Goal: Task Accomplishment & Management: Complete application form

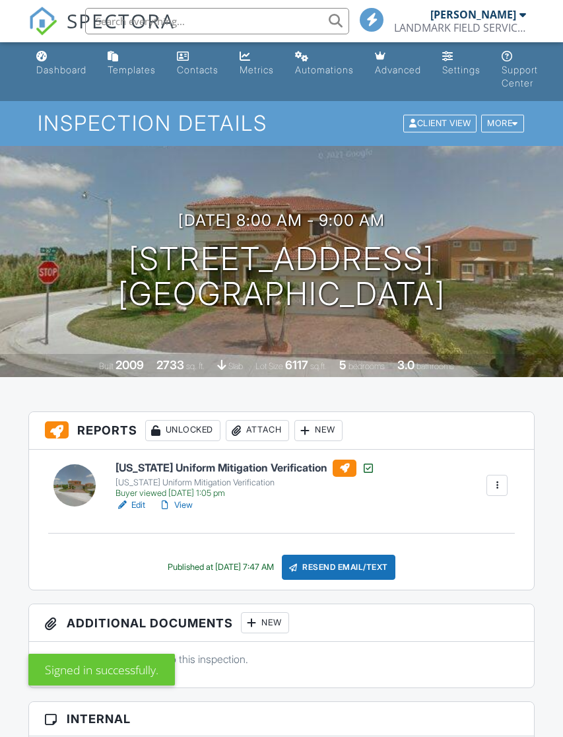
scroll to position [3, 0]
click at [68, 71] on div "Dashboard" at bounding box center [61, 69] width 50 height 11
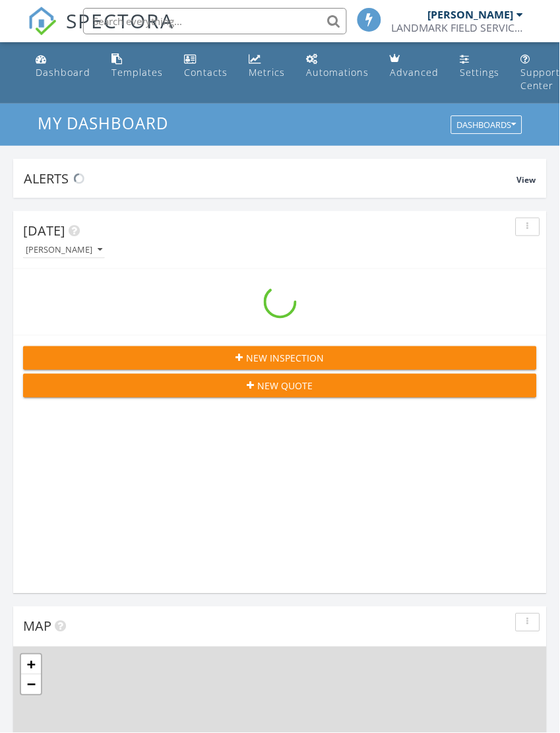
scroll to position [2258, 561]
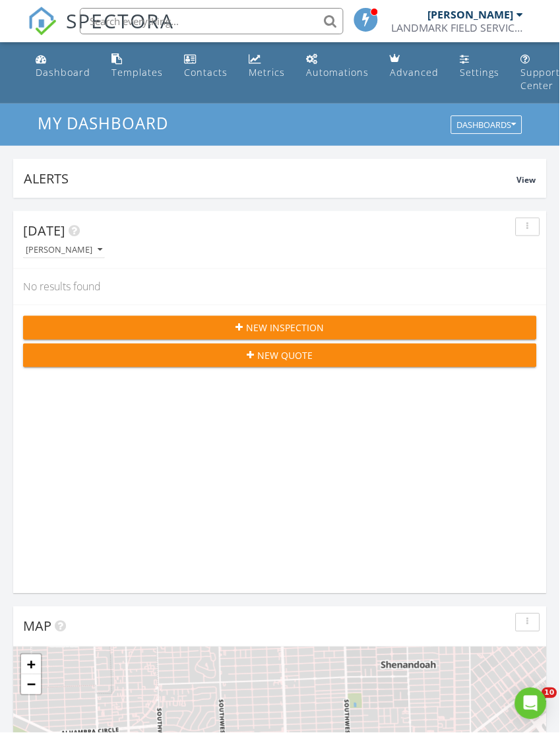
click at [207, 333] on div "New Inspection" at bounding box center [280, 328] width 493 height 14
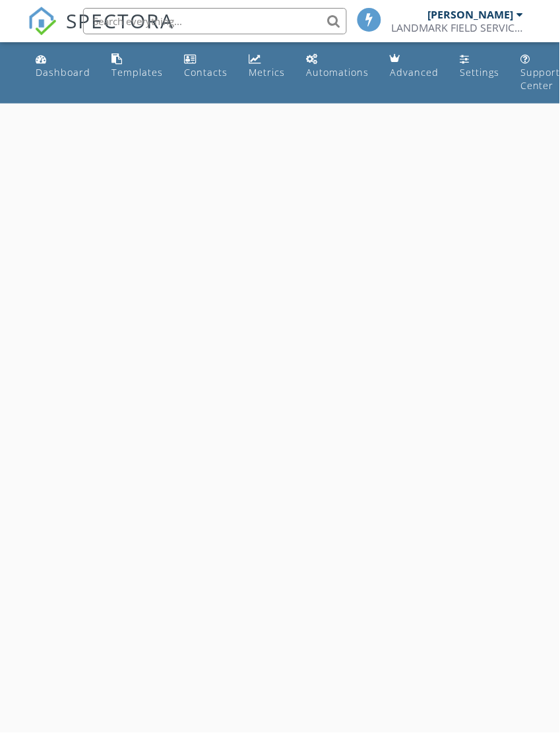
select select "7"
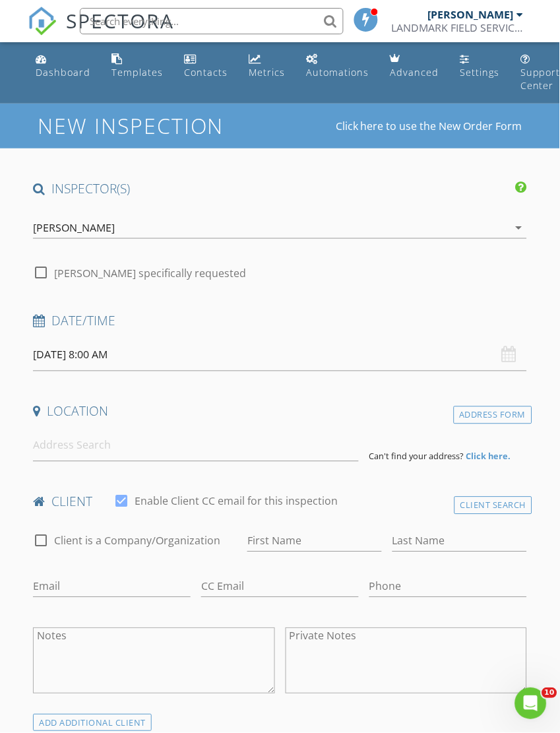
click at [84, 350] on input "08/28/2025 8:00 AM" at bounding box center [280, 355] width 494 height 32
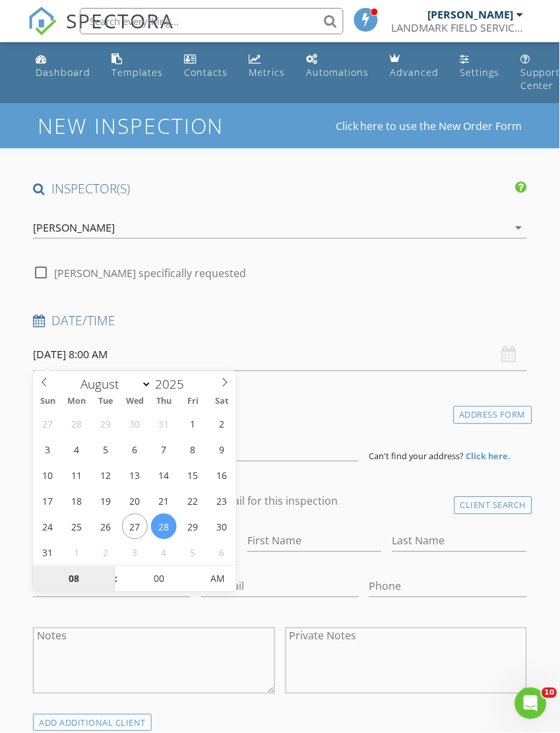
type input "[DATE] 8:00 AM"
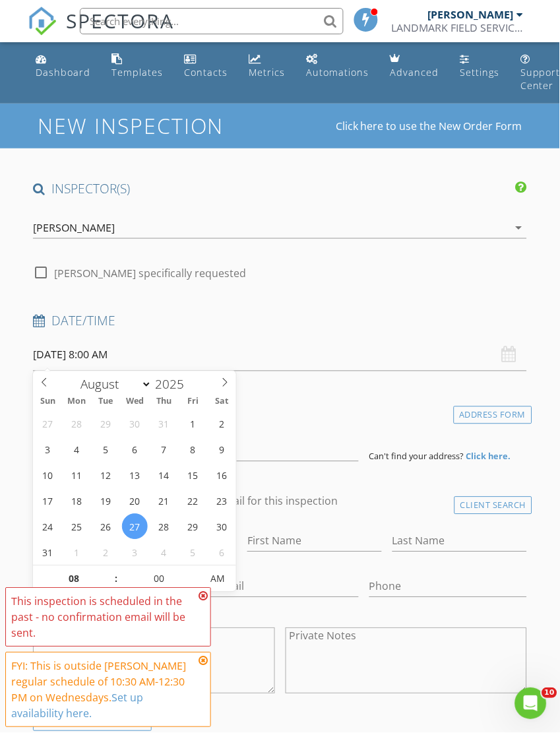
click at [373, 403] on h4 "Location" at bounding box center [280, 411] width 494 height 17
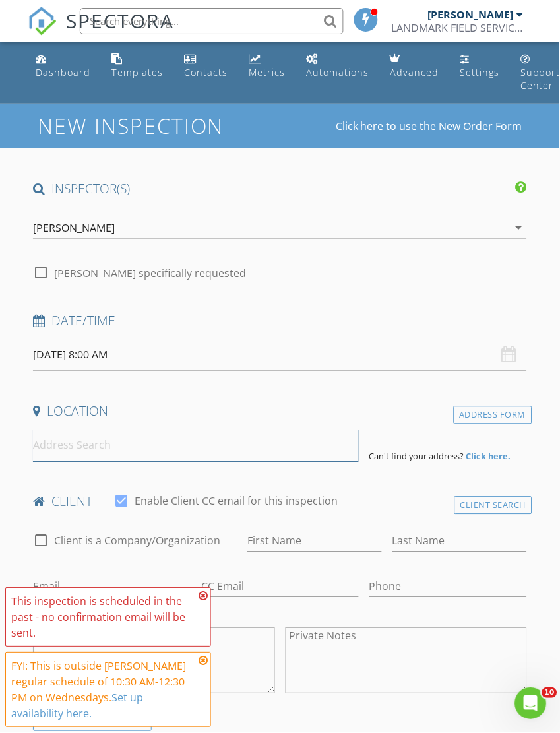
click at [63, 449] on input at bounding box center [195, 446] width 325 height 32
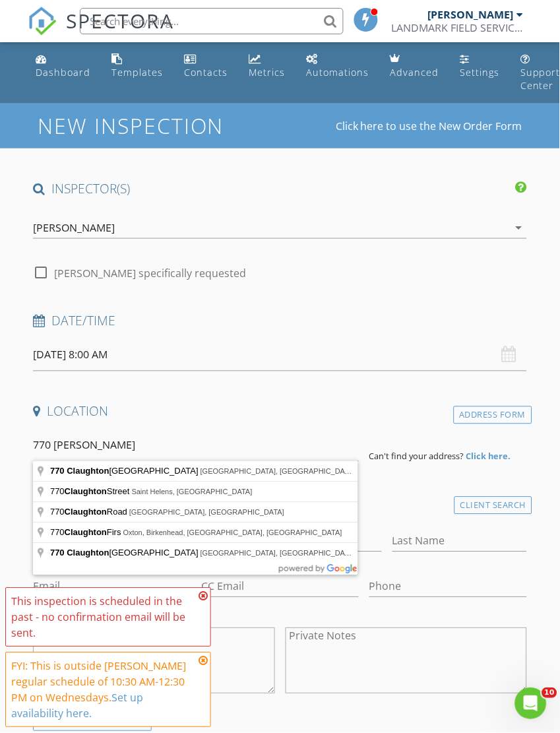
type input "770 Claughton Island Drive, Miami, FL, USA"
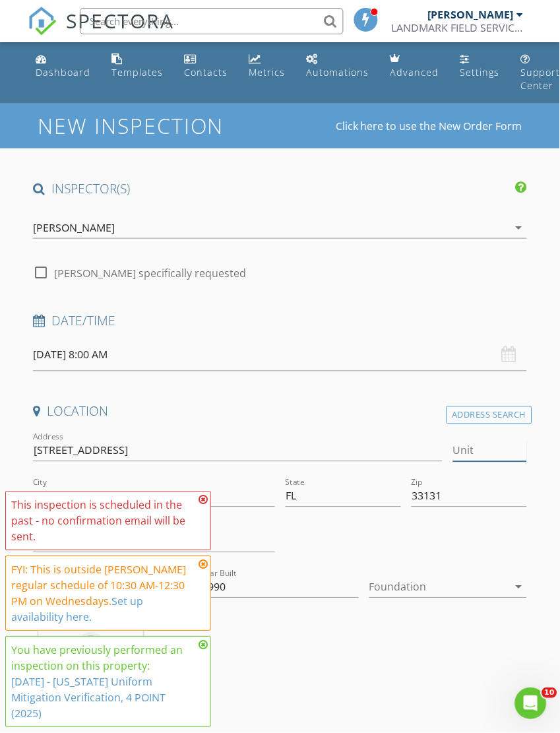
click at [471, 449] on input "Unit" at bounding box center [489, 451] width 73 height 22
type input "441073"
type input "1990"
type input "1414"
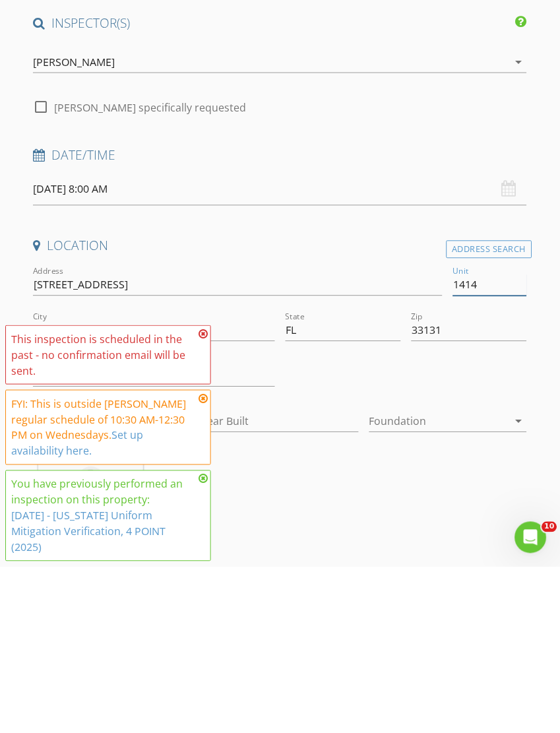
type input "985"
type input "1990"
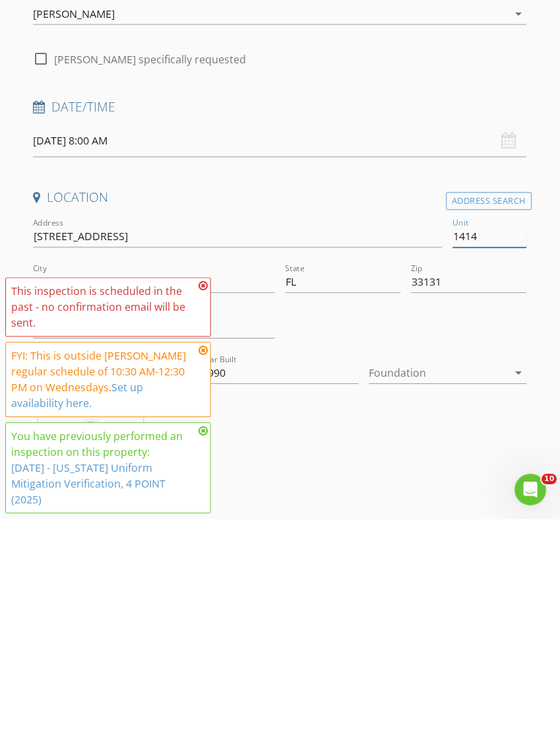
type input "1414"
click at [200, 495] on icon at bounding box center [203, 500] width 9 height 11
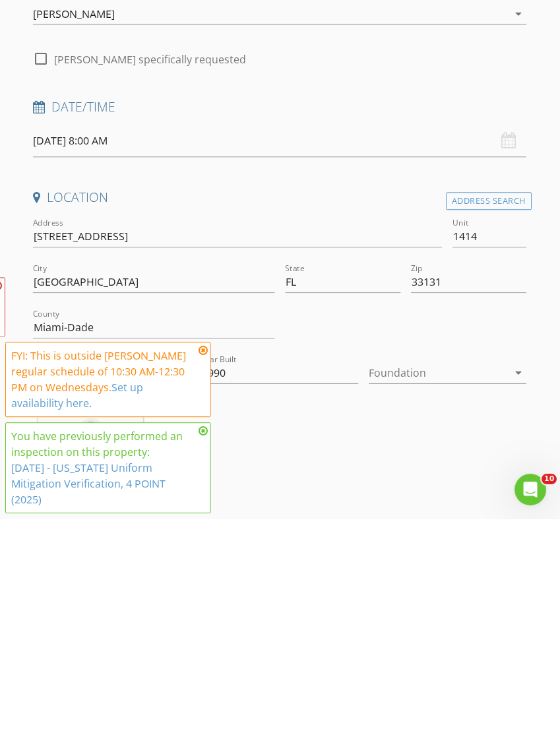
scroll to position [214, 0]
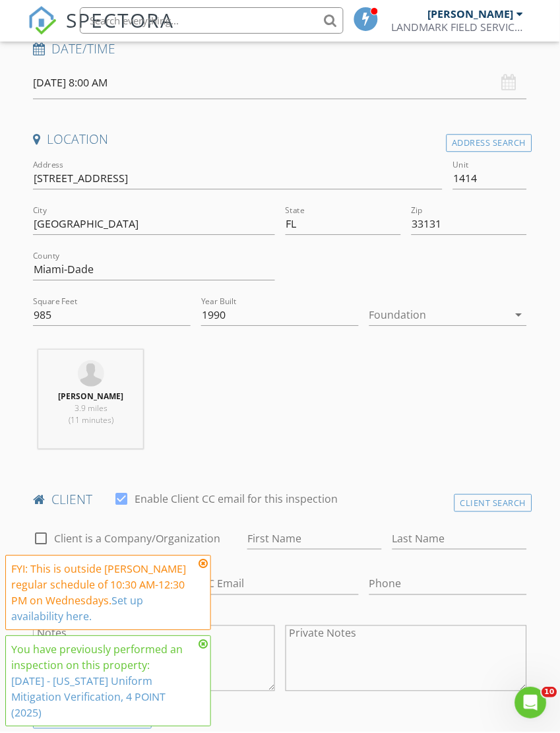
click at [206, 570] on icon at bounding box center [203, 565] width 9 height 11
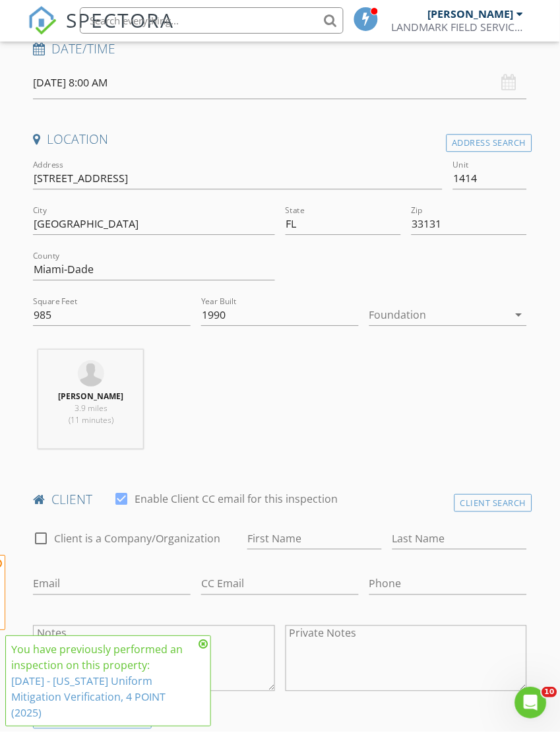
scroll to position [272, 0]
click at [200, 651] on icon at bounding box center [203, 645] width 9 height 11
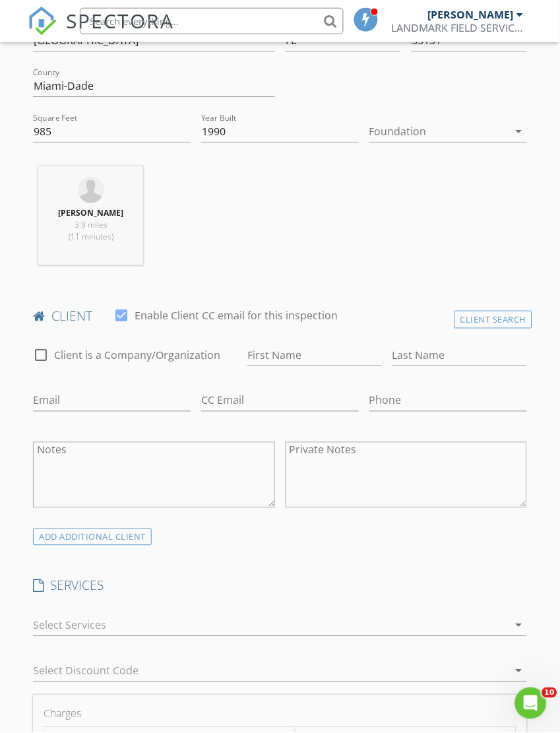
scroll to position [457, 0]
click at [44, 351] on div at bounding box center [41, 354] width 22 height 22
checkbox input "true"
click at [271, 352] on input "Enable Client CC email for this inspection" at bounding box center [314, 355] width 135 height 22
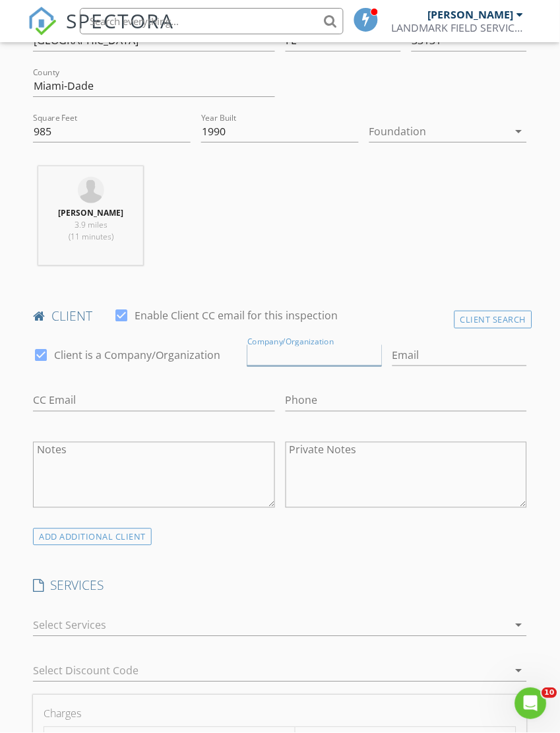
click at [262, 352] on input "Enable Client CC email for this inspection" at bounding box center [314, 356] width 135 height 22
click at [264, 353] on input "Enable Client CC email for this inspection" at bounding box center [314, 356] width 135 height 22
paste input "INTERNATIONAL HOMES AND INVESTMENTS GR"
type input "INTERNATIONAL HOMES AND INVESTMENTS GROUP"
type input "NICOLANTONUCCIPA@YAHOO.COM"
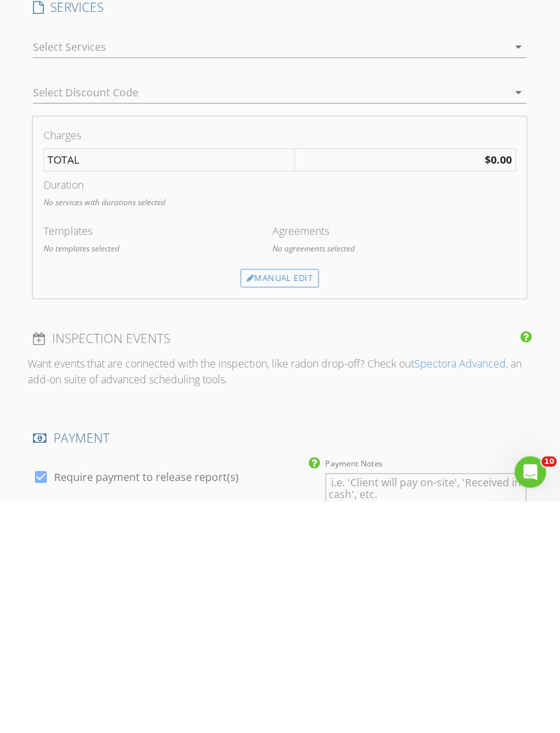
scroll to position [803, 0]
type input "305-588-6288"
click at [269, 501] on div "Manual Edit" at bounding box center [280, 510] width 79 height 18
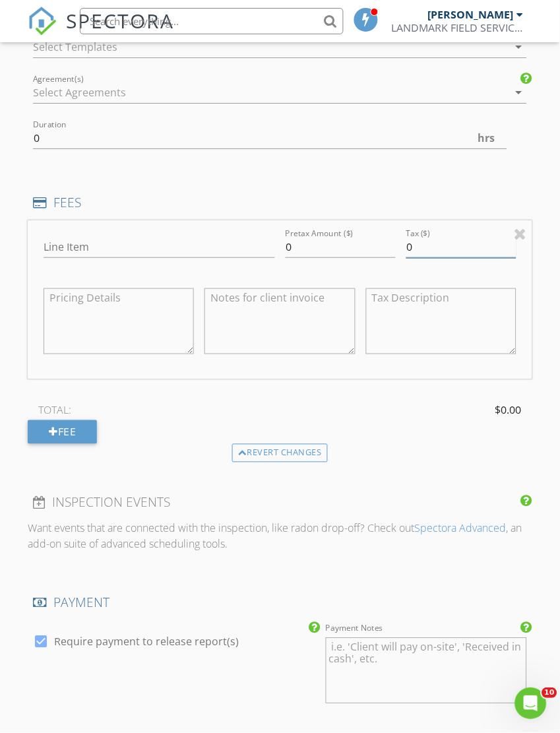
click at [511, 258] on input "0" at bounding box center [462, 247] width 110 height 22
click at [517, 242] on div at bounding box center [521, 234] width 13 height 16
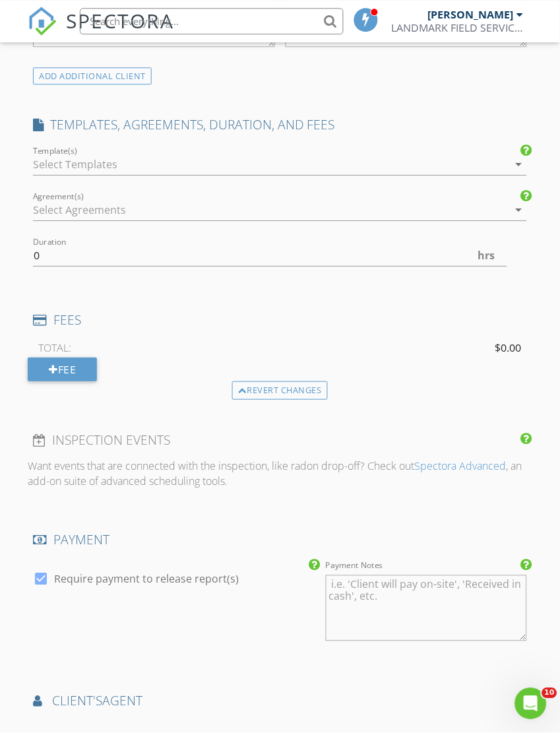
click at [514, 172] on icon "arrow_drop_down" at bounding box center [519, 164] width 16 height 16
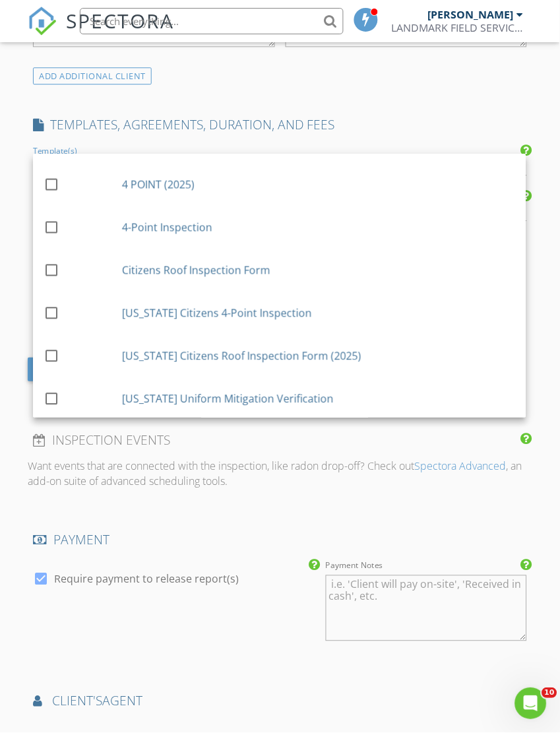
scroll to position [249, 0]
click at [55, 195] on div at bounding box center [51, 183] width 22 height 22
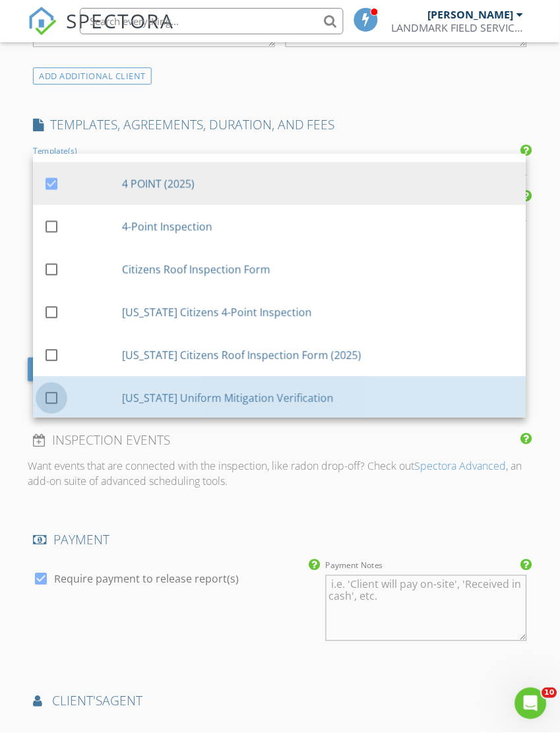
click at [58, 409] on div at bounding box center [51, 398] width 22 height 22
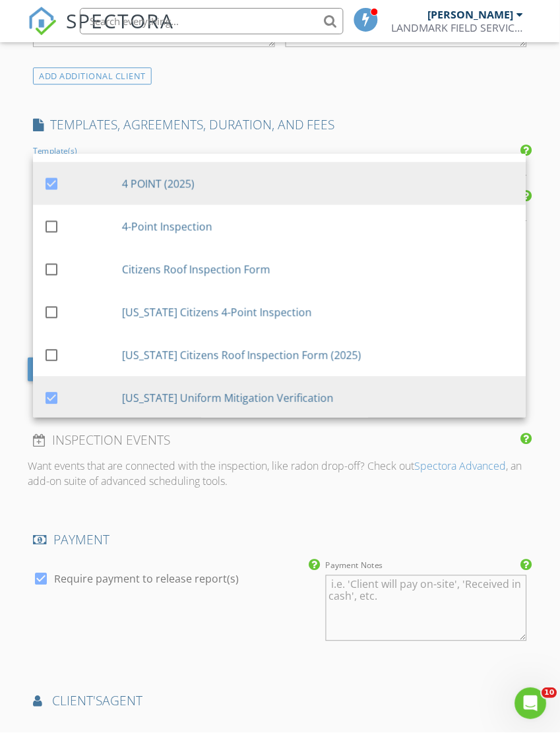
click at [429, 571] on div "INSPECTOR(S) check_box WILLIAM GONZALEZ PRIMARY WILLIAM GONZALEZ arrow_drop_dow…" at bounding box center [280, 274] width 504 height 2023
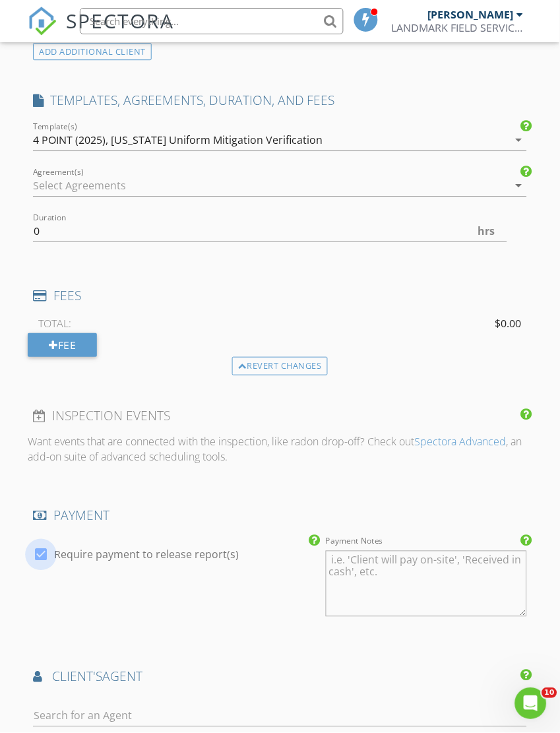
click at [46, 566] on div at bounding box center [41, 555] width 22 height 22
checkbox input "false"
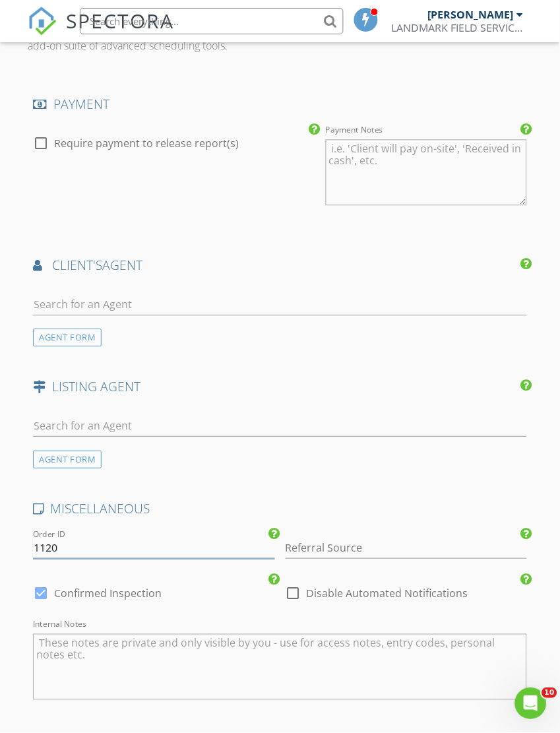
click at [69, 560] on input "1120" at bounding box center [154, 549] width 242 height 22
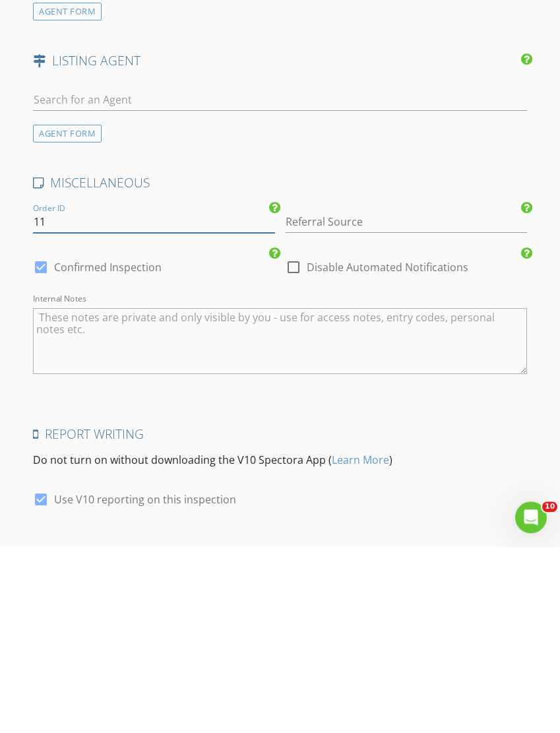
type input "1"
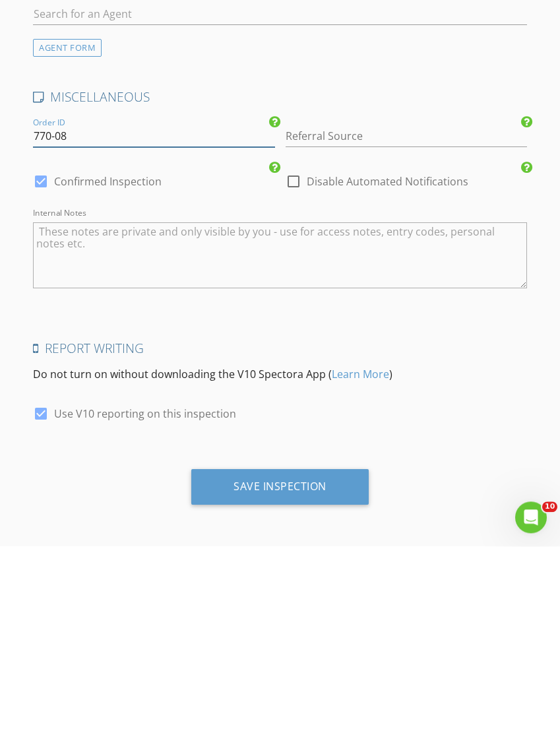
scroll to position [1630, 0]
type input "770-08"
click at [38, 589] on div at bounding box center [41, 600] width 22 height 22
checkbox input "false"
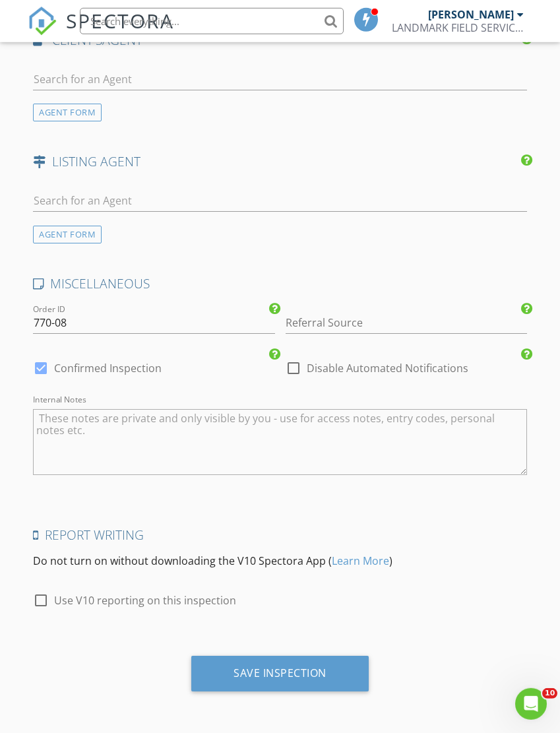
click at [314, 680] on div "Save Inspection" at bounding box center [280, 673] width 93 height 13
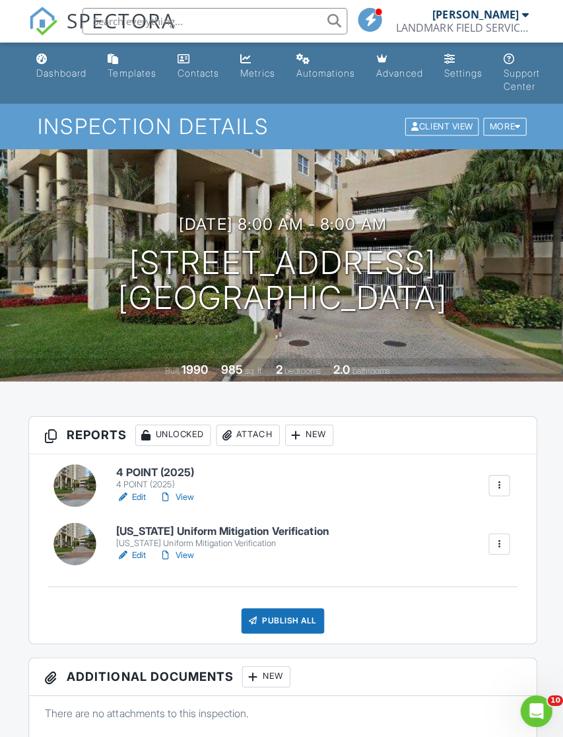
click at [164, 535] on div "[US_STATE] Uniform Mitigation Verification" at bounding box center [221, 540] width 212 height 11
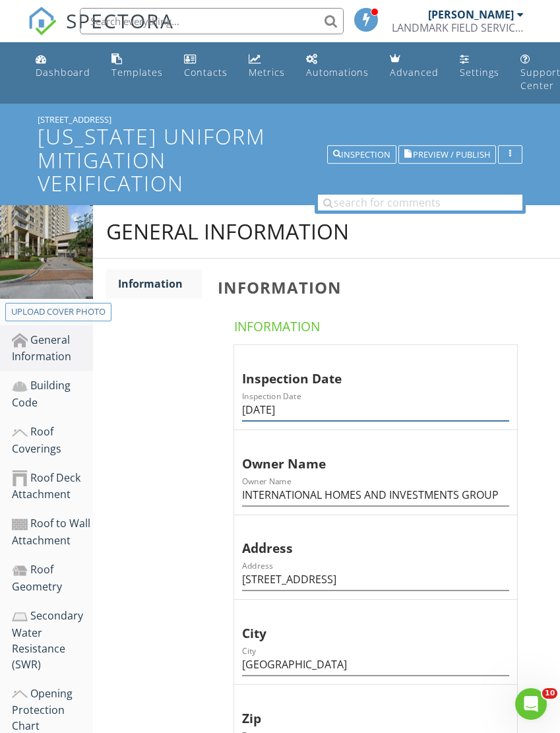
click at [259, 409] on input "[DATE]" at bounding box center [375, 410] width 267 height 22
click at [259, 405] on input "[DATE]" at bounding box center [375, 410] width 267 height 22
click at [269, 410] on input "[DATE]" at bounding box center [375, 410] width 267 height 22
click at [270, 411] on input "[DATE]" at bounding box center [375, 410] width 267 height 22
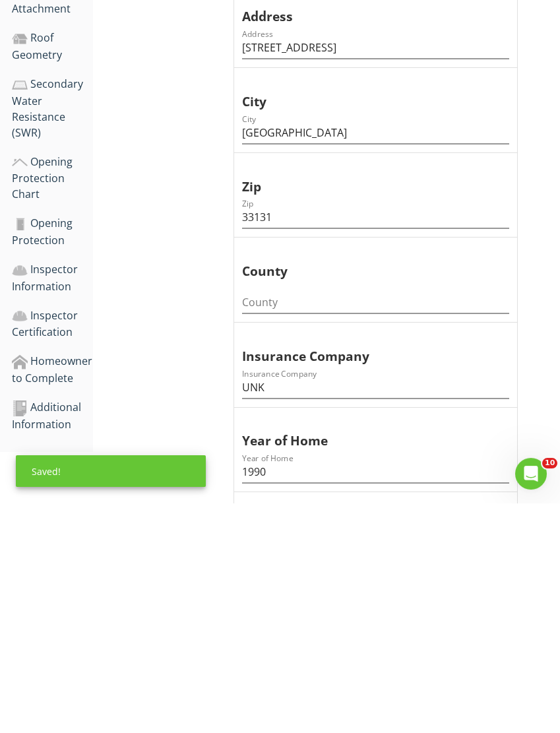
scroll to position [408, 0]
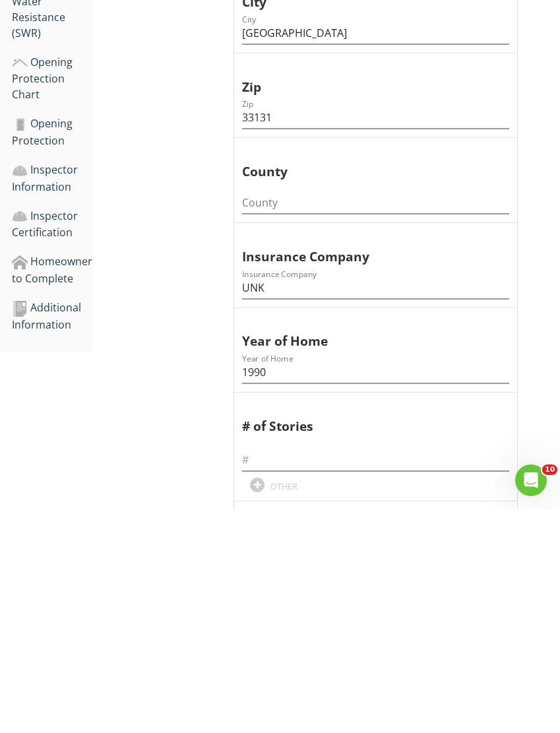
type input "08/27/2025"
click at [261, 416] on input "County" at bounding box center [375, 427] width 267 height 22
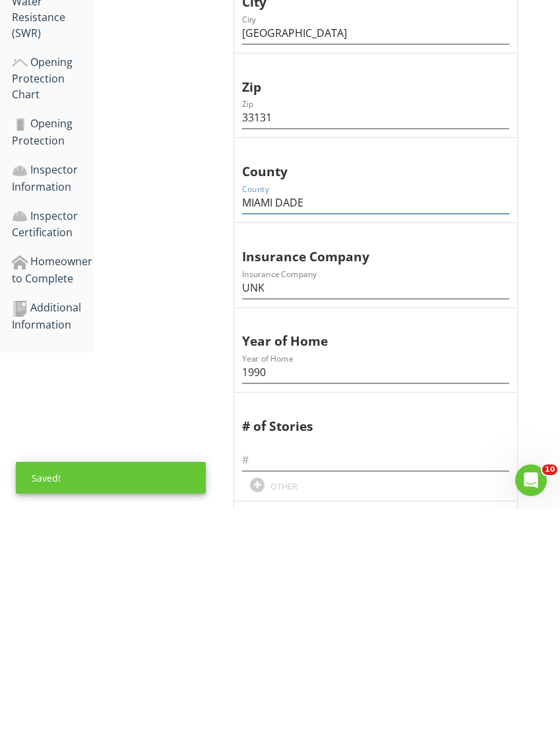
type input "MIAMI DADE"
click at [251, 673] on input "text" at bounding box center [375, 684] width 267 height 22
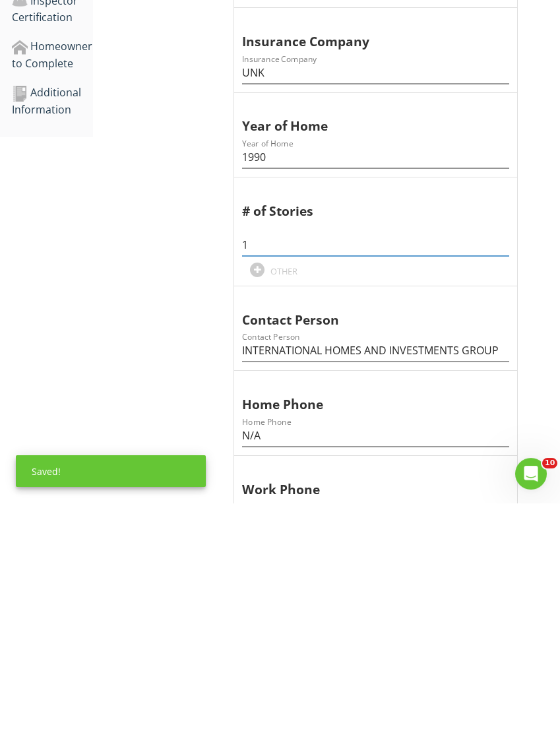
scroll to position [628, 0]
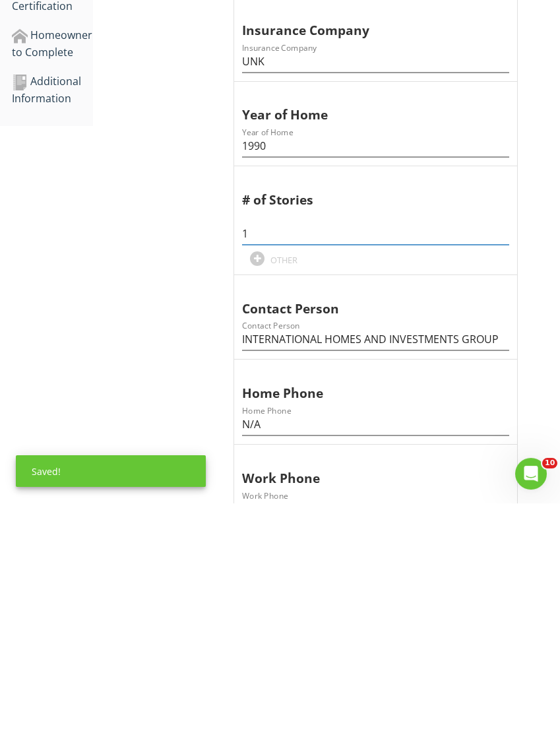
type input "1"
click at [249, 559] on input "INTERNATIONAL HOMES AND INVESTMENTS GROUP" at bounding box center [375, 570] width 267 height 22
click at [251, 559] on input "INTERNATIONAL HOMES AND INVESTMENTS GROUP" at bounding box center [375, 570] width 267 height 22
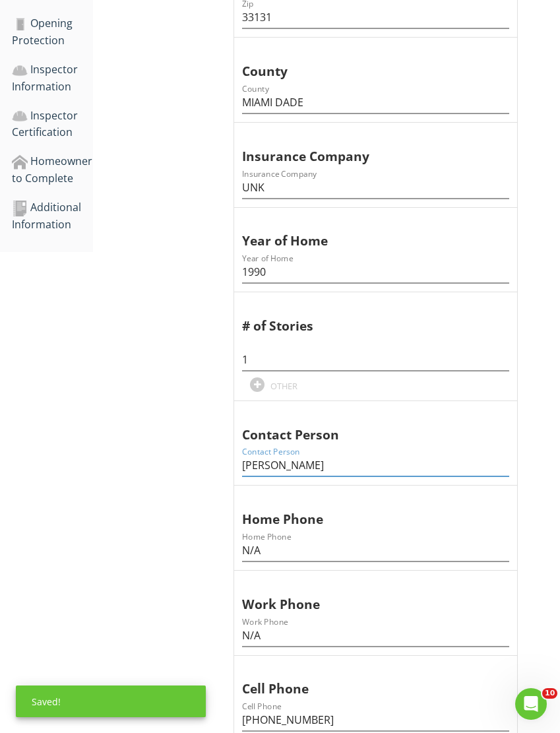
scroll to position [706, 0]
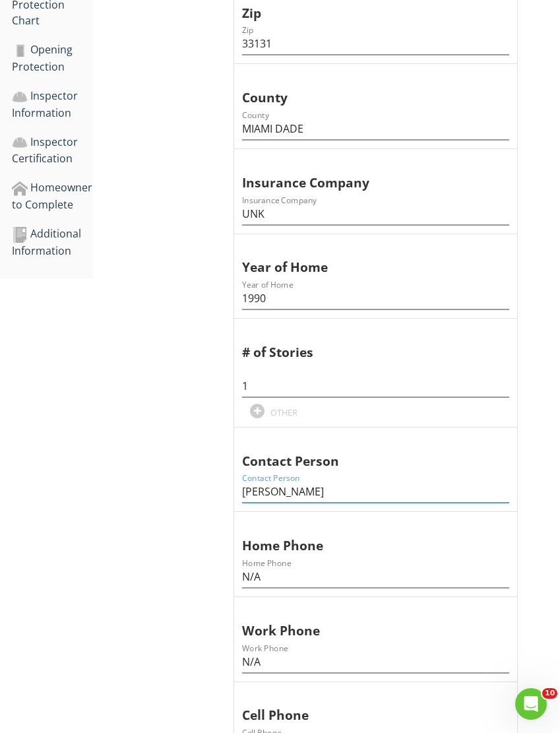
type input "NICOLA"
click at [45, 228] on div "Additional Information" at bounding box center [52, 242] width 81 height 33
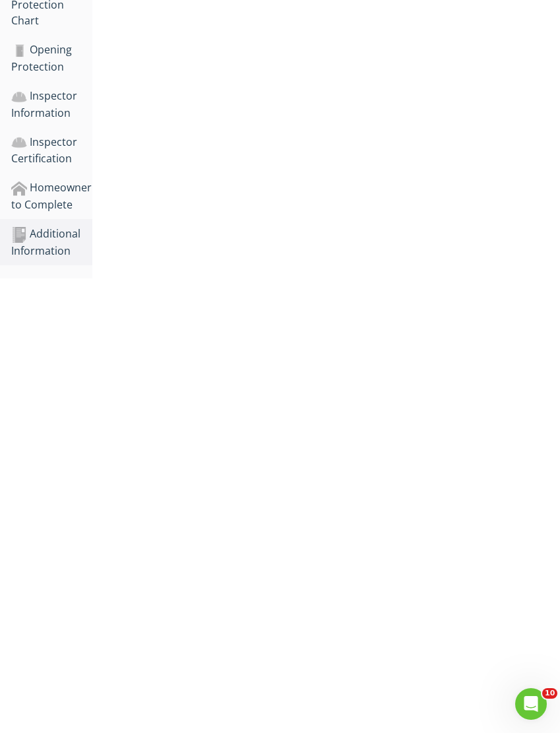
scroll to position [234, 1]
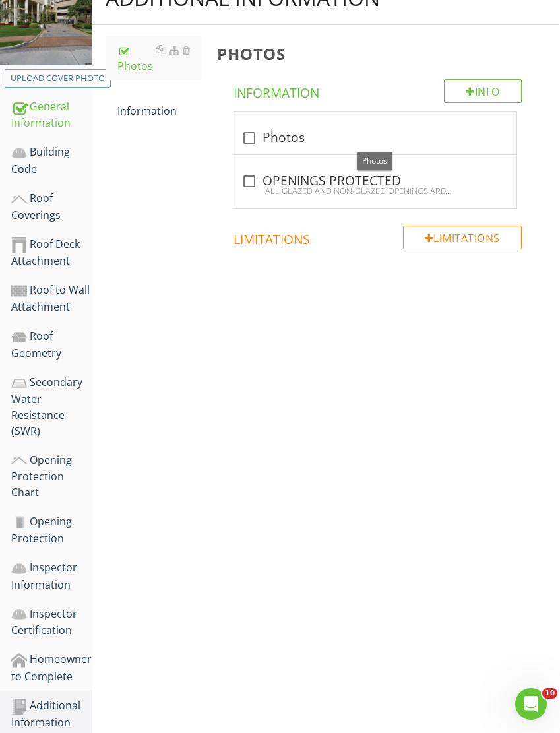
click at [281, 135] on div "check_box_outline_blank Photos" at bounding box center [375, 138] width 267 height 16
checkbox input "true"
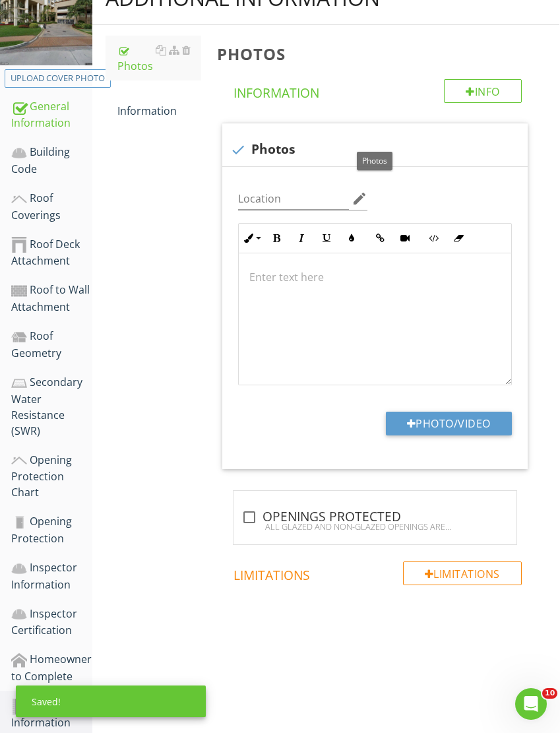
click at [452, 420] on button "Photo/Video" at bounding box center [449, 424] width 126 height 24
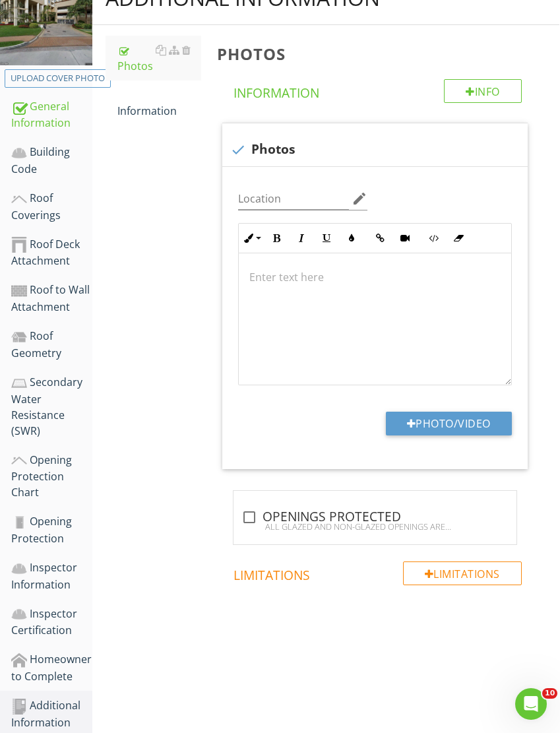
click at [143, 115] on div "Information" at bounding box center [159, 103] width 84 height 32
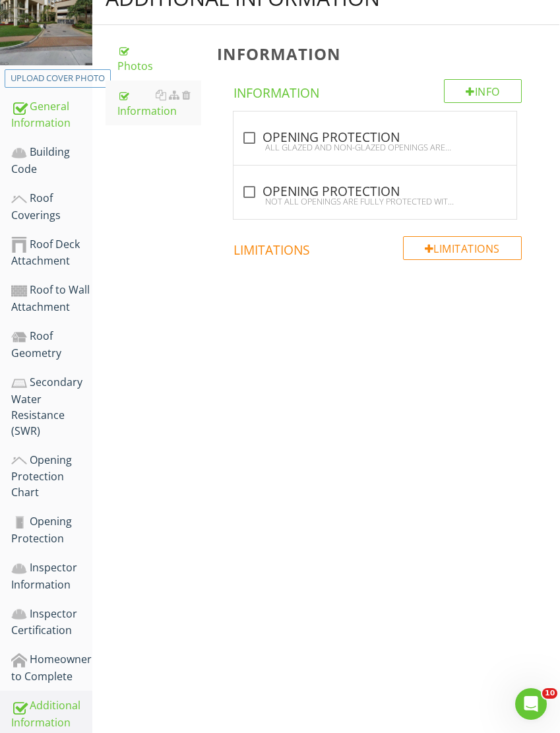
click at [148, 117] on div "Information" at bounding box center [159, 103] width 84 height 32
click at [141, 67] on div "Photos" at bounding box center [159, 58] width 84 height 32
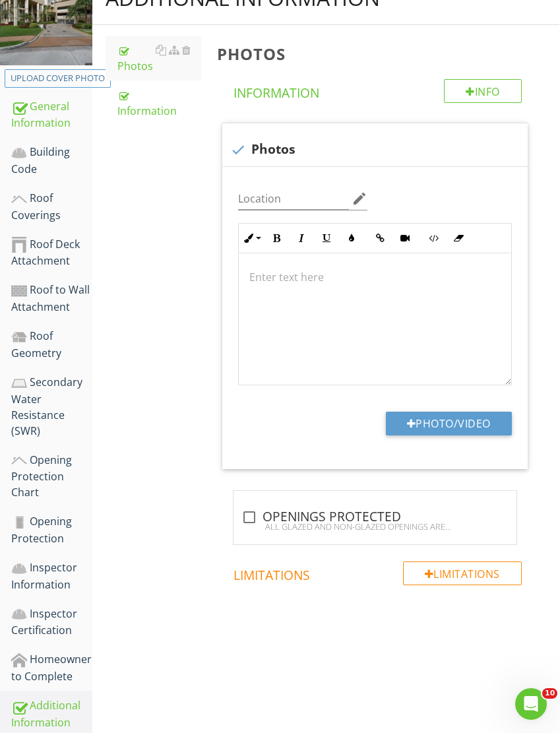
click at [432, 416] on button "Photo/Video" at bounding box center [449, 424] width 126 height 24
type input "C:\fakepath\IMG_5565.jpeg"
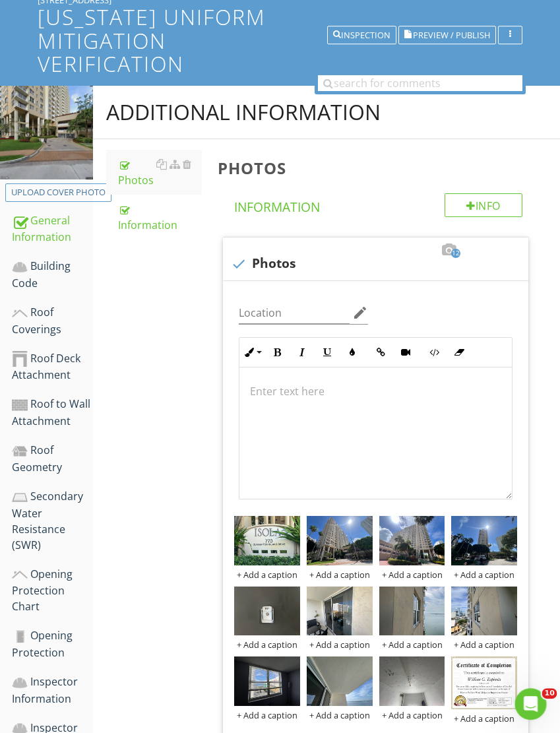
scroll to position [119, 1]
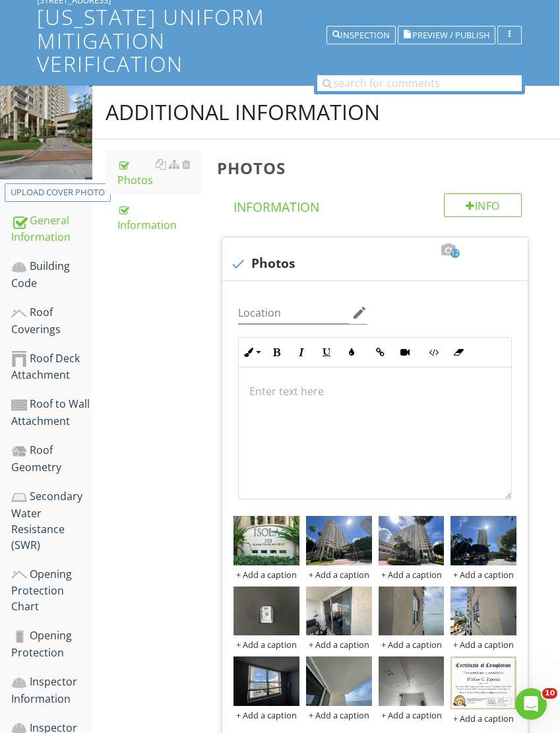
click at [43, 279] on div "Building Code" at bounding box center [51, 274] width 81 height 33
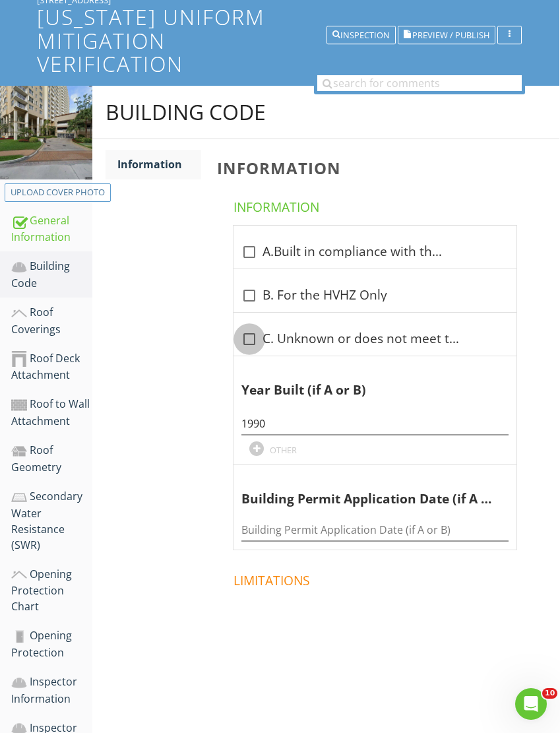
click at [254, 340] on div at bounding box center [249, 339] width 22 height 22
checkbox input "true"
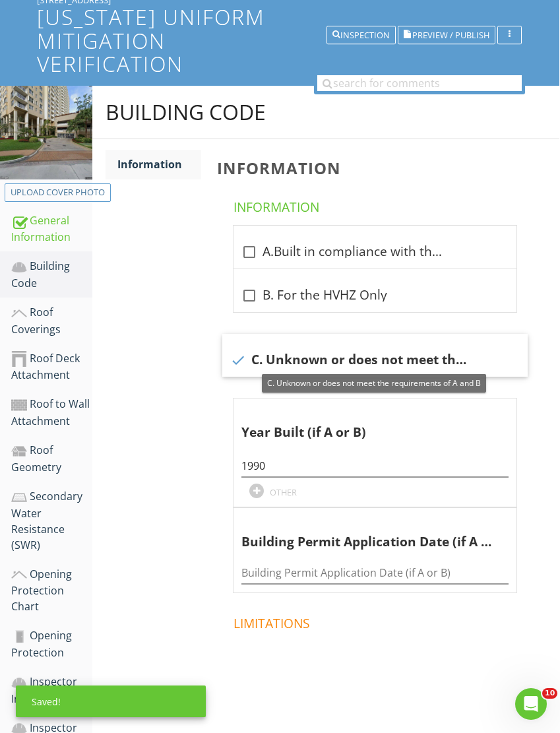
click at [42, 319] on div "Roof Coverings" at bounding box center [51, 320] width 81 height 33
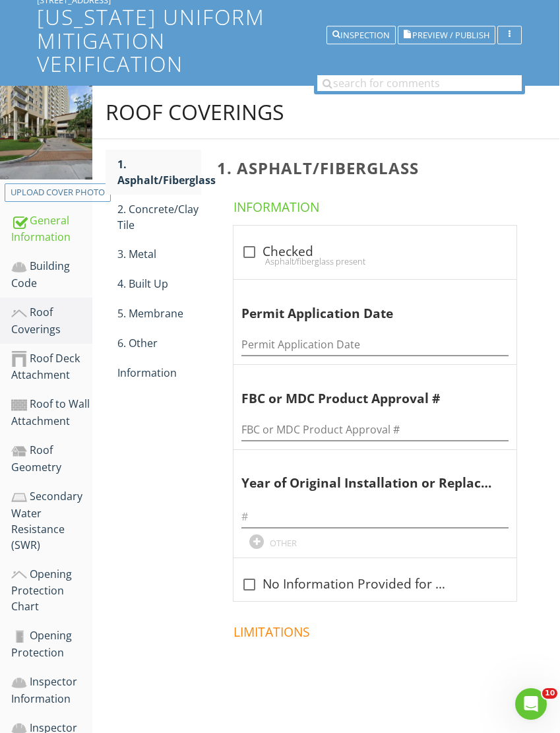
click at [147, 341] on div "6. Other" at bounding box center [159, 343] width 84 height 16
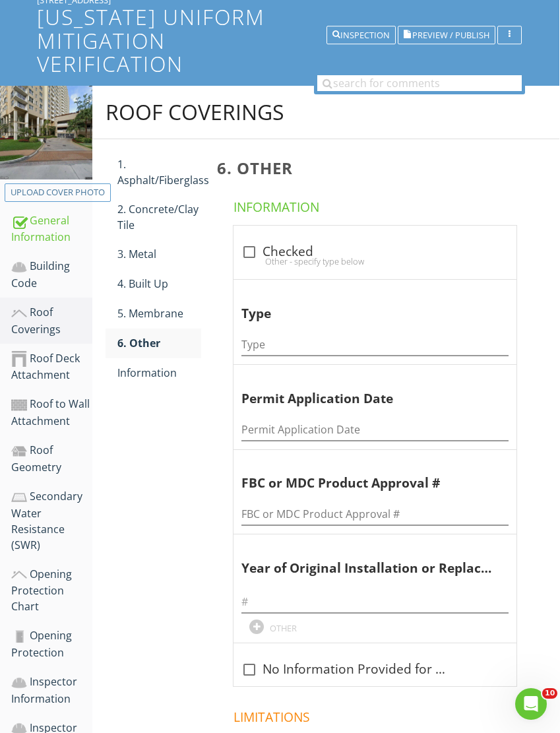
click at [244, 253] on div at bounding box center [249, 252] width 22 height 22
checkbox input "true"
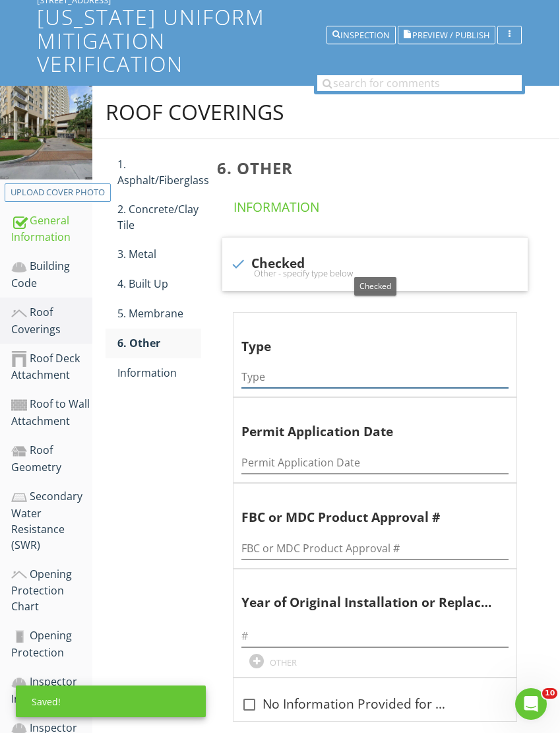
click at [265, 375] on input "Type" at bounding box center [375, 377] width 267 height 22
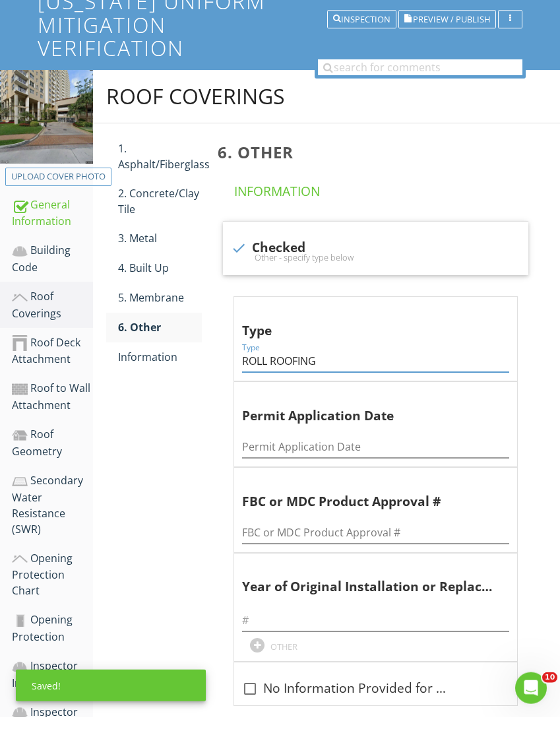
type input "ROLL ROOFING"
click at [269, 452] on input "Permit Application Date" at bounding box center [375, 463] width 267 height 22
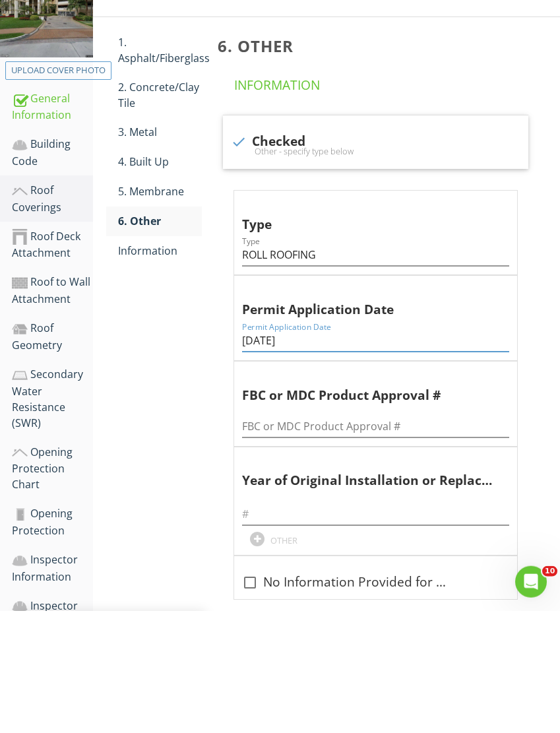
type input "01/10/2024"
click at [256, 538] on input "FBC or MDC Product Approval #" at bounding box center [375, 549] width 267 height 22
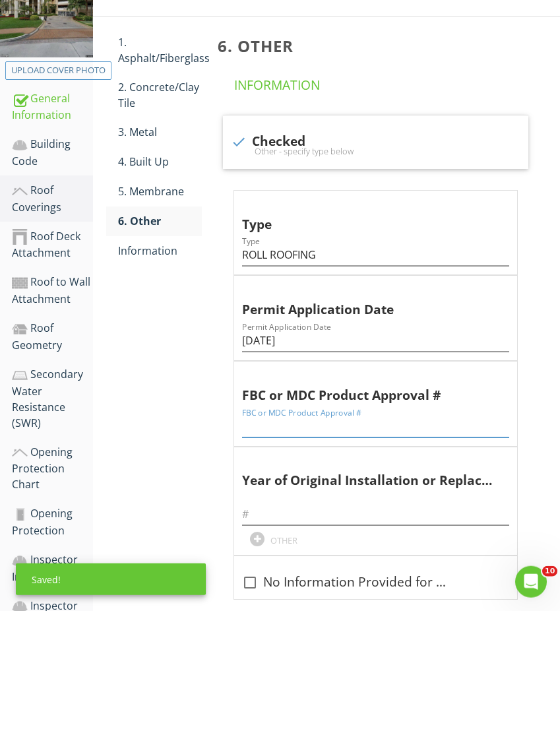
click at [261, 538] on input "FBC or MDC Product Approval #" at bounding box center [375, 549] width 267 height 22
click at [260, 538] on input "FBC or MDC Product Approval #" at bounding box center [375, 549] width 267 height 22
paste input "BD22-029018-001-BR001"
type input "BD22-029018-001-BR001"
click at [256, 626] on input "text" at bounding box center [375, 637] width 267 height 22
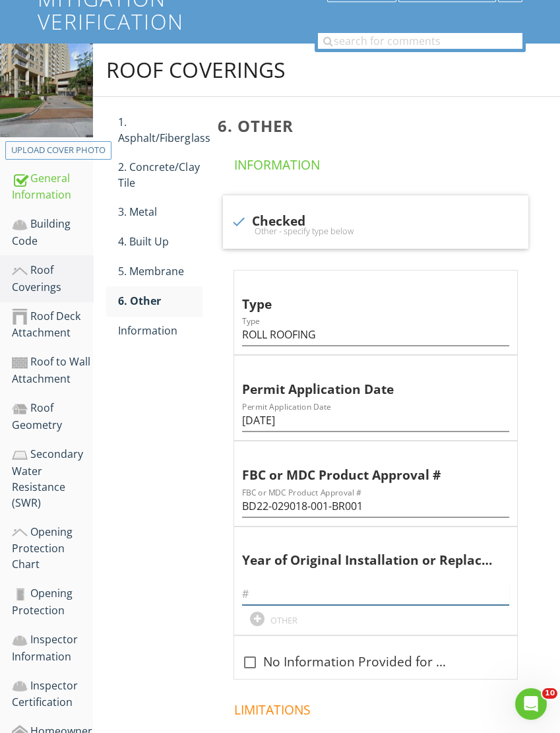
scroll to position [162, 1]
click at [259, 595] on input "text" at bounding box center [375, 594] width 267 height 22
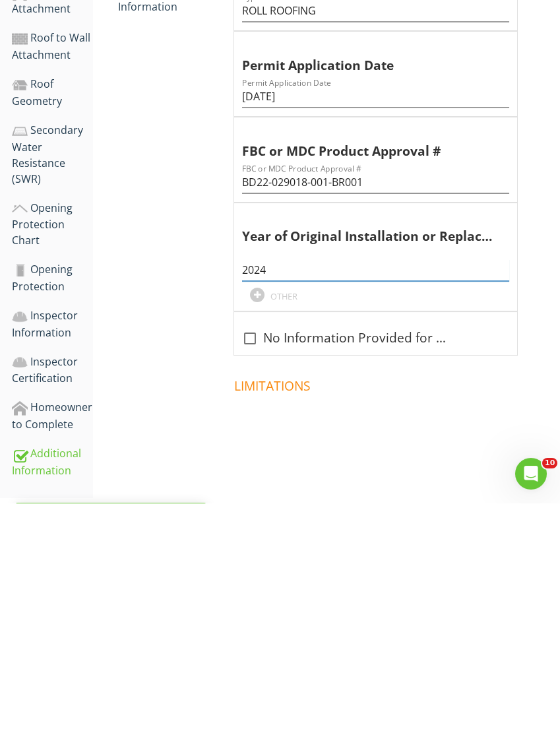
scroll to position [250, 0]
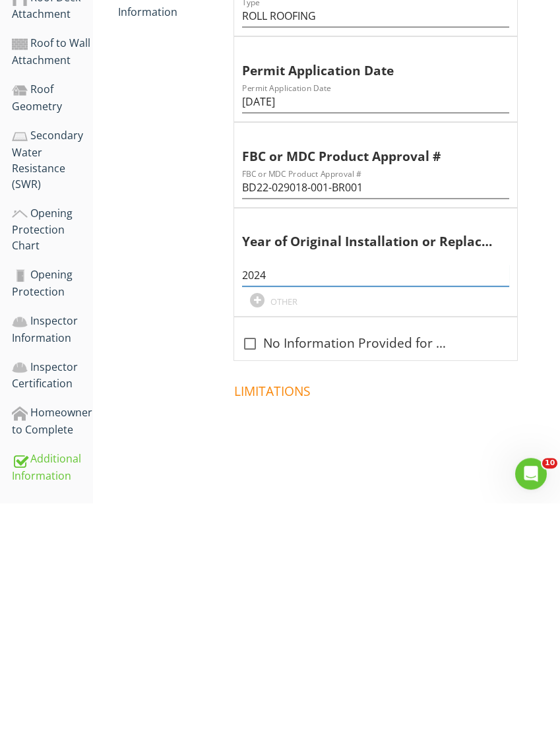
type input "2024"
click at [47, 543] on div "Inspector Information" at bounding box center [52, 559] width 81 height 33
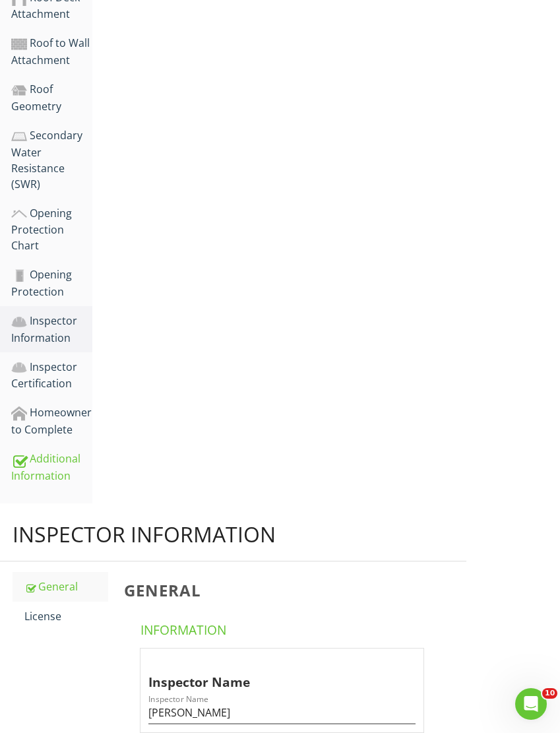
scroll to position [234, 1]
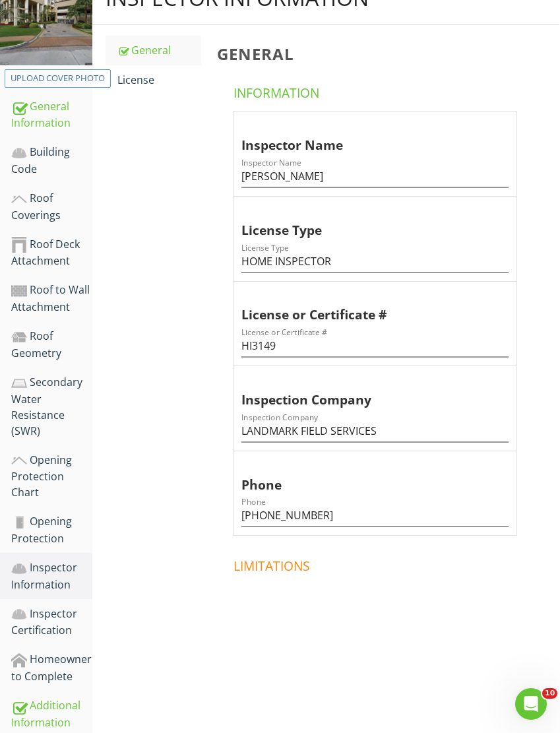
click at [46, 515] on div "Opening Protection" at bounding box center [51, 529] width 81 height 33
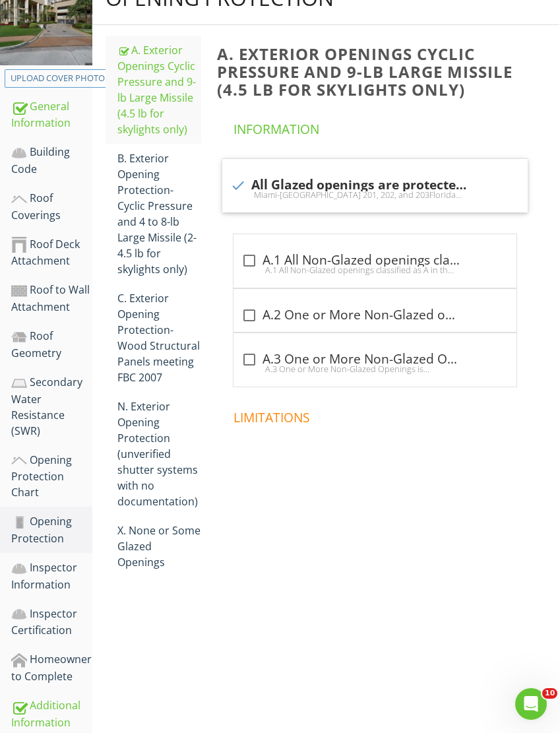
click at [238, 187] on div at bounding box center [238, 185] width 22 height 22
checkbox input "false"
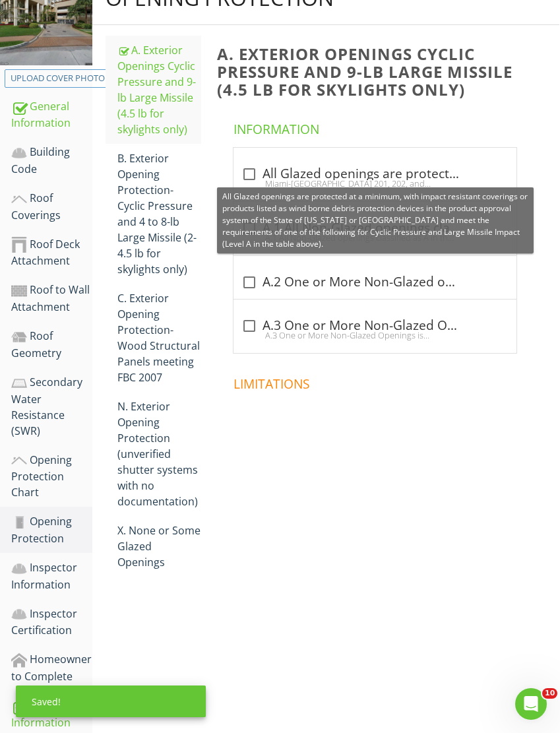
click at [165, 548] on div "X. None or Some Glazed Openings" at bounding box center [159, 547] width 84 height 48
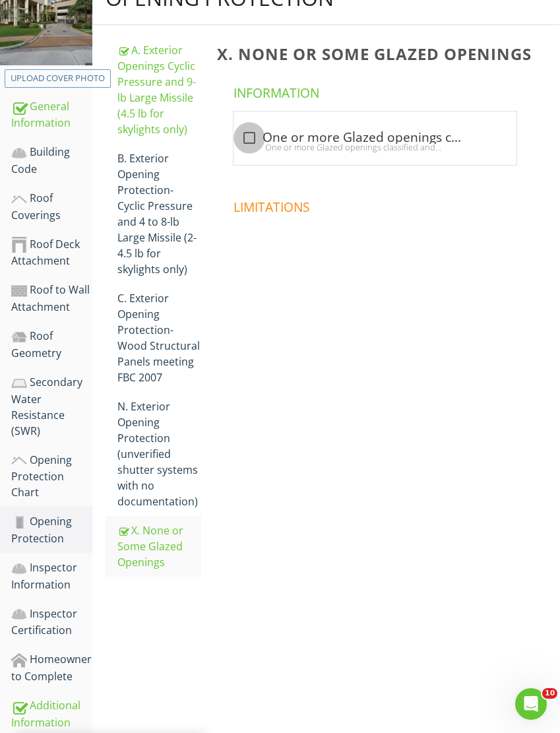
click at [253, 131] on div at bounding box center [249, 138] width 22 height 22
checkbox input "true"
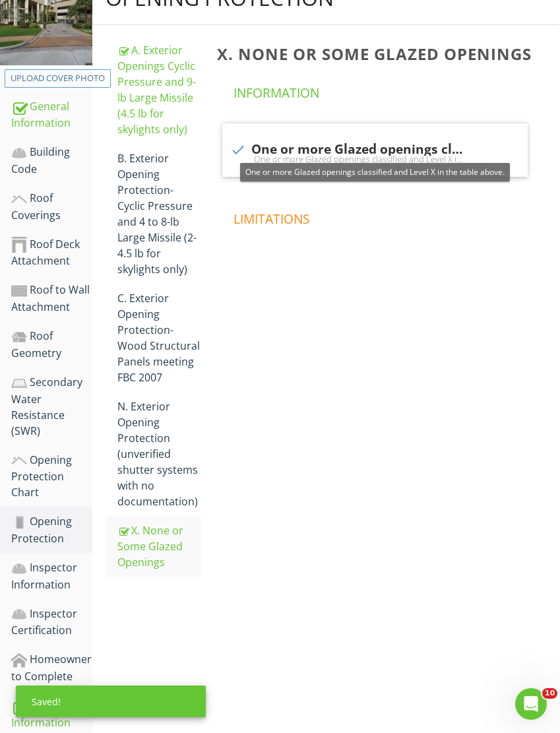
click at [57, 470] on div "Opening Protection Chart" at bounding box center [51, 476] width 81 height 49
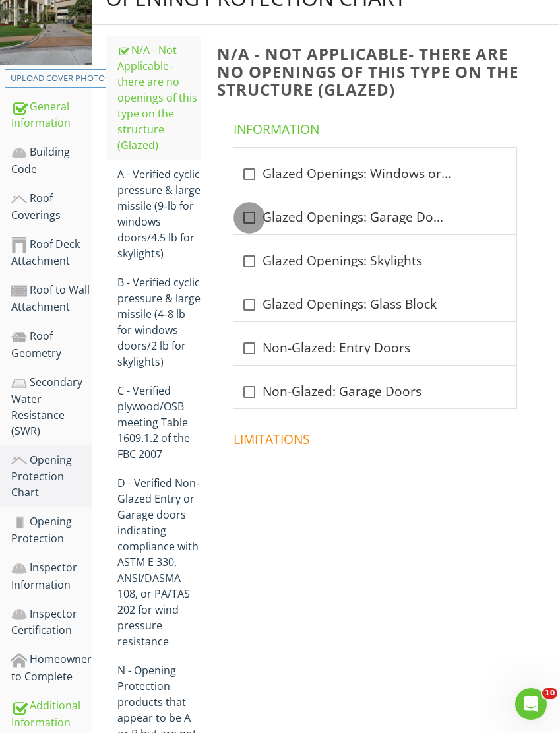
click at [253, 219] on div at bounding box center [249, 218] width 22 height 22
checkbox input "true"
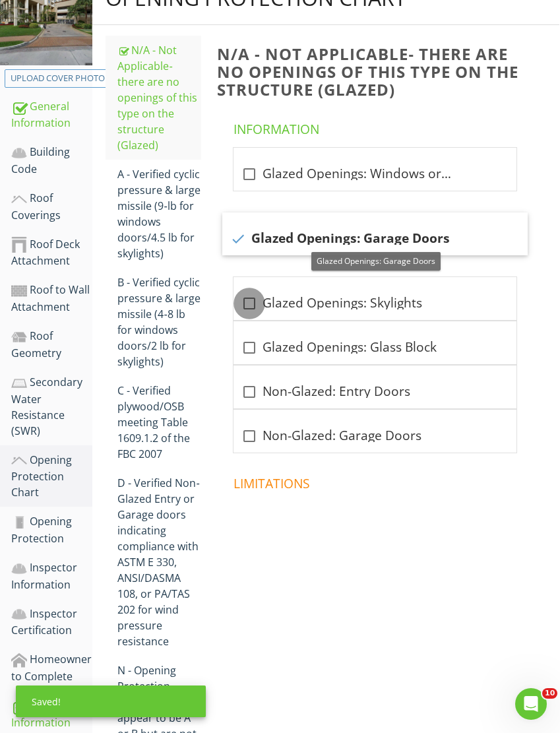
click at [247, 301] on div at bounding box center [249, 303] width 22 height 22
checkbox input "true"
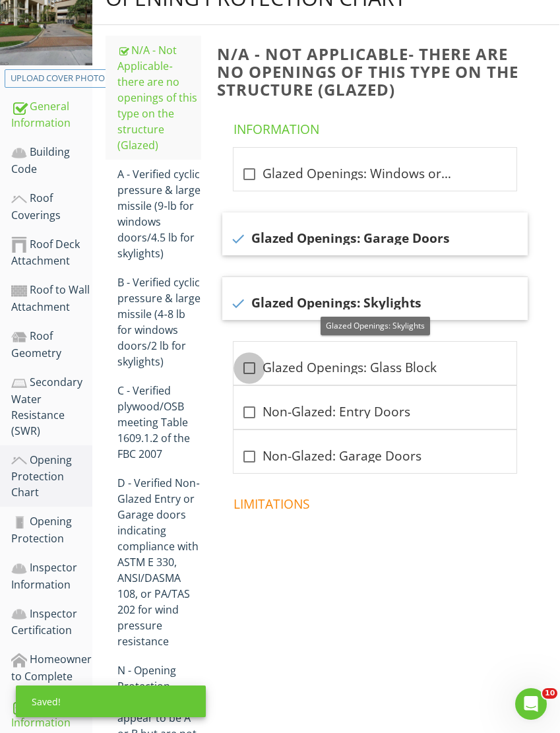
click at [245, 377] on div at bounding box center [249, 368] width 22 height 22
checkbox input "true"
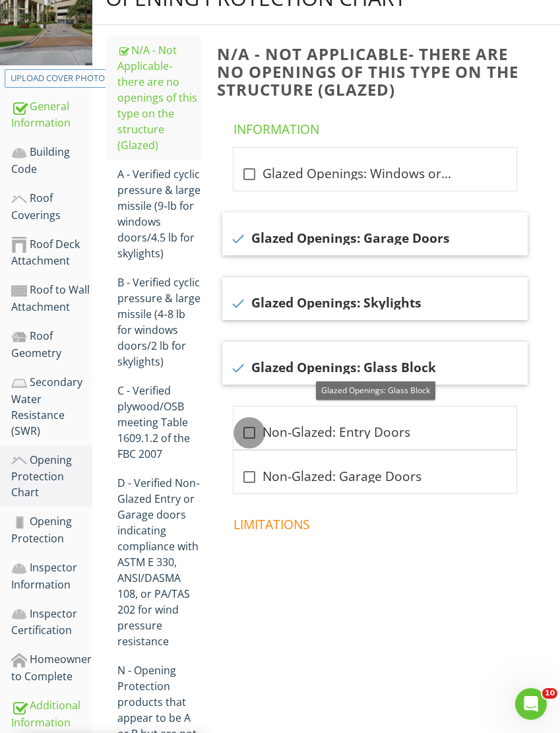
click at [247, 435] on div at bounding box center [249, 433] width 22 height 22
checkbox input "true"
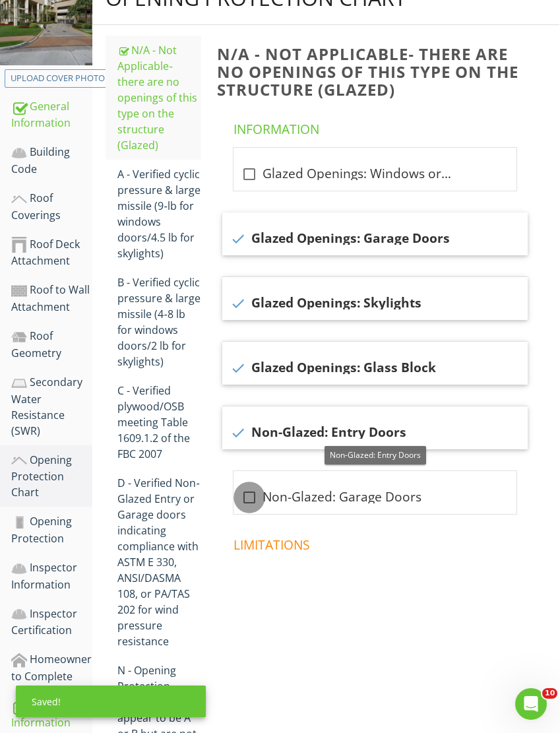
click at [249, 498] on div at bounding box center [249, 497] width 22 height 22
checkbox input "true"
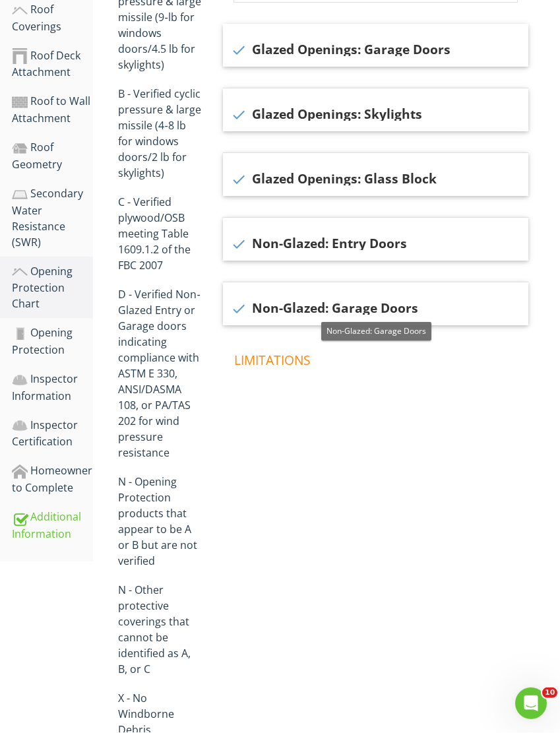
scroll to position [422, 1]
click at [139, 705] on div "X - No Windborne Debris Protection" at bounding box center [159, 722] width 84 height 63
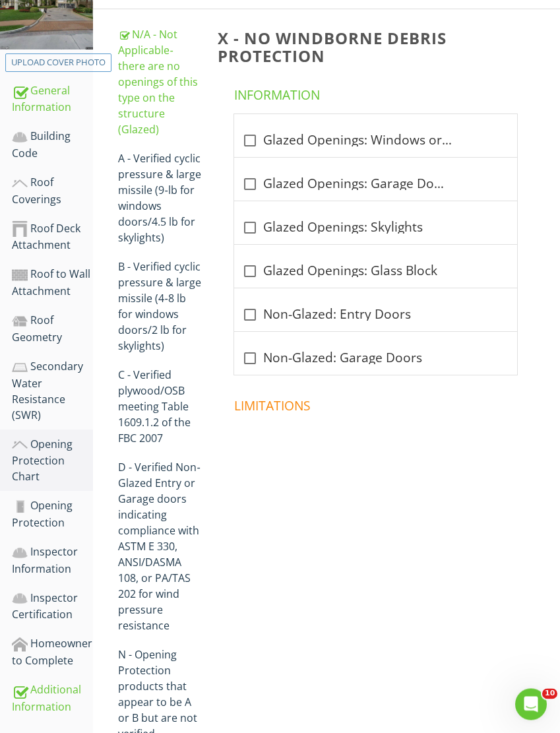
scroll to position [249, 1]
click at [249, 139] on div at bounding box center [249, 140] width 22 height 22
checkbox input "true"
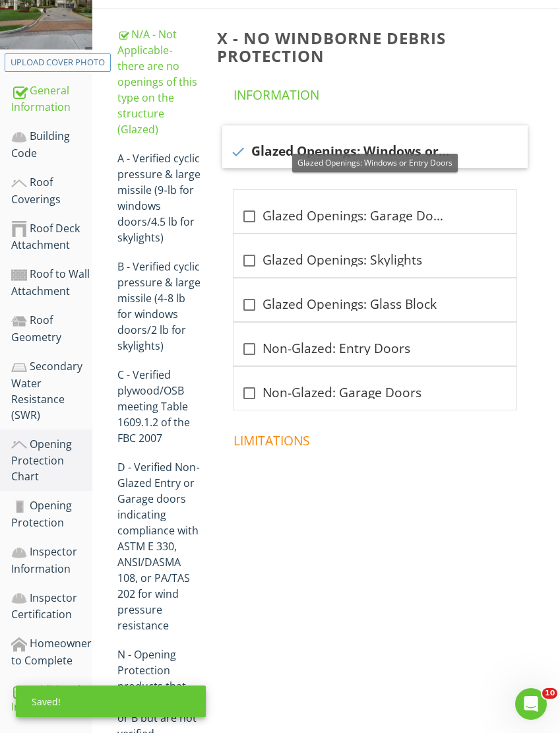
click at [44, 382] on div "Secondary Water Resistance (SWR)" at bounding box center [51, 390] width 81 height 65
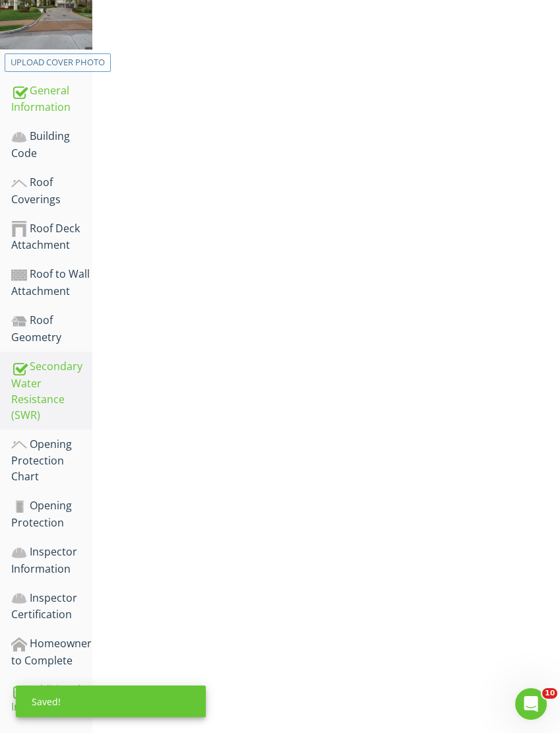
scroll to position [234, 1]
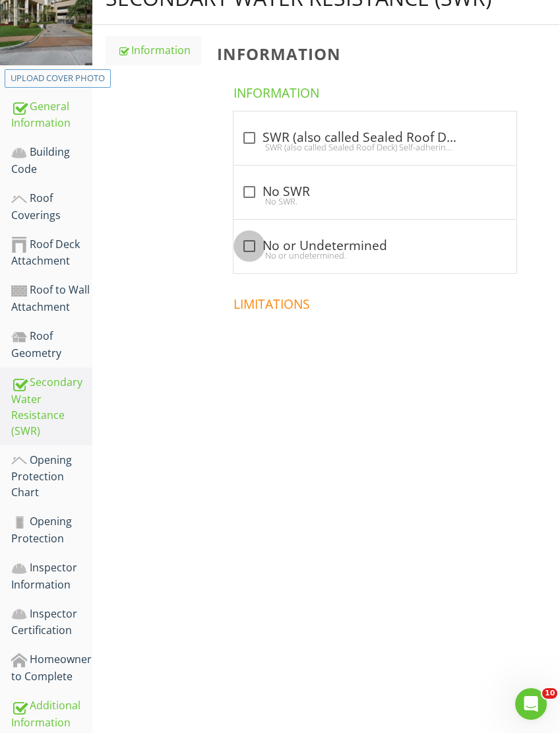
click at [248, 245] on div at bounding box center [249, 246] width 22 height 22
checkbox input "true"
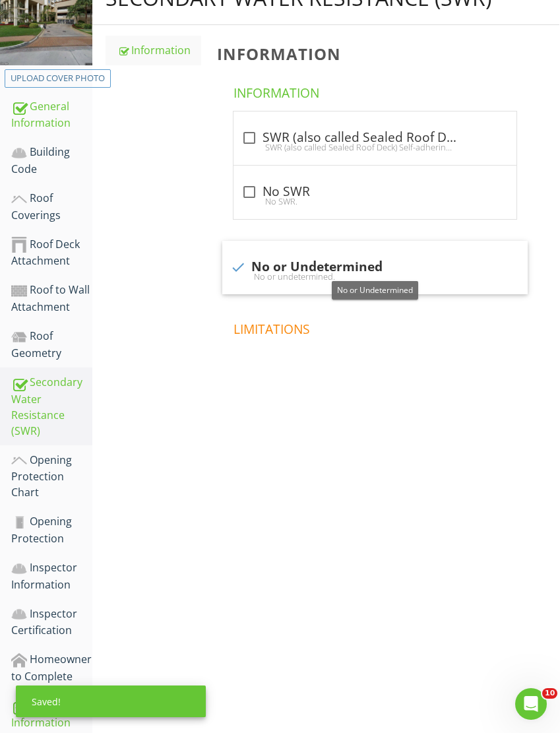
click at [42, 341] on div "Roof Geometry" at bounding box center [51, 344] width 81 height 33
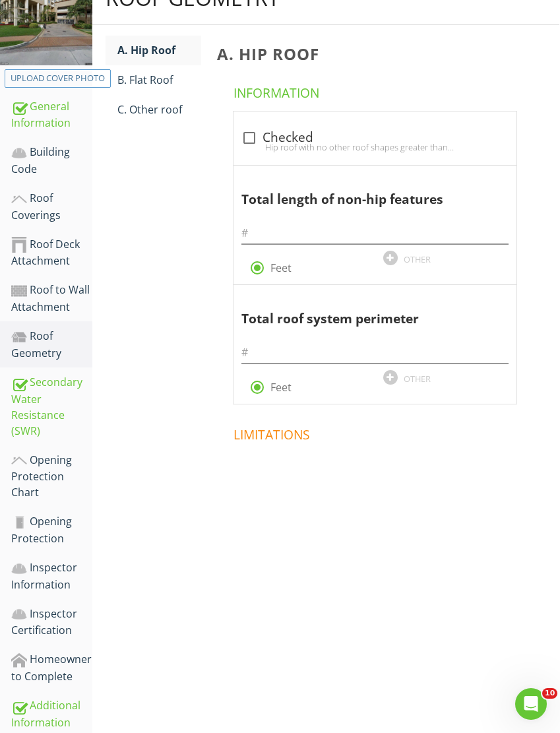
click at [162, 111] on div "C. Other roof" at bounding box center [159, 110] width 84 height 16
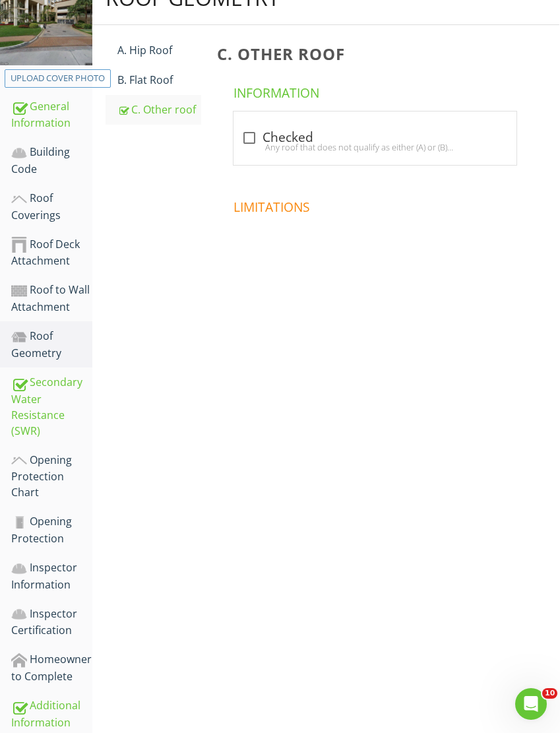
click at [152, 77] on div "B. Flat Roof" at bounding box center [159, 80] width 84 height 16
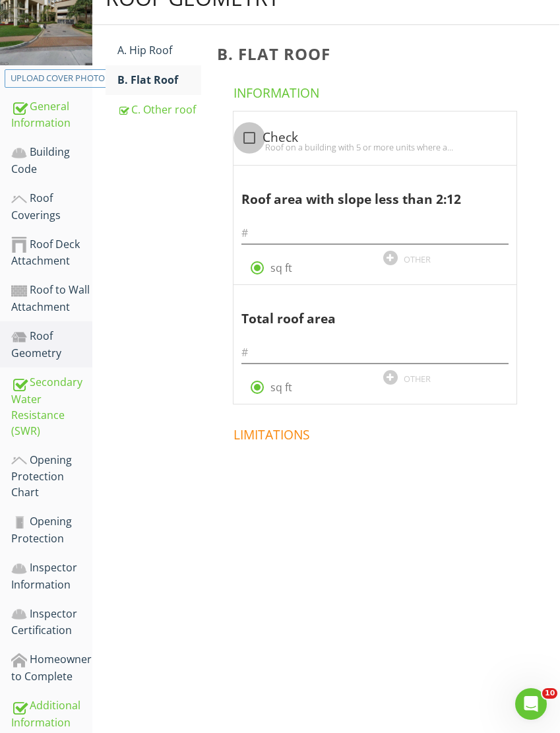
click at [248, 134] on div at bounding box center [249, 138] width 22 height 22
checkbox input "true"
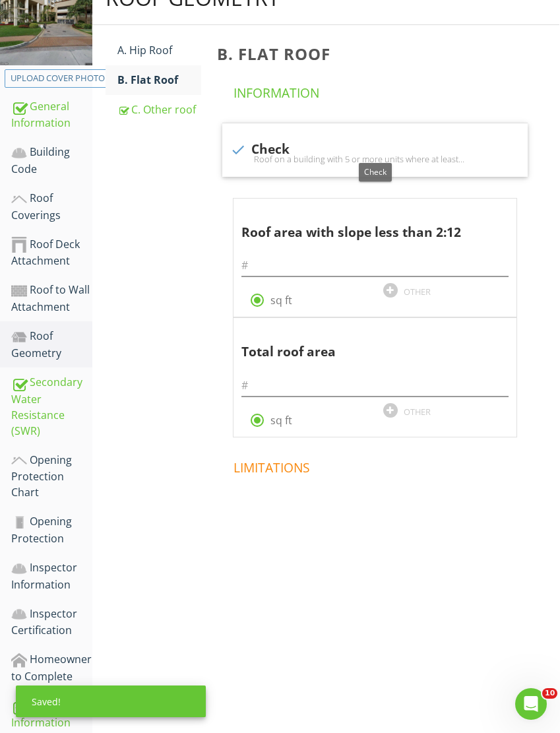
click at [59, 296] on div "Roof to Wall Attachment" at bounding box center [51, 298] width 81 height 33
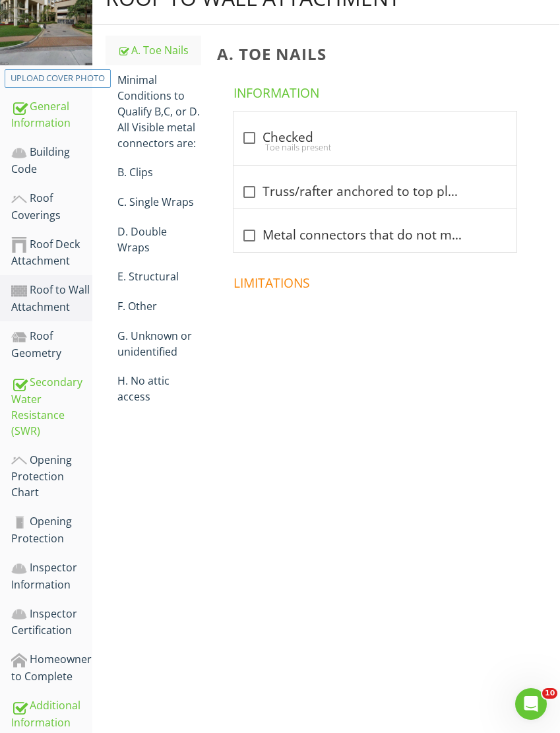
click at [152, 269] on div "E. Structural" at bounding box center [159, 277] width 84 height 16
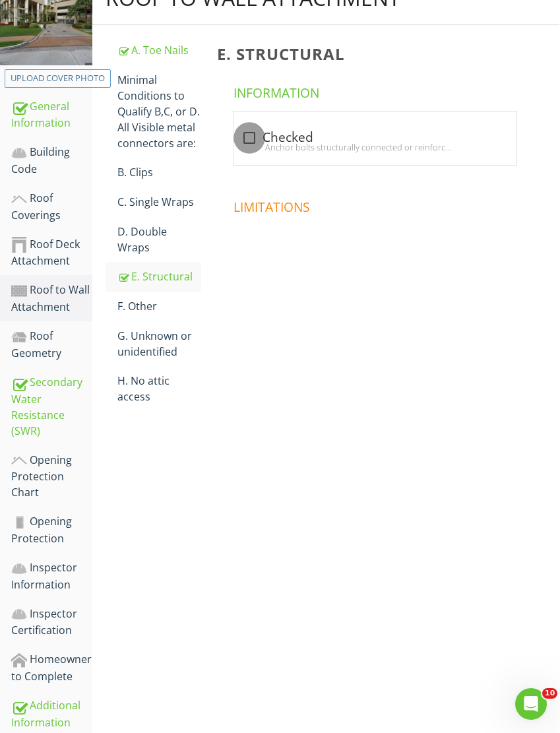
click at [247, 139] on div at bounding box center [249, 138] width 22 height 22
checkbox input "true"
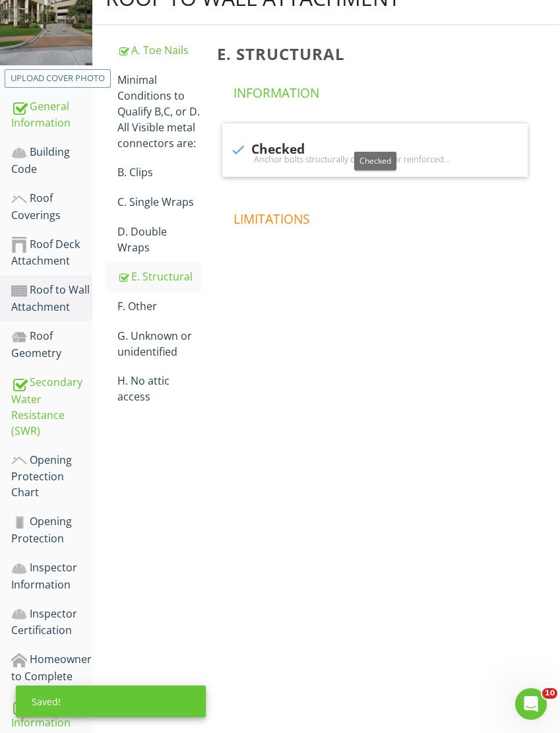
click at [49, 252] on div "Roof Deck Attachment" at bounding box center [51, 252] width 81 height 33
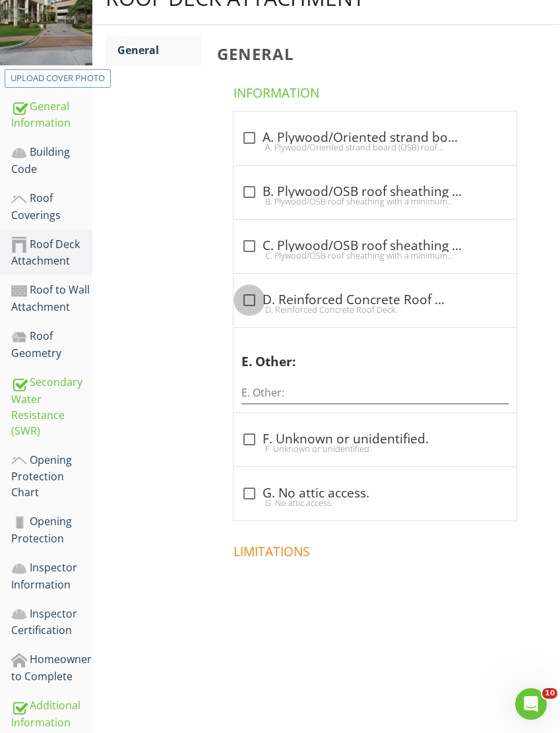
click at [247, 300] on div at bounding box center [249, 300] width 22 height 22
checkbox input "true"
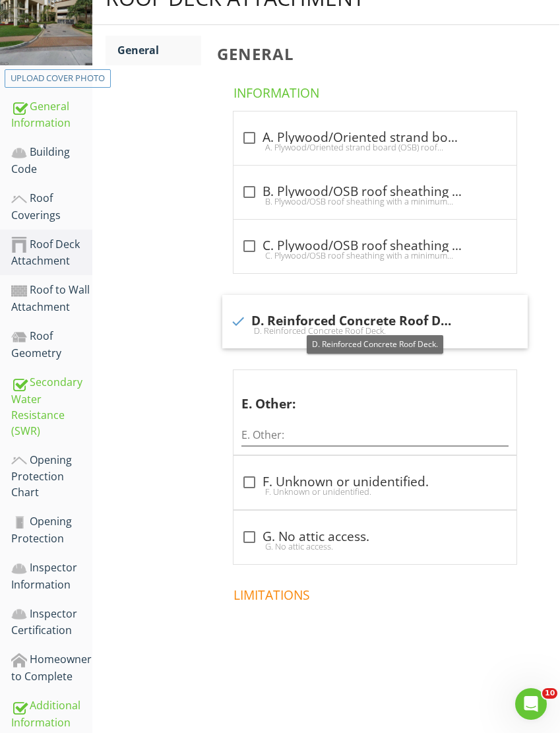
click at [52, 209] on div "Roof Coverings" at bounding box center [51, 206] width 81 height 33
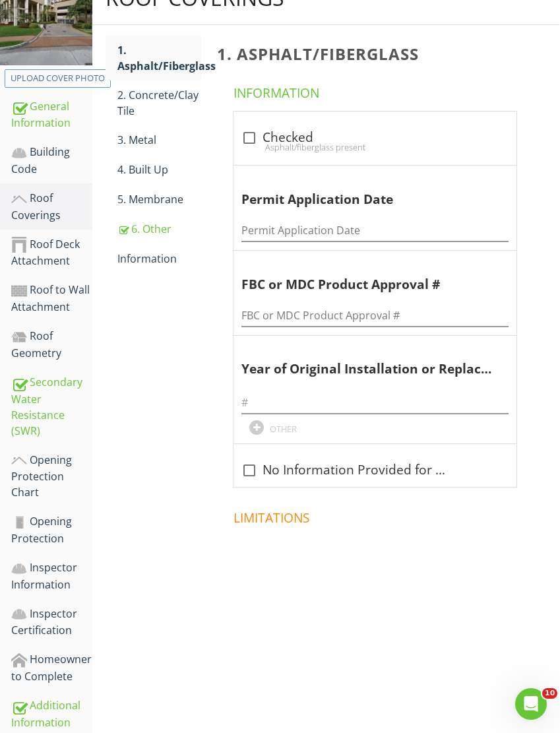
click at [155, 264] on div "Information" at bounding box center [159, 259] width 84 height 16
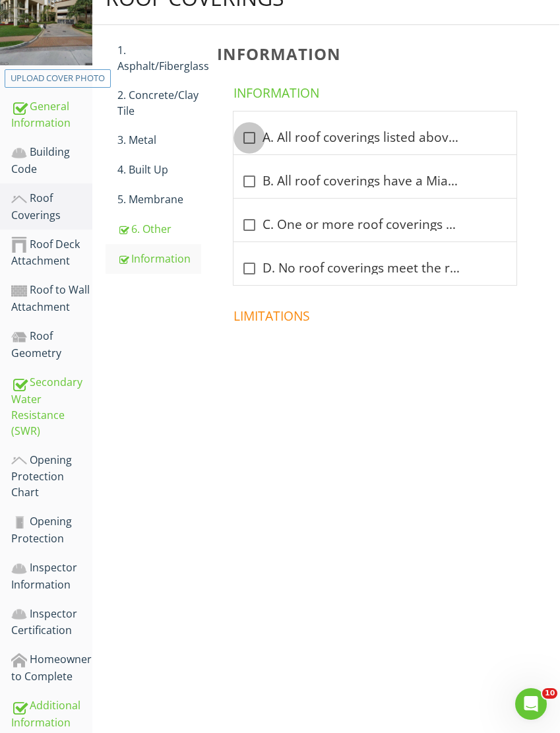
click at [251, 140] on div at bounding box center [249, 138] width 22 height 22
checkbox input "true"
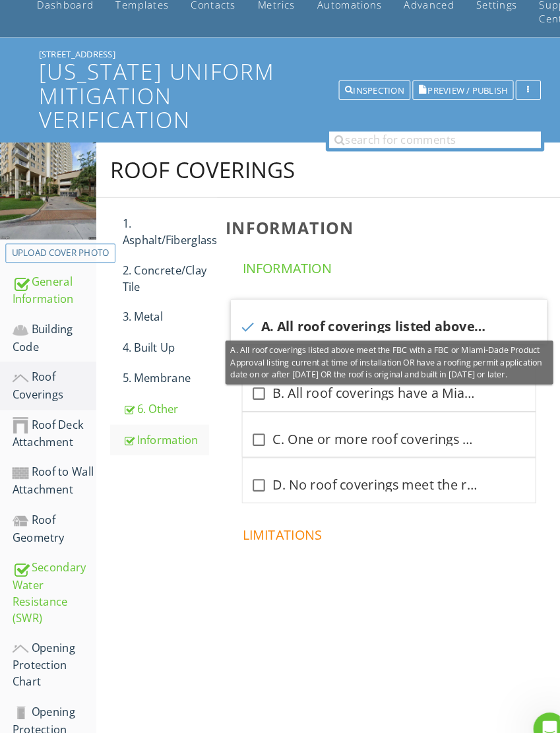
scroll to position [216, 0]
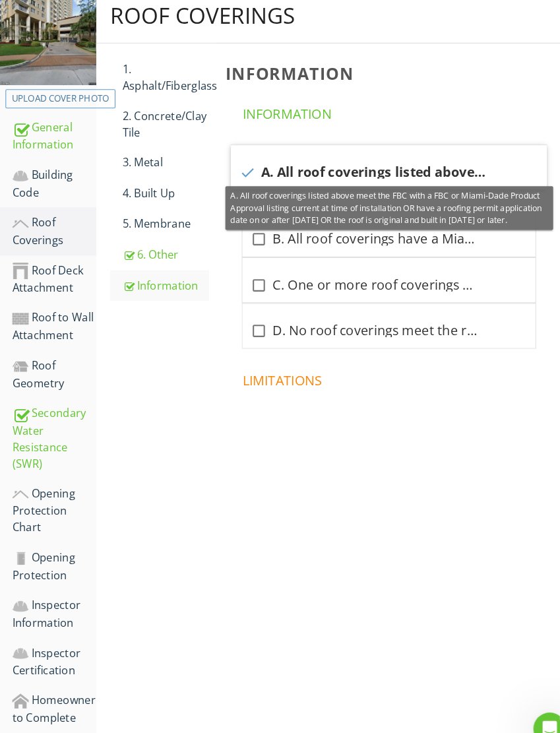
click at [51, 715] on div "Additional Information" at bounding box center [52, 731] width 81 height 33
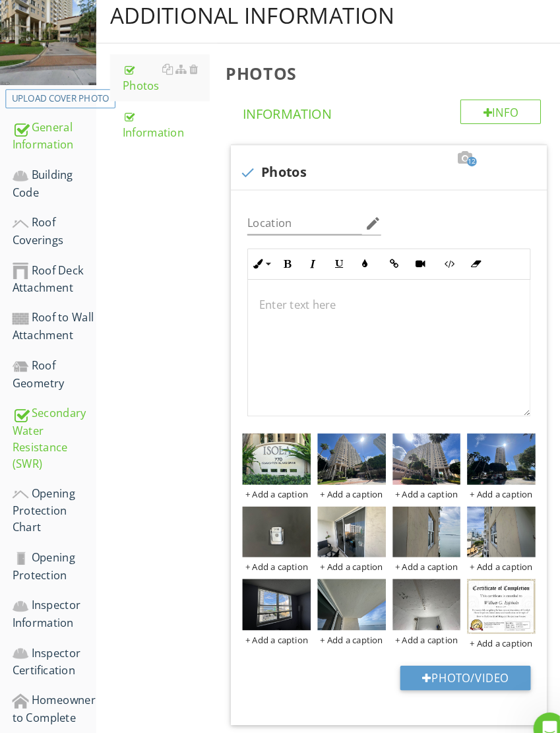
click at [428, 663] on button "Photo/Video" at bounding box center [450, 655] width 126 height 24
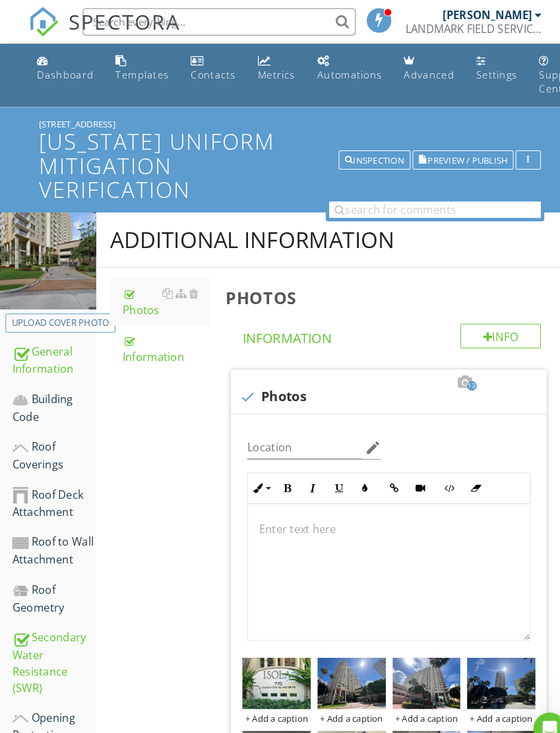
click at [434, 154] on span "Preview / Publish" at bounding box center [451, 154] width 77 height 9
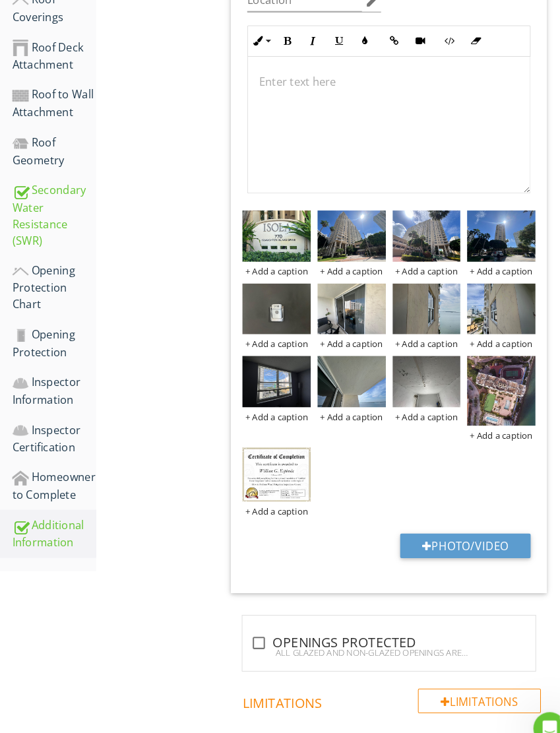
scroll to position [432, 0]
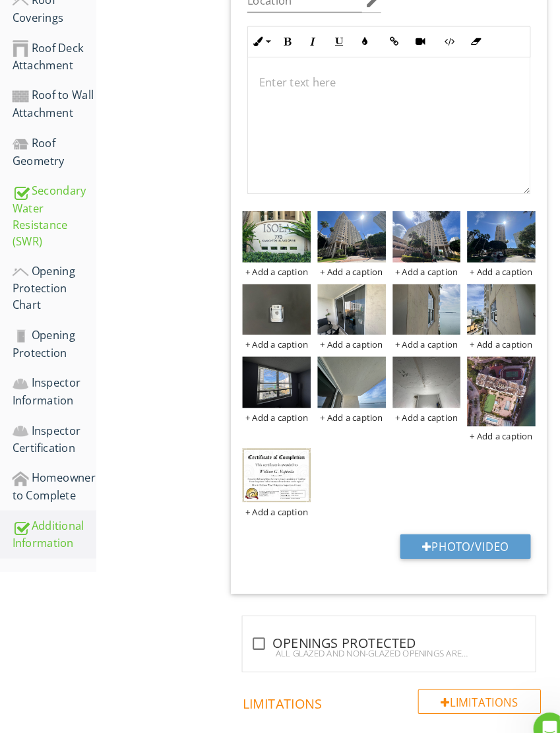
click at [446, 524] on button "Photo/Video" at bounding box center [450, 528] width 126 height 24
type input "C:\fakepath\IMG_5277.jpeg"
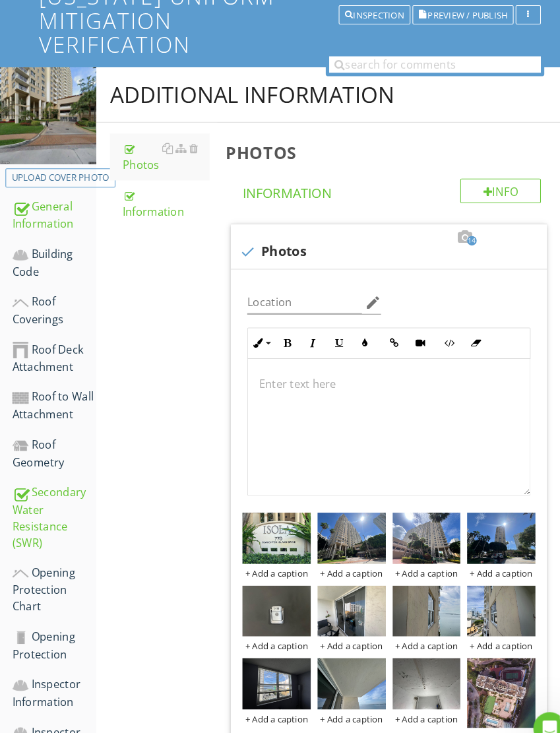
scroll to position [7, 0]
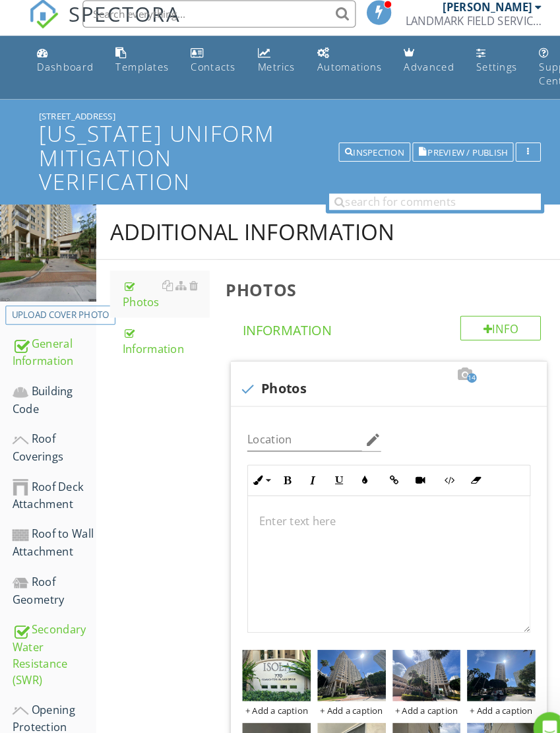
click at [41, 387] on div "Building Code" at bounding box center [52, 386] width 81 height 33
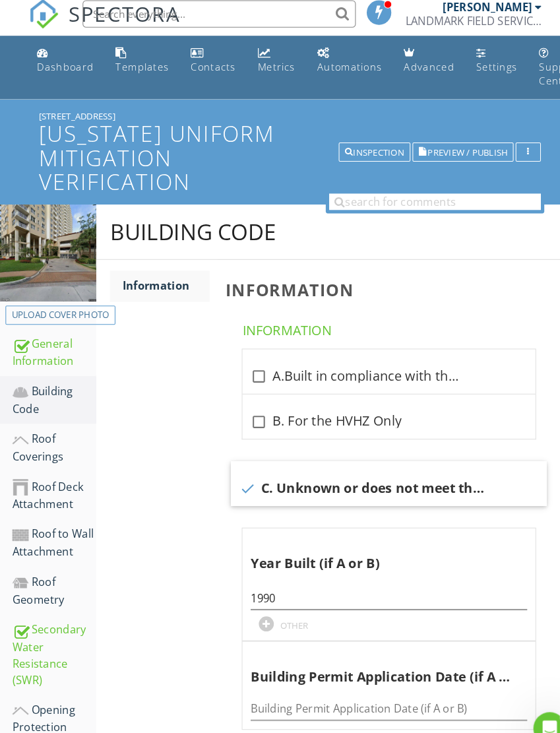
click at [43, 432] on div "Roof Coverings" at bounding box center [52, 432] width 81 height 33
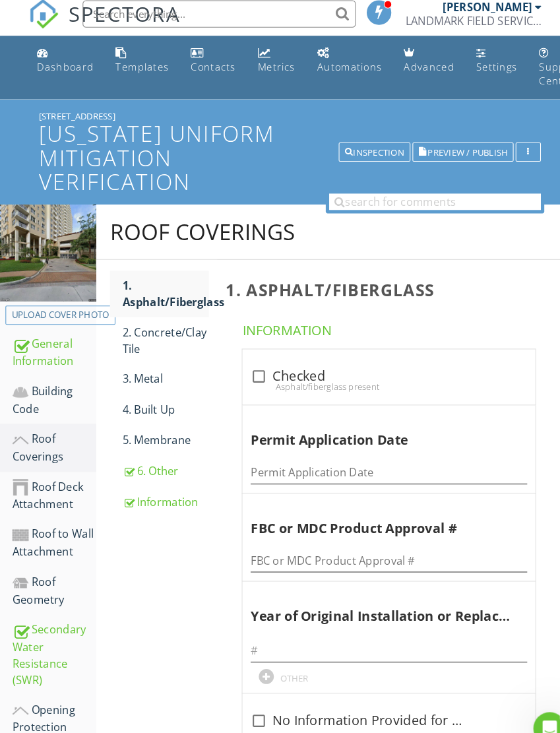
click at [157, 453] on div "6. Other" at bounding box center [160, 455] width 84 height 16
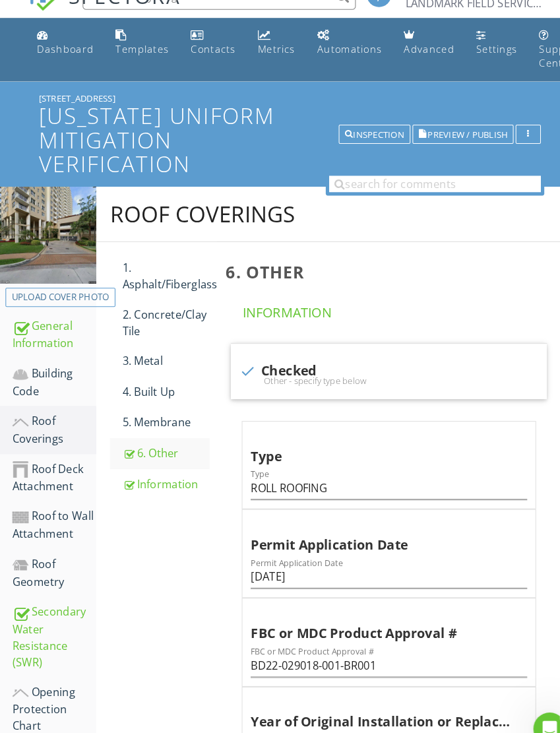
scroll to position [40, 0]
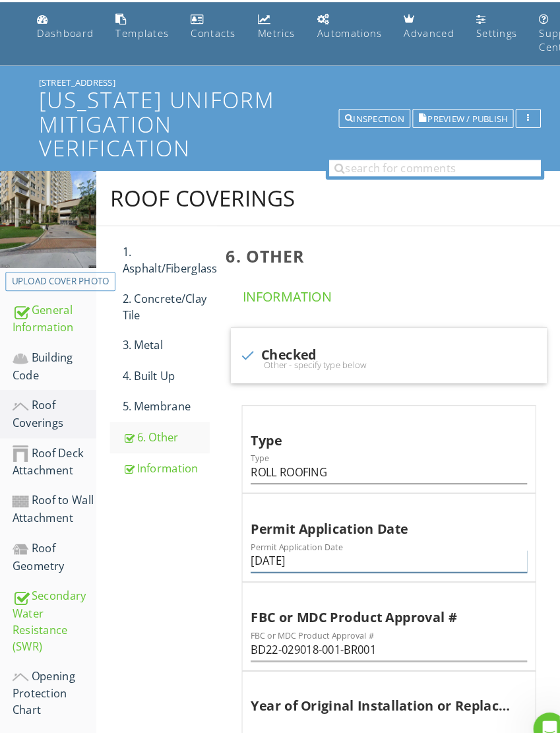
click at [247, 543] on input "01/10/2024" at bounding box center [375, 542] width 267 height 22
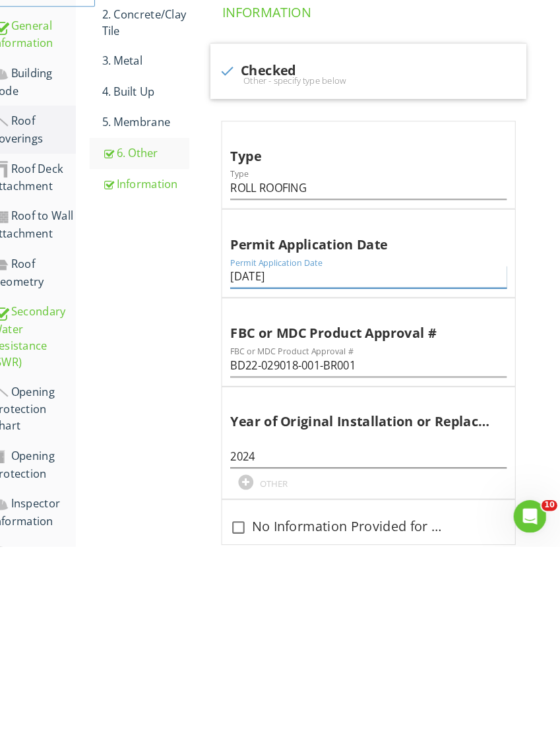
click at [242, 462] on input "01/10/2024" at bounding box center [375, 473] width 267 height 22
click at [148, 347] on div "Roof Coverings 1. Asphalt/Fiberglass 2. Concrete/Clay Tile 3. Metal 4. Built Up…" at bounding box center [325, 487] width 467 height 783
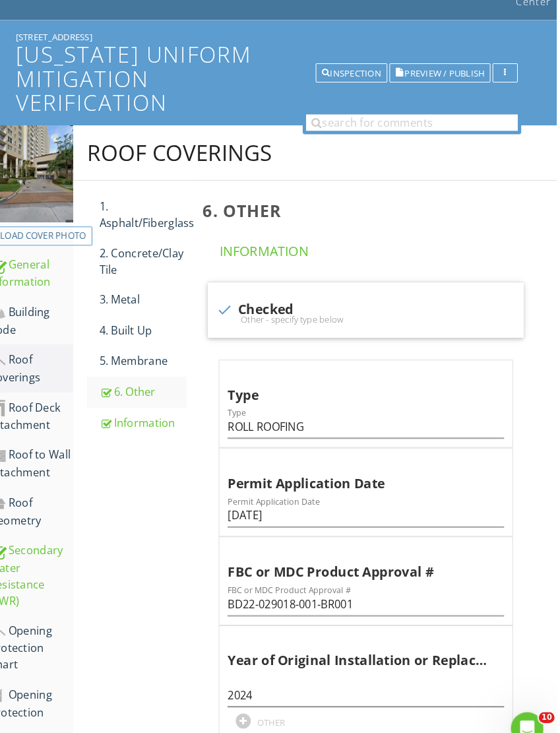
scroll to position [0, 1]
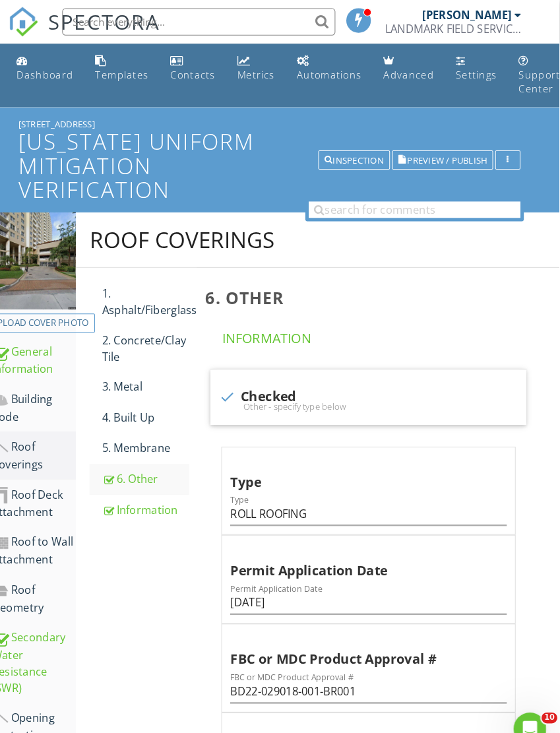
click at [333, 150] on div "Inspection" at bounding box center [361, 154] width 57 height 9
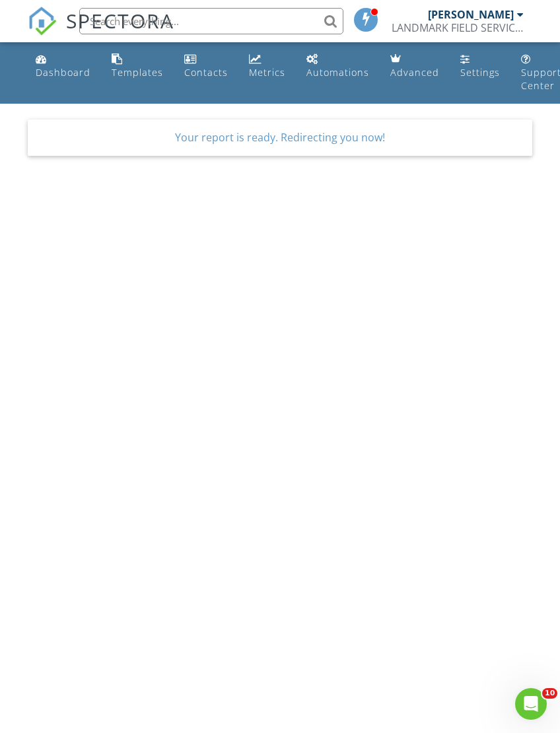
click at [111, 155] on div "The report you have requested was placed in long-term storage. One moment while…" at bounding box center [279, 137] width 519 height 67
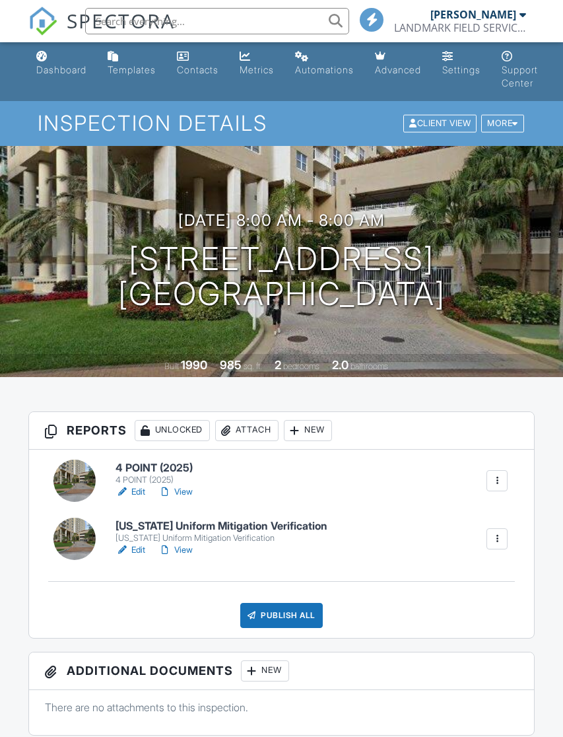
scroll to position [3, 0]
click at [148, 462] on h6 "4 POINT (2025)" at bounding box center [156, 468] width 82 height 12
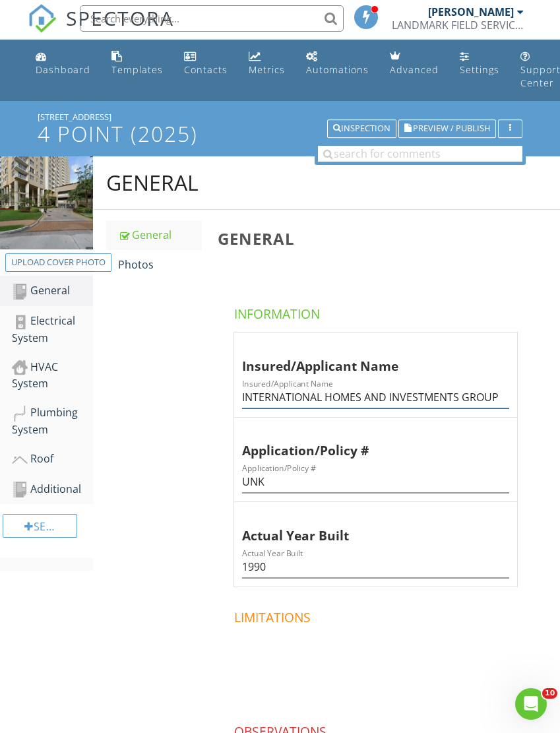
click at [497, 397] on input "INTERNATIONAL HOMES AND INVESTMENTS GROUP" at bounding box center [375, 398] width 267 height 22
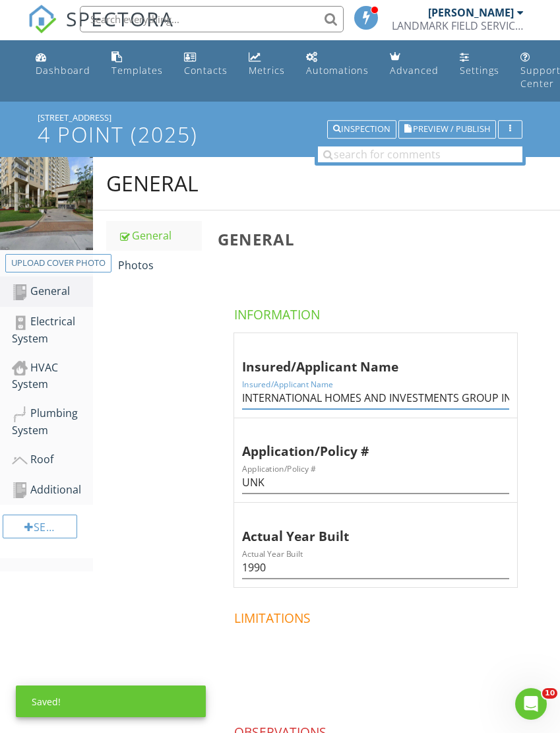
type input "INTERNATIONAL HOMES AND INVESTMENTS GROUP INC"
click at [362, 121] on button "Inspection" at bounding box center [361, 129] width 69 height 18
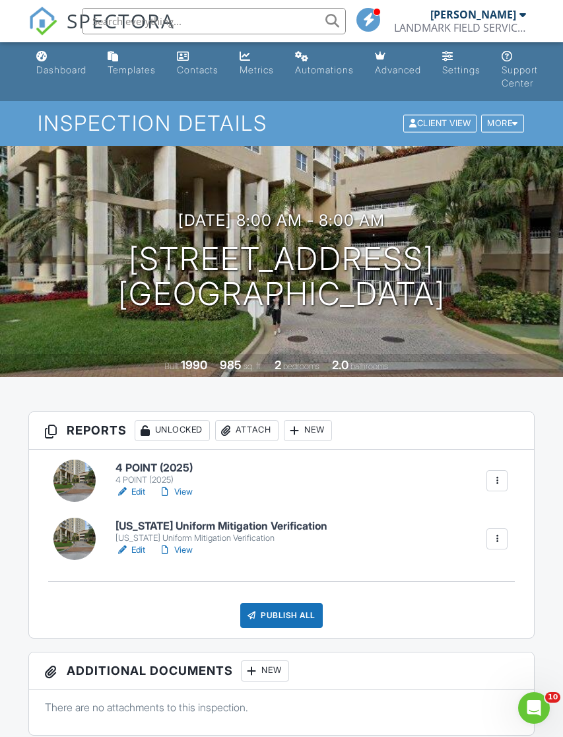
click at [207, 533] on div "[US_STATE] Uniform Mitigation Verification" at bounding box center [221, 538] width 212 height 11
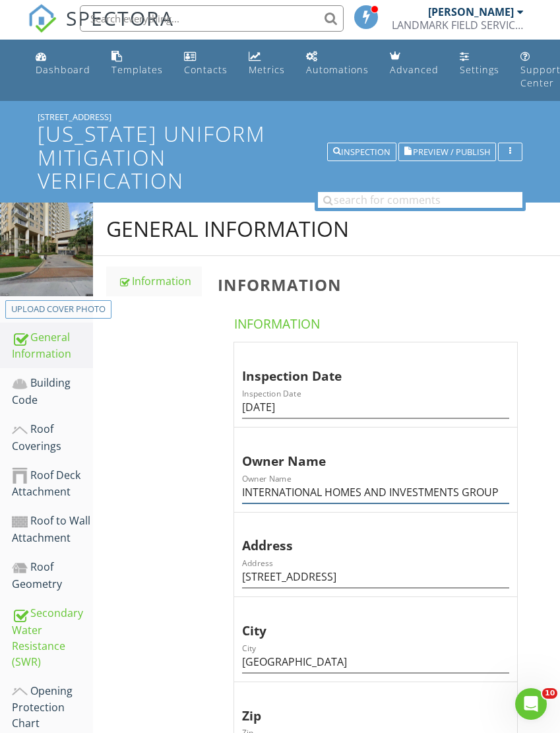
click at [496, 487] on input "INTERNATIONAL HOMES AND INVESTMENTS GROUP" at bounding box center [375, 493] width 267 height 22
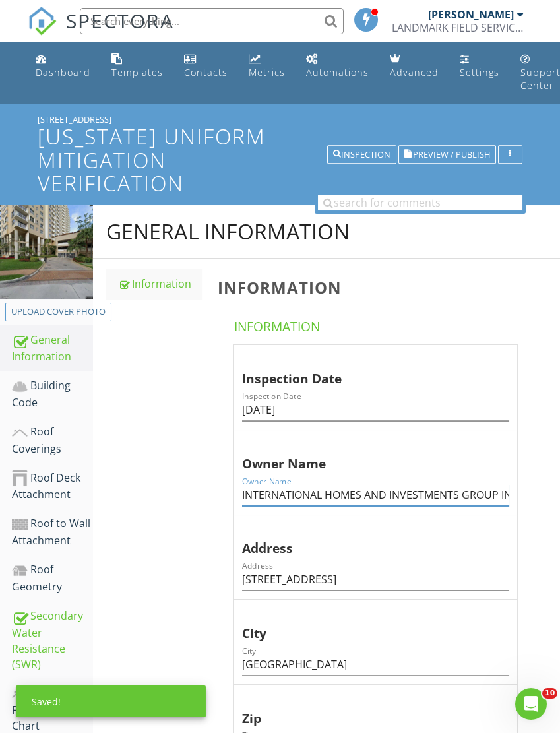
type input "INTERNATIONAL HOMES AND INVESTMENTS GROUP INC"
click at [353, 156] on div "Inspection" at bounding box center [361, 154] width 57 height 9
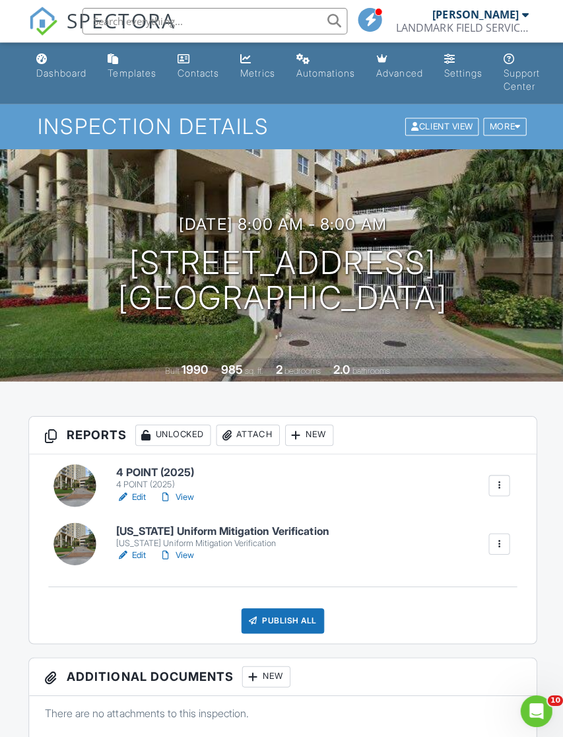
click at [157, 471] on h6 "4 POINT (2025)" at bounding box center [156, 471] width 82 height 12
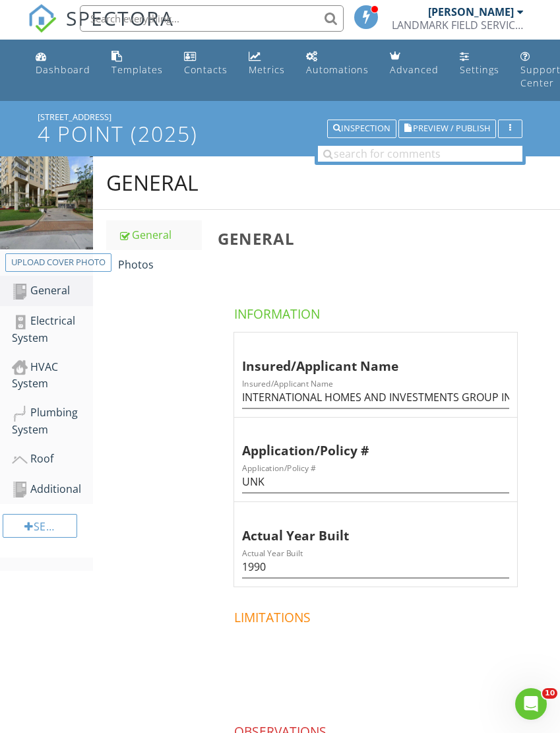
click at [137, 262] on div "Photos" at bounding box center [160, 265] width 84 height 16
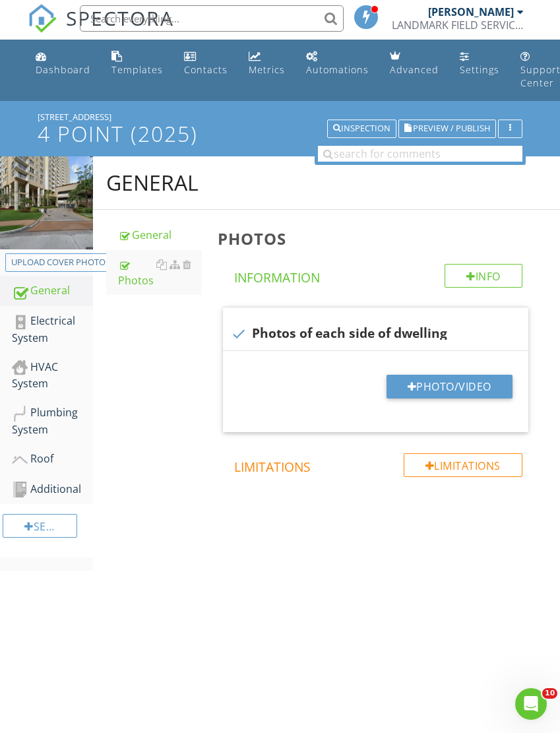
click at [418, 387] on button "Photo/Video" at bounding box center [450, 387] width 126 height 24
type input "C:\fakepath\IMG_5565.jpeg"
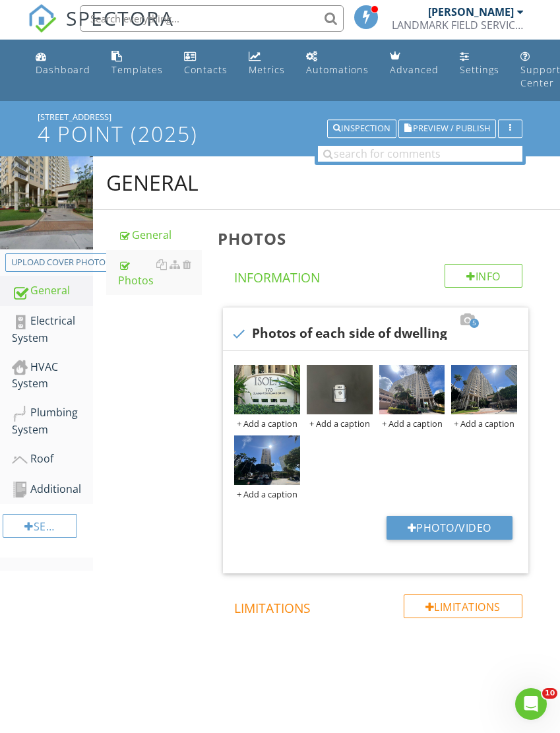
click at [42, 461] on div "Roof" at bounding box center [52, 459] width 81 height 17
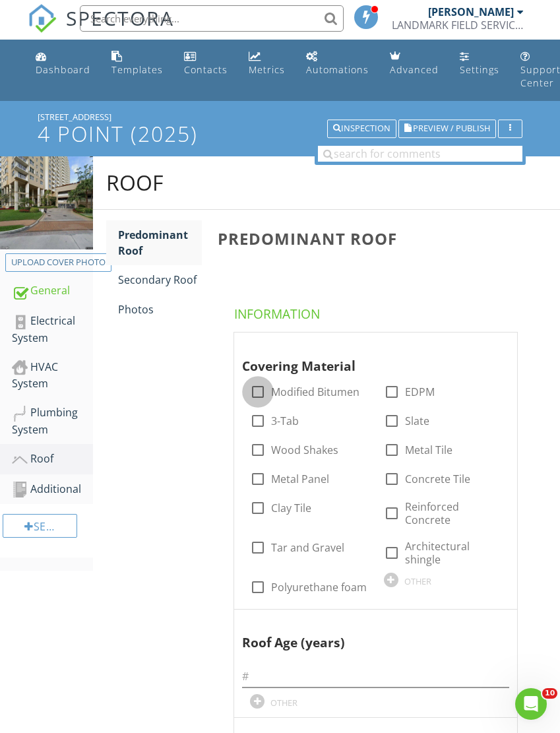
click at [253, 393] on div at bounding box center [258, 392] width 22 height 22
checkbox input "true"
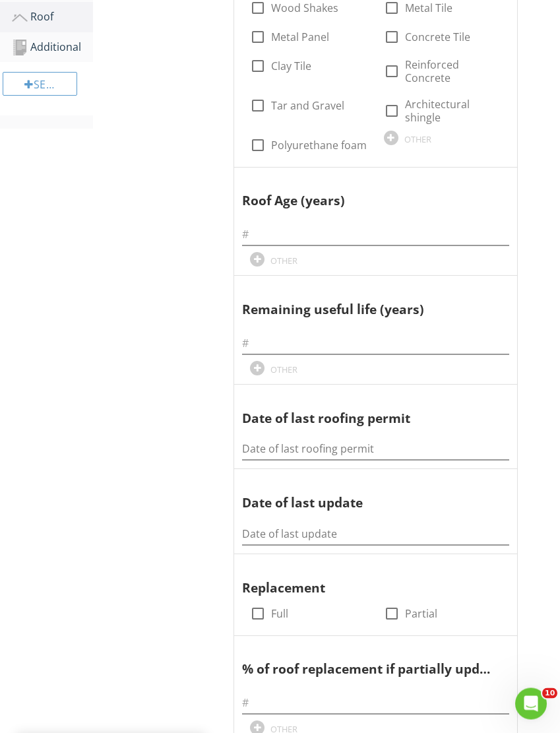
scroll to position [440, 0]
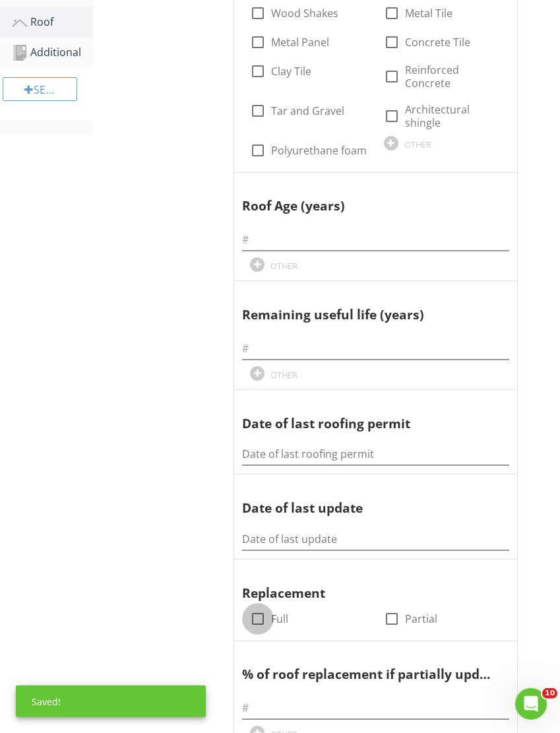
click at [257, 608] on div at bounding box center [258, 619] width 22 height 22
checkbox input "true"
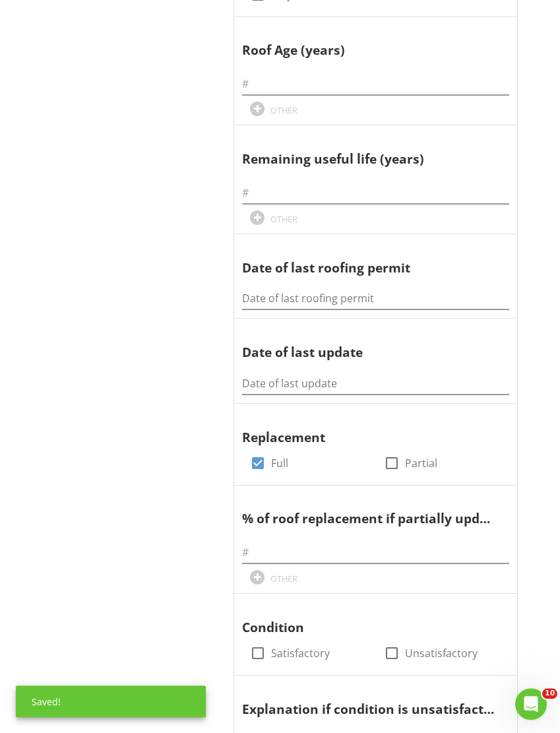
scroll to position [600, 0]
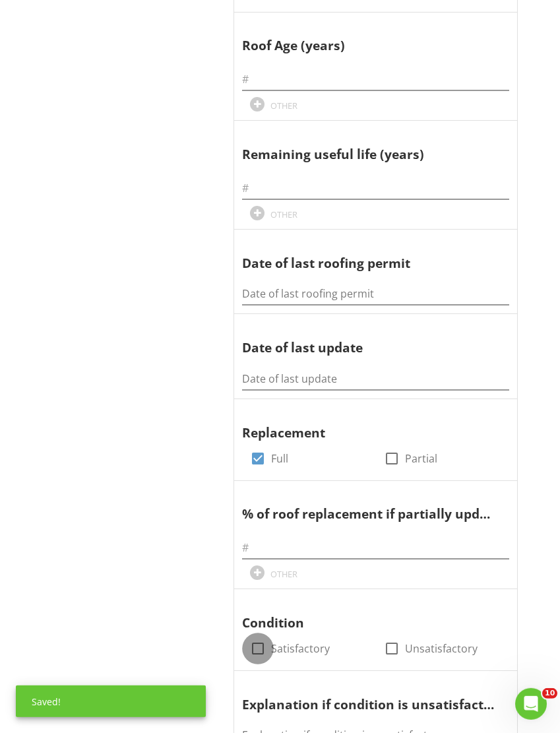
click at [255, 640] on div at bounding box center [258, 649] width 22 height 22
checkbox input "true"
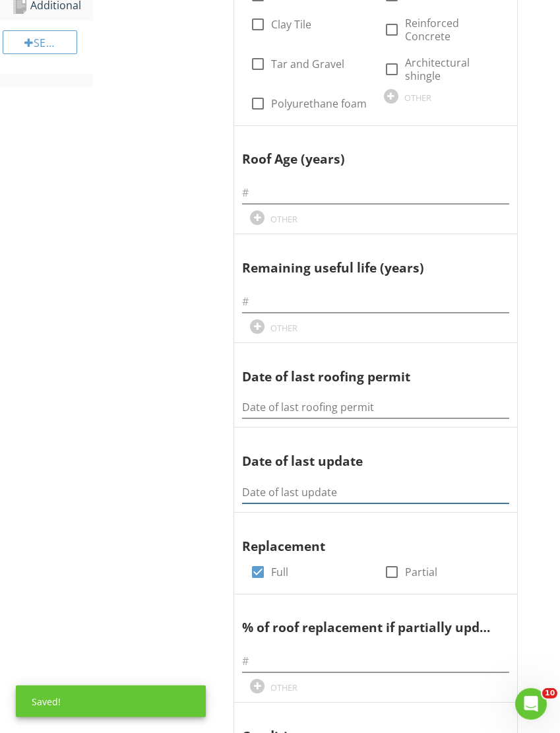
click at [253, 482] on input "Date of last update" at bounding box center [375, 493] width 267 height 22
click at [253, 487] on input "01/10/2024" at bounding box center [375, 493] width 267 height 22
click at [252, 487] on input "01/10/2024" at bounding box center [375, 493] width 267 height 22
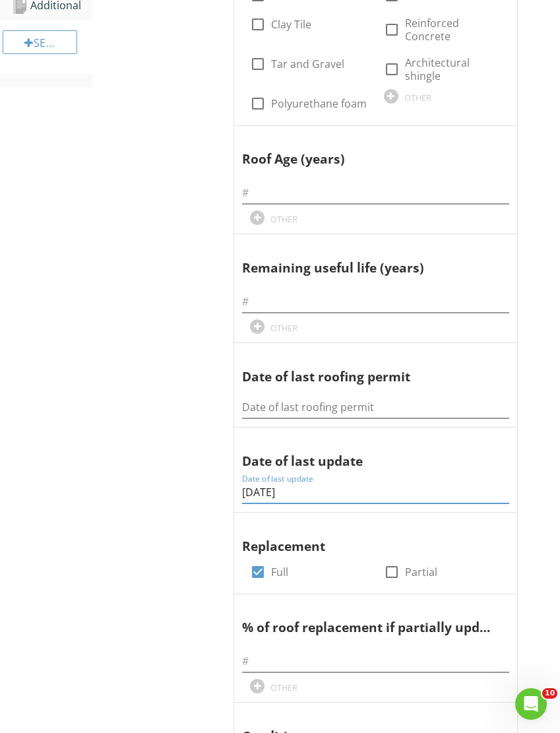
type input "01/10/2024"
click at [251, 403] on input "Date of last roofing permit" at bounding box center [375, 408] width 267 height 22
click at [249, 399] on input "Date of last roofing permit" at bounding box center [375, 408] width 267 height 22
click at [249, 397] on input "Date of last roofing permit" at bounding box center [375, 408] width 267 height 22
paste input "01/10/2024"
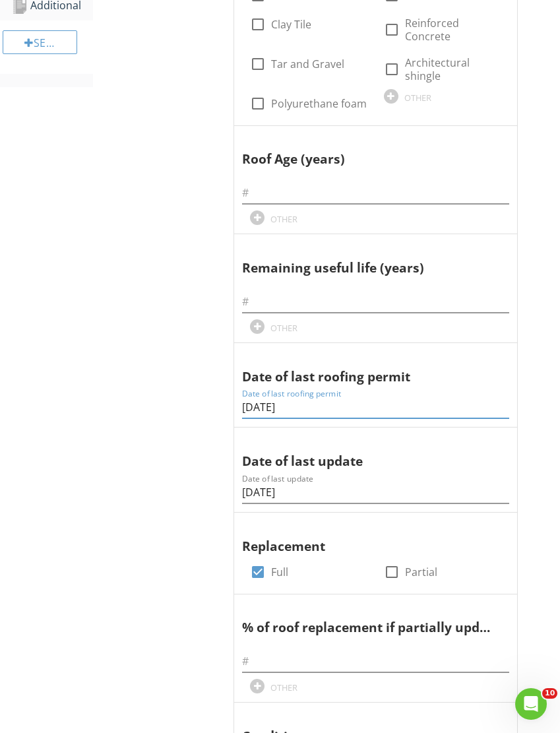
type input "01/10/2024"
click at [259, 301] on input "text" at bounding box center [375, 302] width 267 height 22
type input "20"
click at [251, 191] on input "text" at bounding box center [375, 193] width 267 height 22
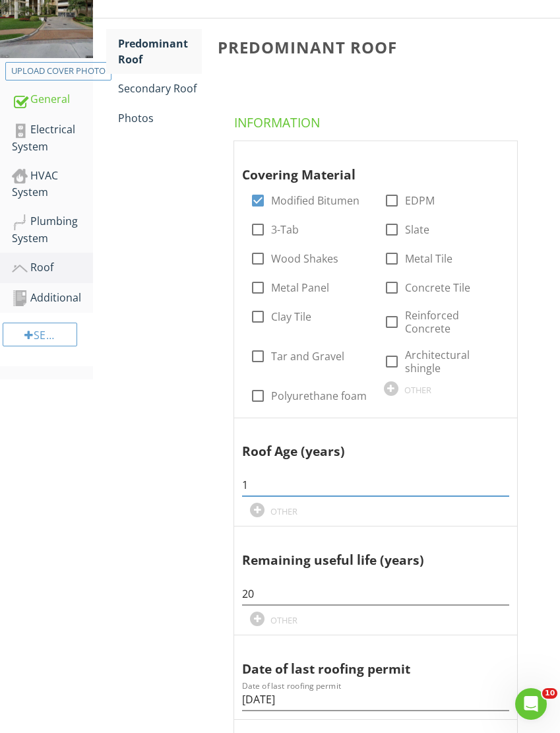
scroll to position [172, 0]
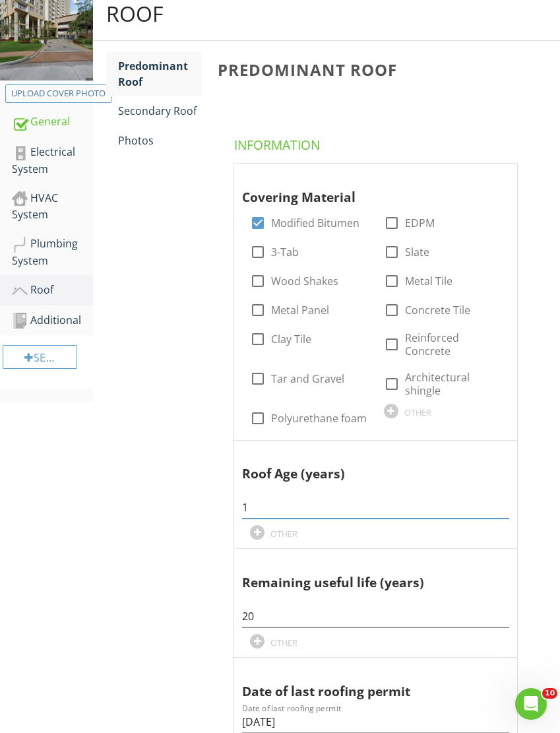
type input "1"
click at [138, 140] on div "Photos" at bounding box center [160, 141] width 84 height 16
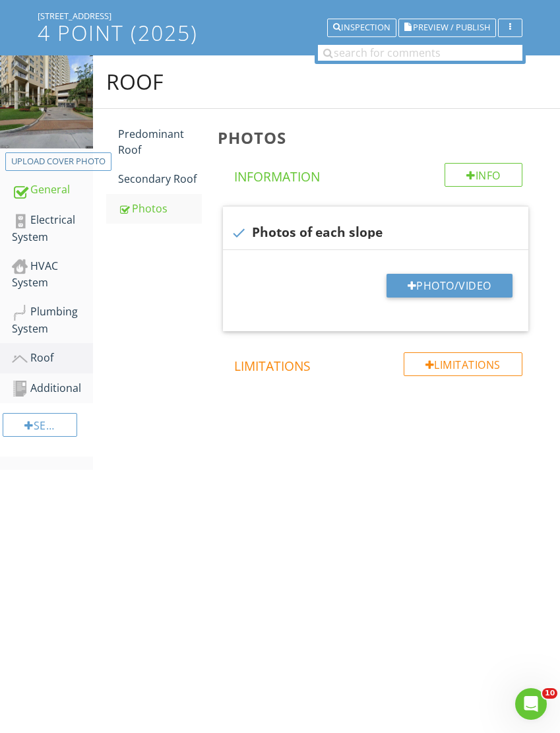
scroll to position [147, 0]
click at [412, 280] on div at bounding box center [412, 285] width 9 height 11
type input "C:\fakepath\IMG_5278.jpeg"
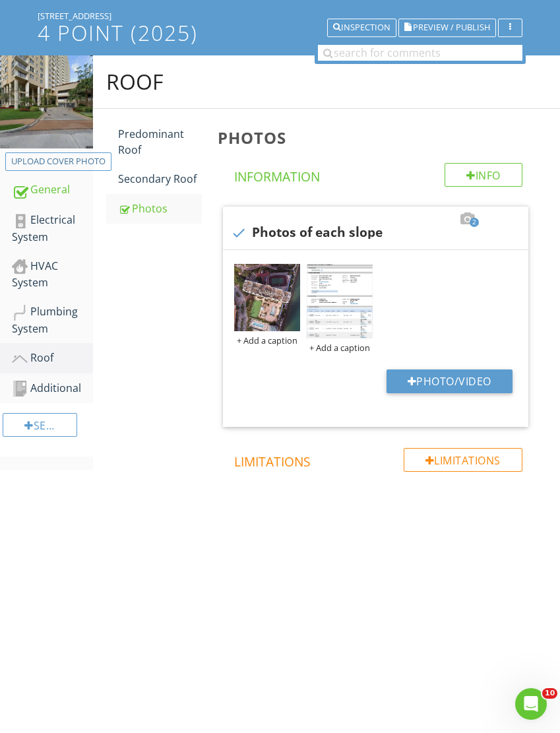
click at [51, 304] on div "Plumbing System" at bounding box center [52, 320] width 81 height 33
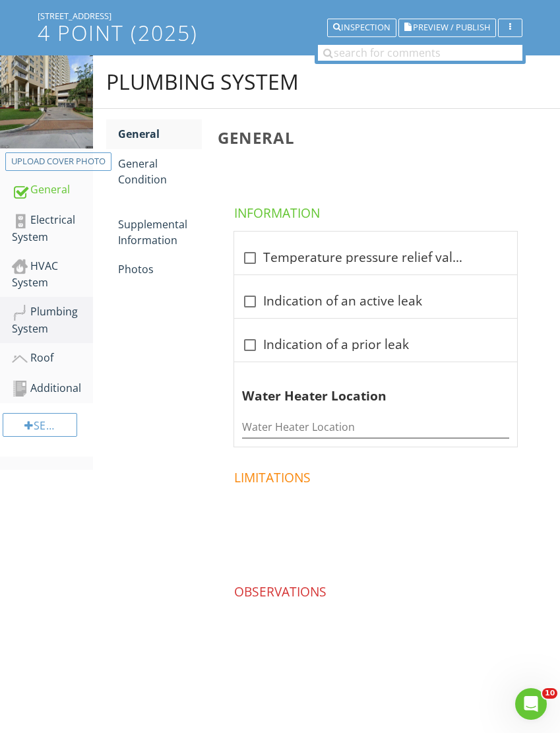
click at [145, 261] on div "Photos" at bounding box center [160, 269] width 84 height 16
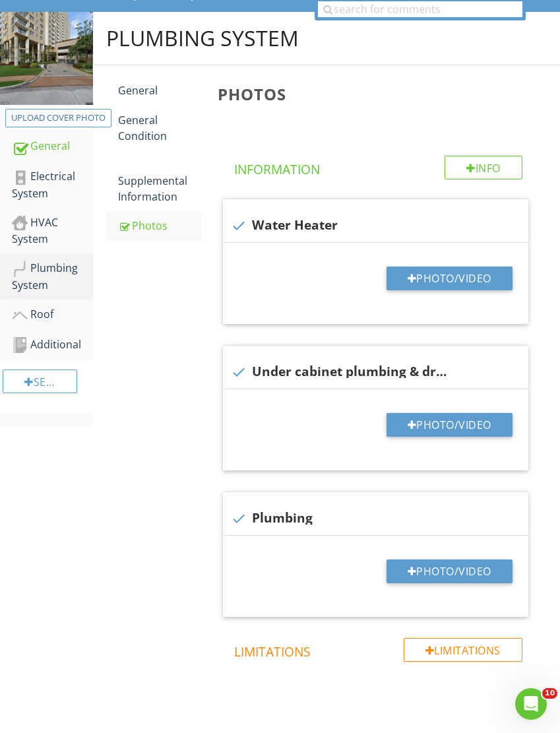
click at [430, 281] on button "Photo/Video" at bounding box center [450, 279] width 126 height 24
type input "C:\fakepath\IMG_5494.jpeg"
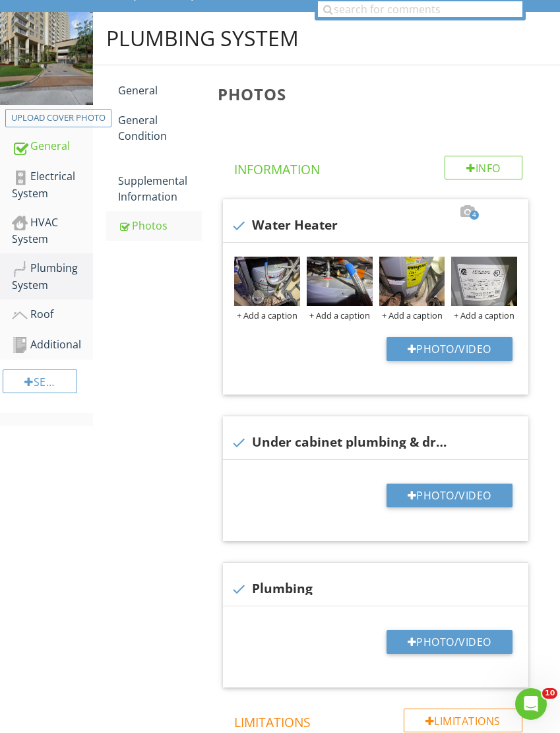
click at [469, 294] on img at bounding box center [484, 281] width 66 height 49
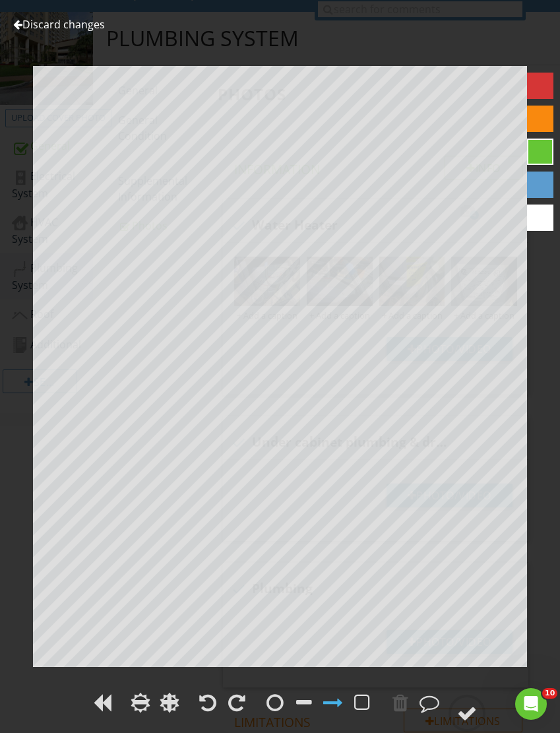
click at [30, 26] on link "Discard changes" at bounding box center [59, 24] width 92 height 15
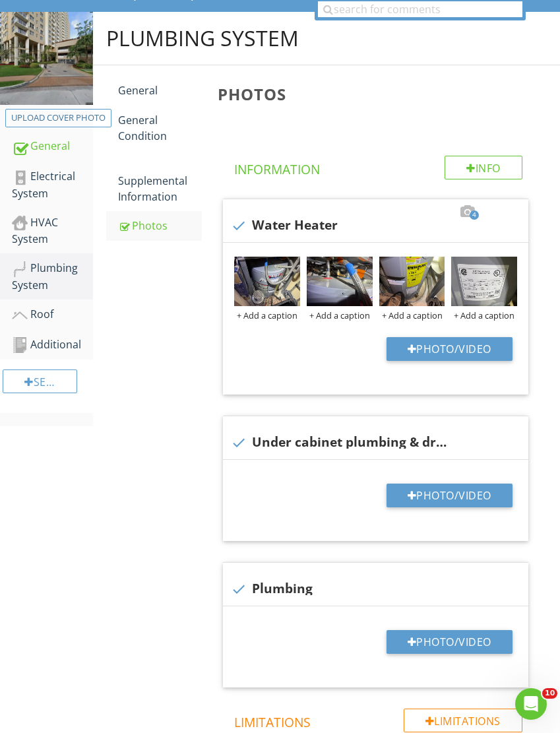
click at [396, 288] on img at bounding box center [412, 281] width 66 height 49
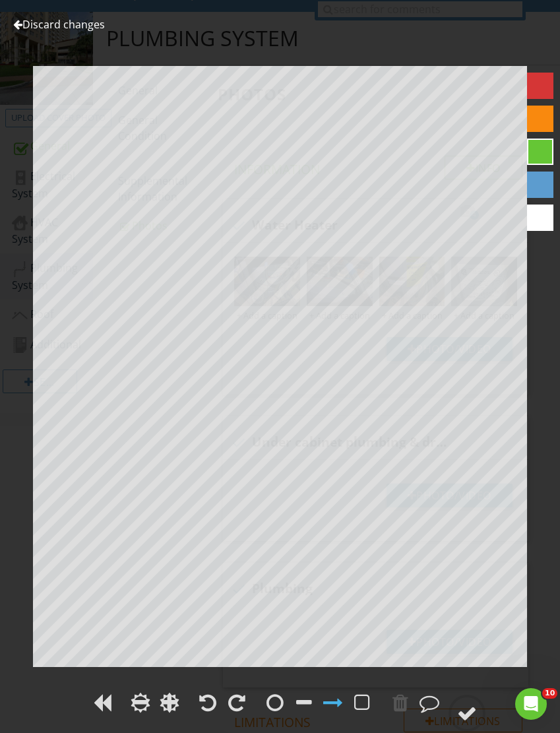
click at [31, 20] on link "Discard changes" at bounding box center [59, 24] width 92 height 15
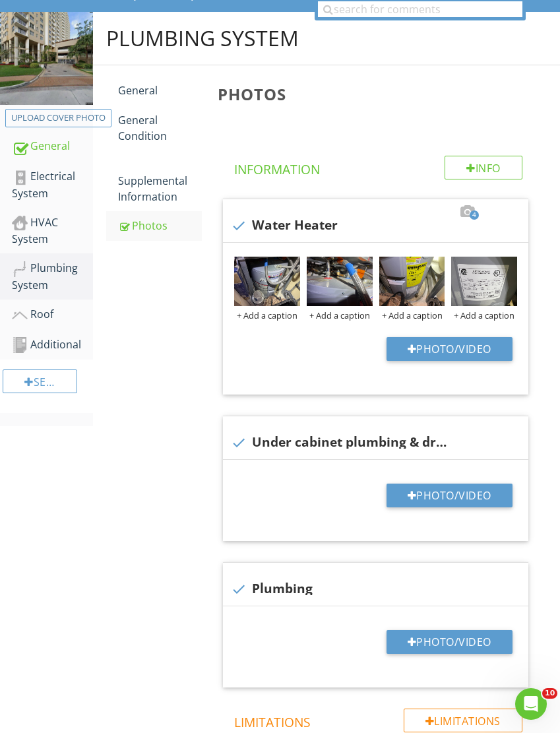
click at [255, 285] on img at bounding box center [267, 281] width 66 height 49
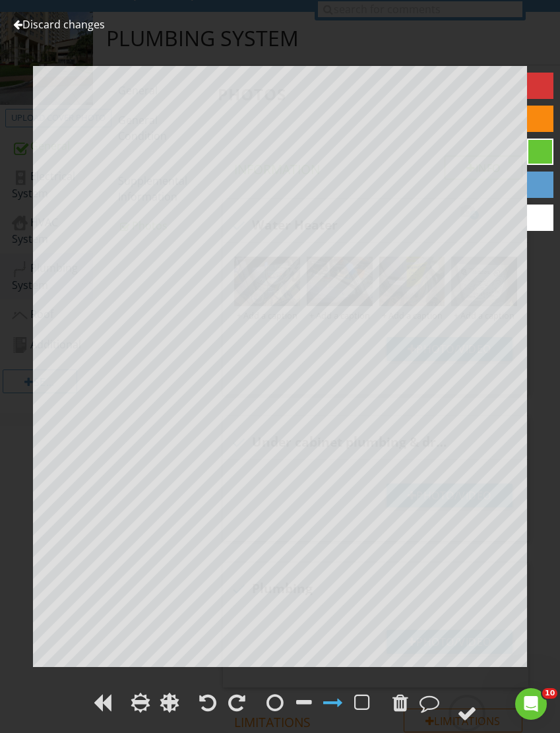
click at [36, 24] on link "Discard changes" at bounding box center [59, 24] width 92 height 15
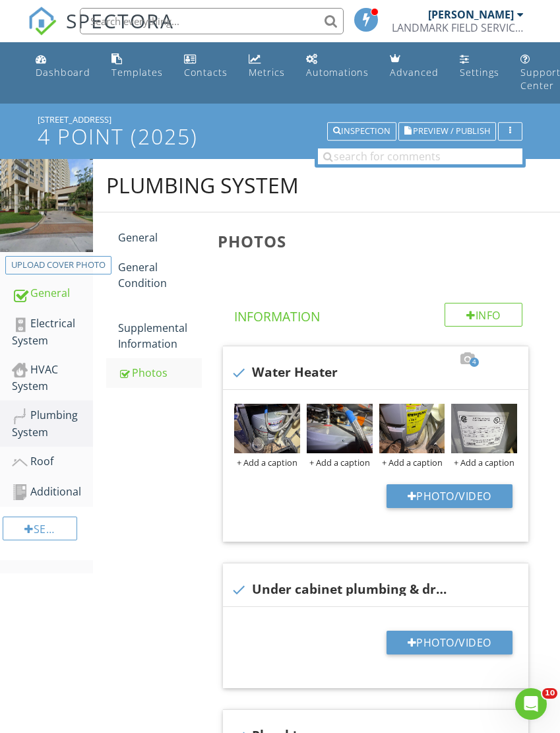
click at [440, 644] on button "Photo/Video" at bounding box center [450, 643] width 126 height 24
click at [451, 640] on button "Photo/Video" at bounding box center [450, 643] width 126 height 24
type input "C:\fakepath\IMG_5503.jpeg"
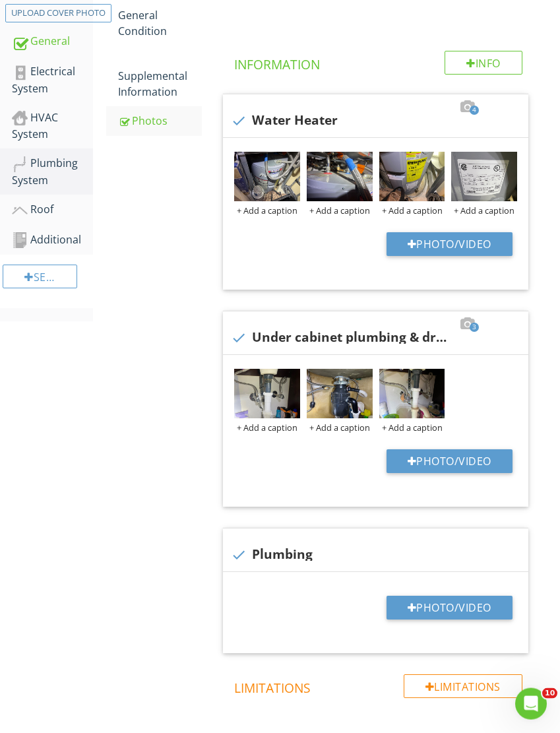
scroll to position [252, 0]
click at [442, 609] on button "Photo/Video" at bounding box center [450, 608] width 126 height 24
type input "C:\fakepath\IMG_5500.jpeg"
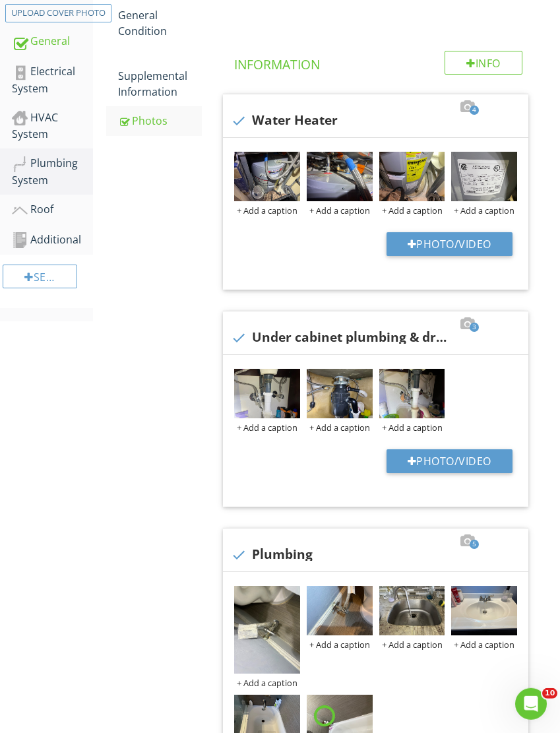
click at [259, 657] on img at bounding box center [267, 630] width 66 height 88
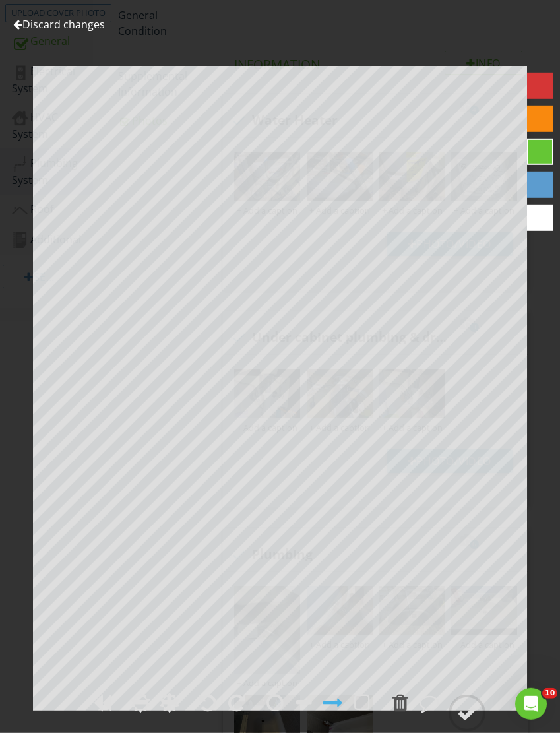
click at [236, 713] on div at bounding box center [236, 703] width 17 height 20
click at [465, 723] on div at bounding box center [467, 714] width 20 height 20
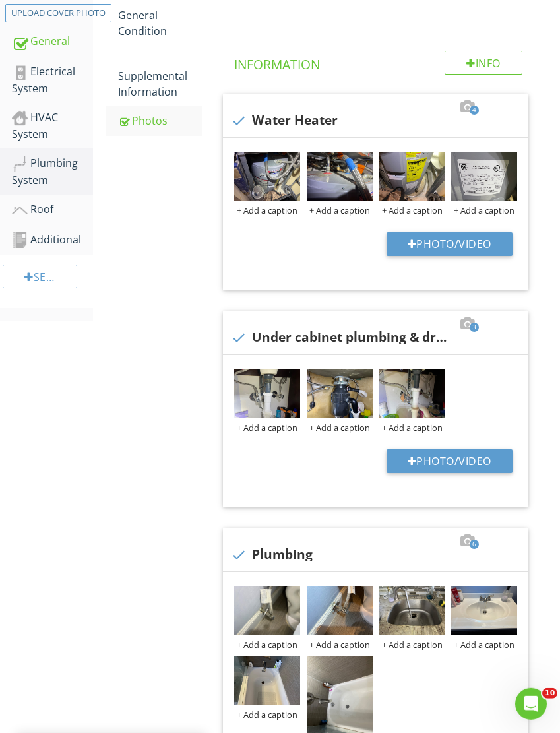
click at [339, 709] on img at bounding box center [340, 701] width 66 height 88
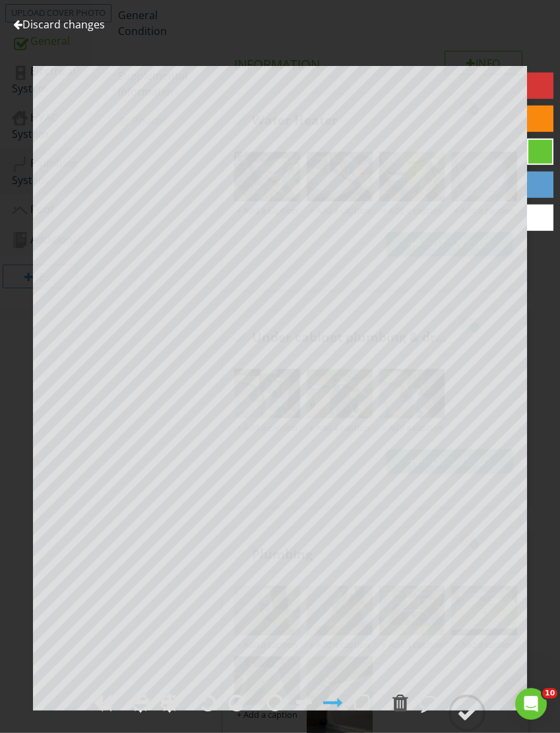
click at [236, 713] on div at bounding box center [236, 703] width 17 height 20
click at [465, 723] on div at bounding box center [467, 714] width 20 height 20
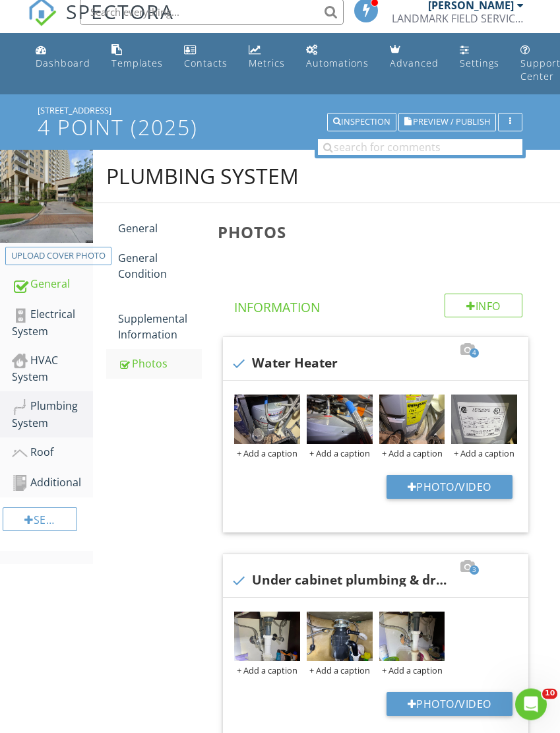
scroll to position [9, 0]
click at [152, 326] on div "Supplemental Information" at bounding box center [160, 319] width 84 height 48
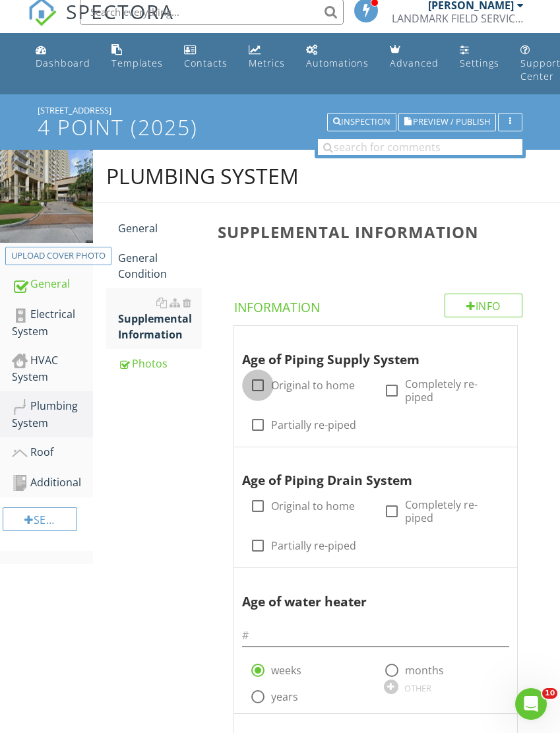
click at [265, 389] on div at bounding box center [258, 385] width 22 height 22
checkbox input "true"
click at [263, 505] on div at bounding box center [258, 506] width 22 height 22
checkbox input "true"
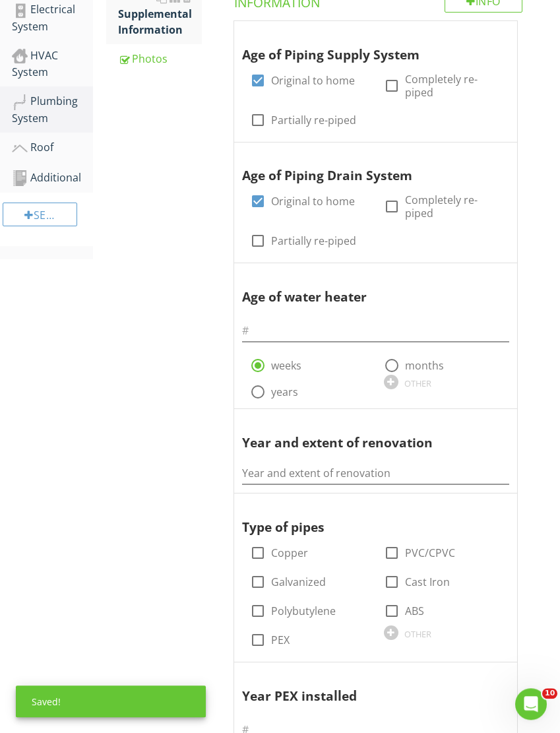
scroll to position [314, 0]
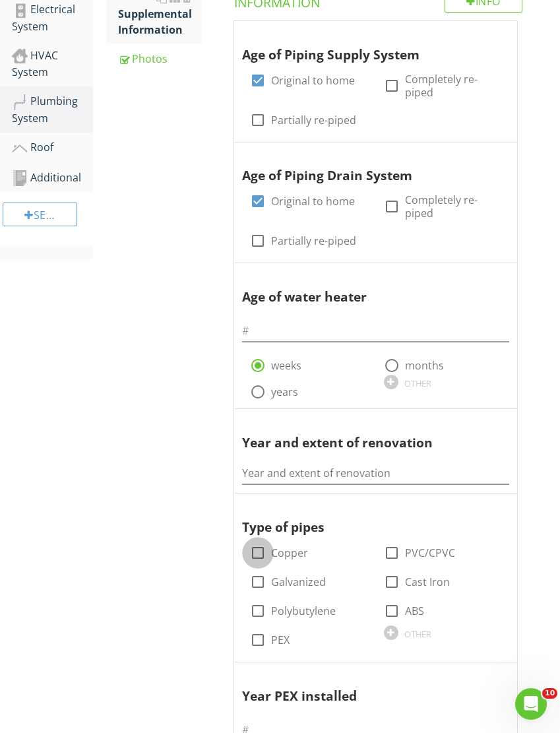
click at [257, 548] on div at bounding box center [258, 553] width 22 height 22
checkbox input "true"
click at [390, 553] on div at bounding box center [392, 553] width 22 height 22
checkbox input "true"
click at [266, 467] on input "Year and extent of renovation" at bounding box center [375, 474] width 267 height 22
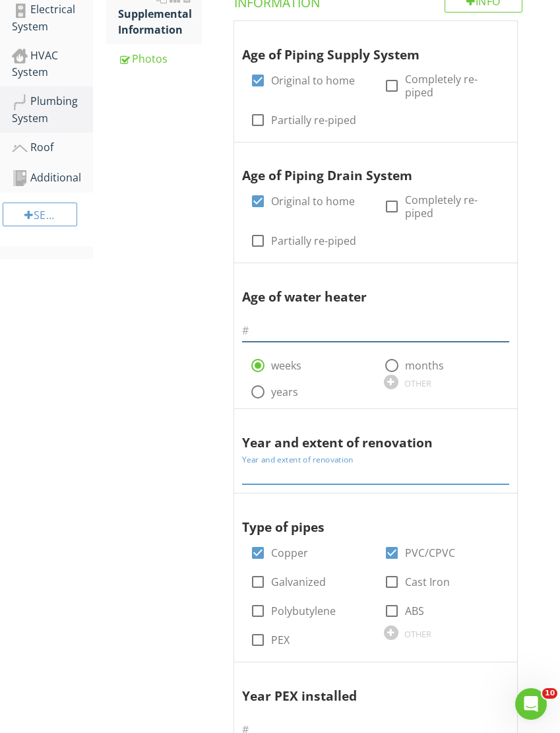
click at [264, 328] on input "text" at bounding box center [375, 331] width 267 height 22
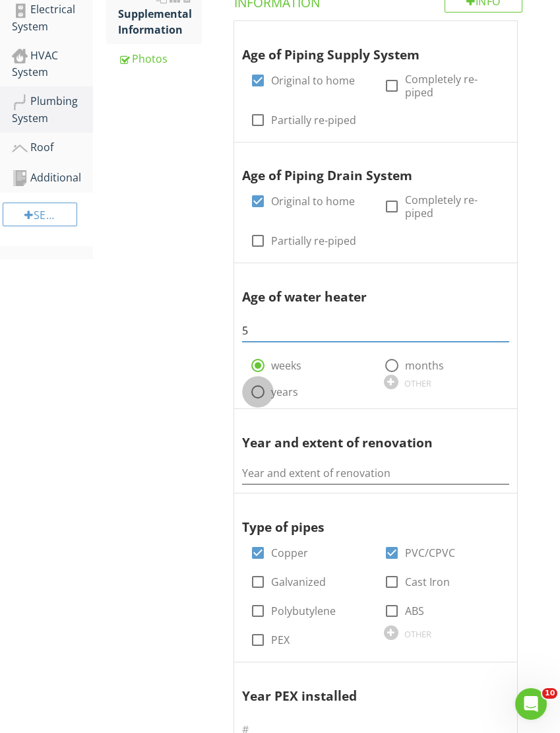
type input "5"
click at [263, 391] on div at bounding box center [258, 392] width 22 height 22
radio input "false"
radio input "true"
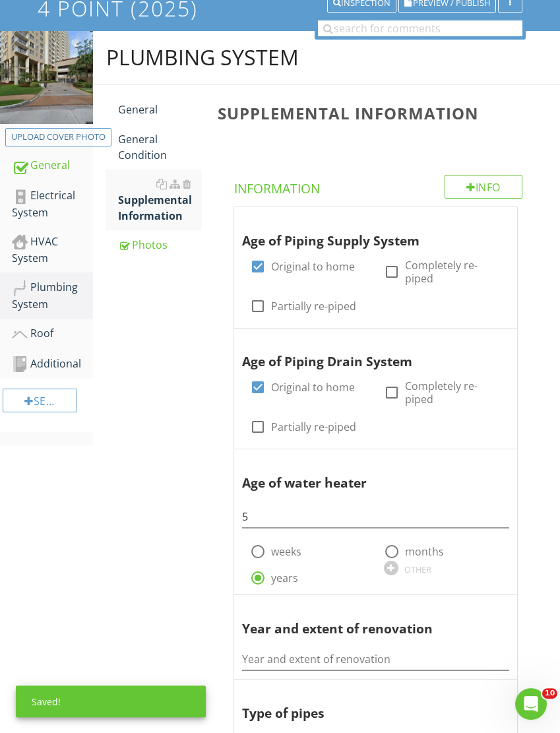
scroll to position [128, 0]
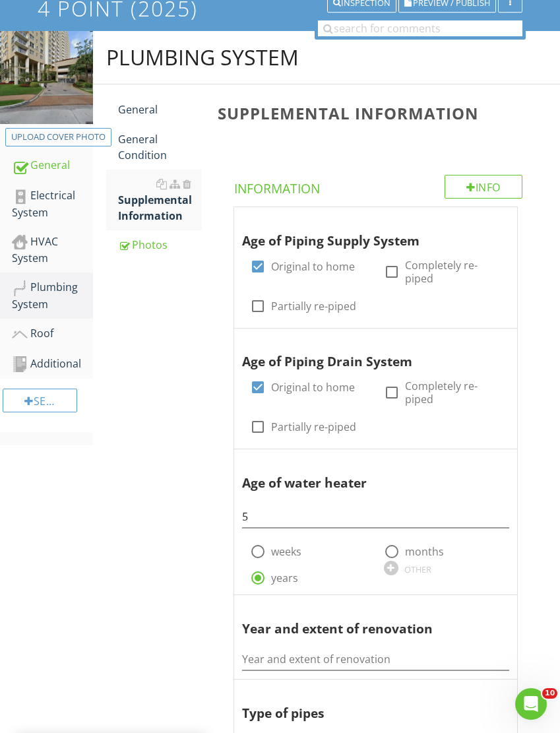
click at [150, 145] on div "General Condition" at bounding box center [160, 147] width 84 height 32
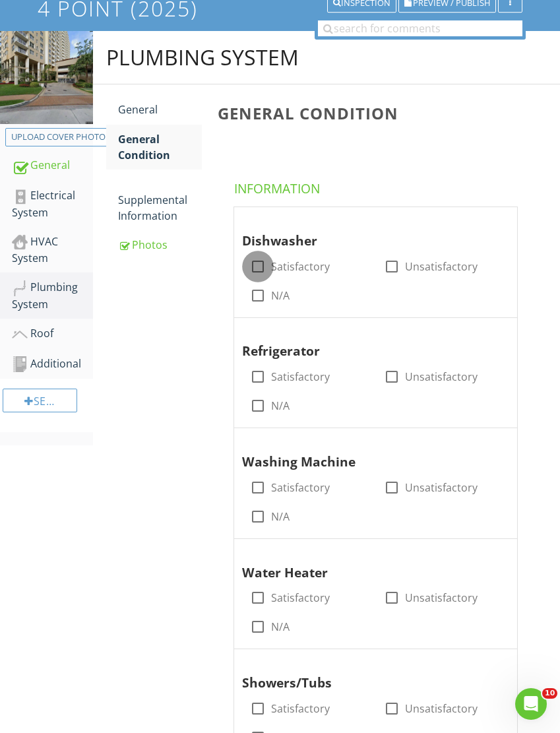
click at [259, 267] on div at bounding box center [258, 266] width 22 height 22
checkbox input "true"
click at [260, 379] on div at bounding box center [258, 377] width 22 height 22
checkbox input "true"
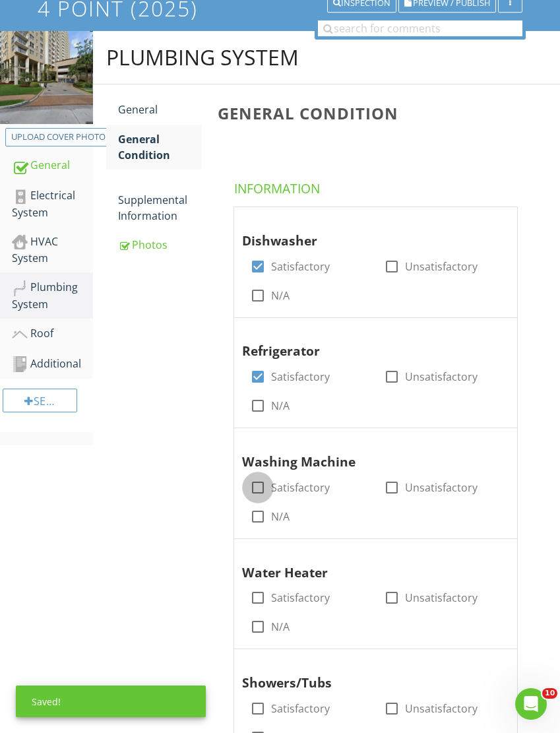
click at [256, 485] on div at bounding box center [258, 488] width 22 height 22
checkbox input "true"
click at [255, 595] on div at bounding box center [258, 598] width 22 height 22
checkbox input "true"
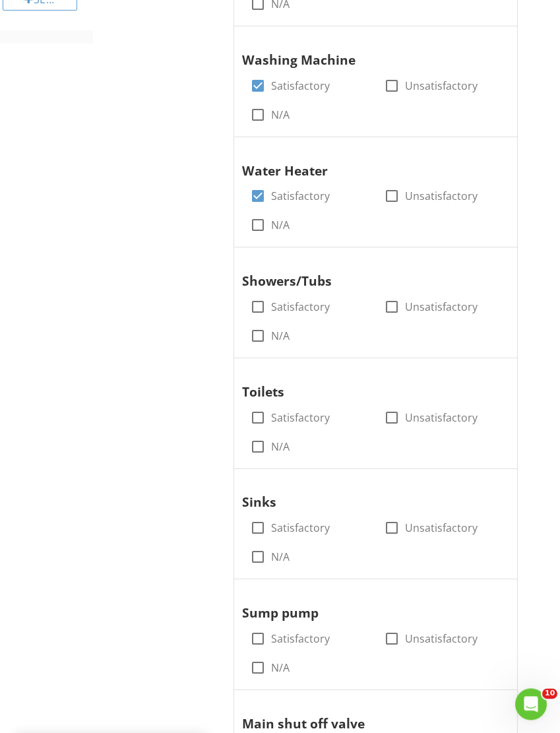
scroll to position [530, 0]
click at [268, 304] on div at bounding box center [258, 307] width 22 height 22
checkbox input "true"
click at [257, 409] on div at bounding box center [258, 418] width 22 height 22
checkbox input "true"
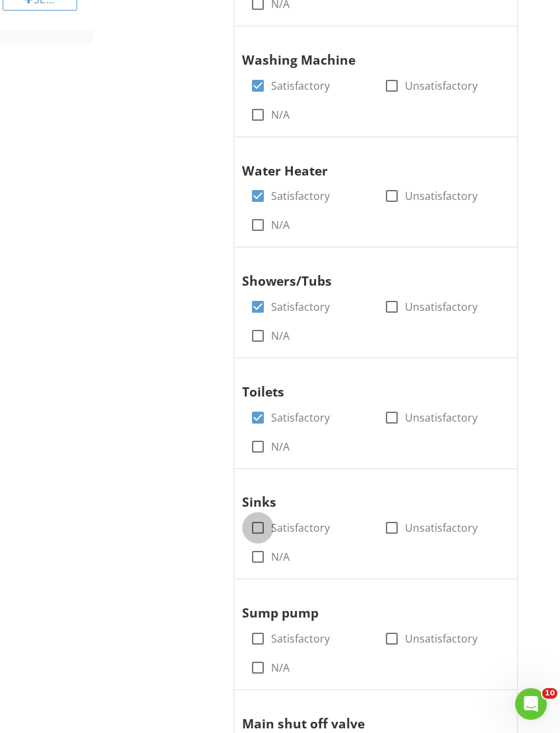
click at [254, 523] on div at bounding box center [258, 528] width 22 height 22
checkbox input "true"
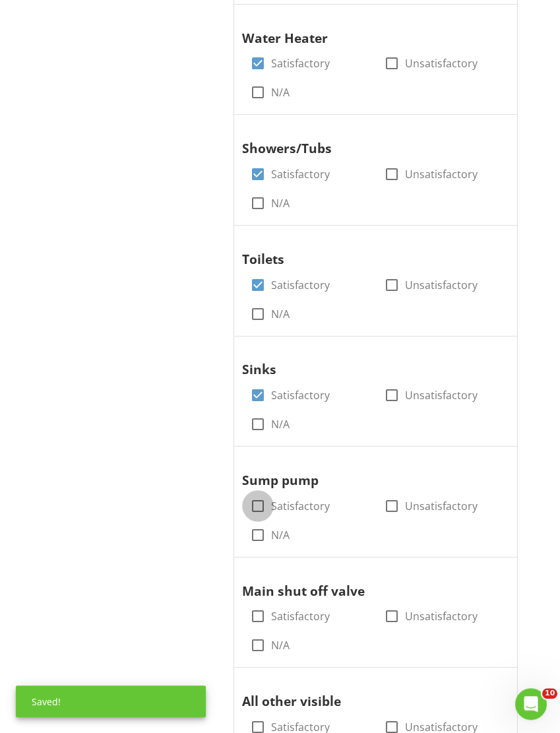
scroll to position [663, 0]
click at [253, 505] on div at bounding box center [258, 506] width 22 height 22
checkbox input "true"
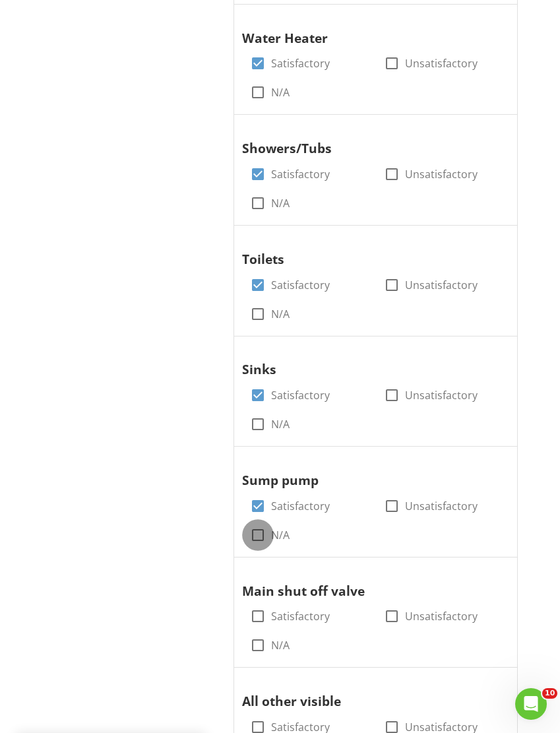
click at [257, 530] on div at bounding box center [258, 535] width 22 height 22
checkbox input "true"
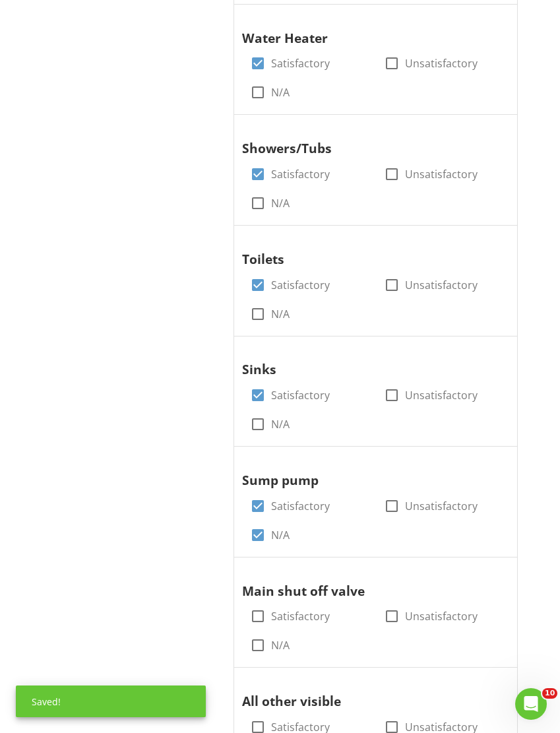
click at [261, 499] on div at bounding box center [258, 506] width 22 height 22
checkbox input "false"
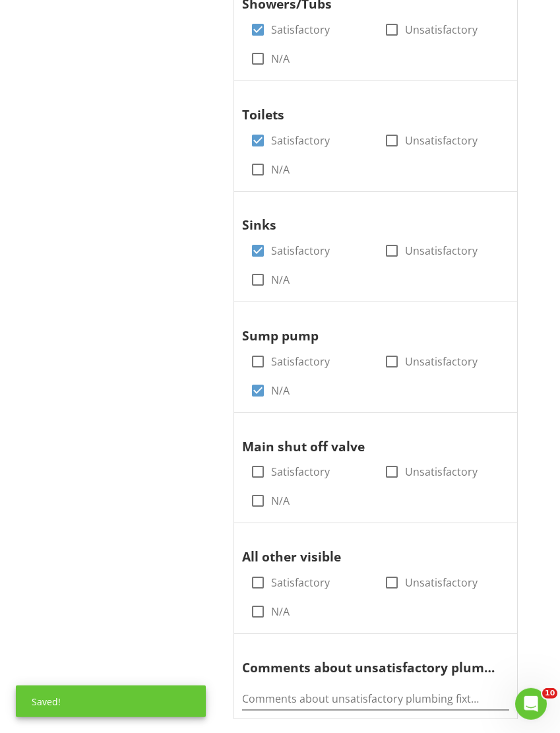
scroll to position [816, 0]
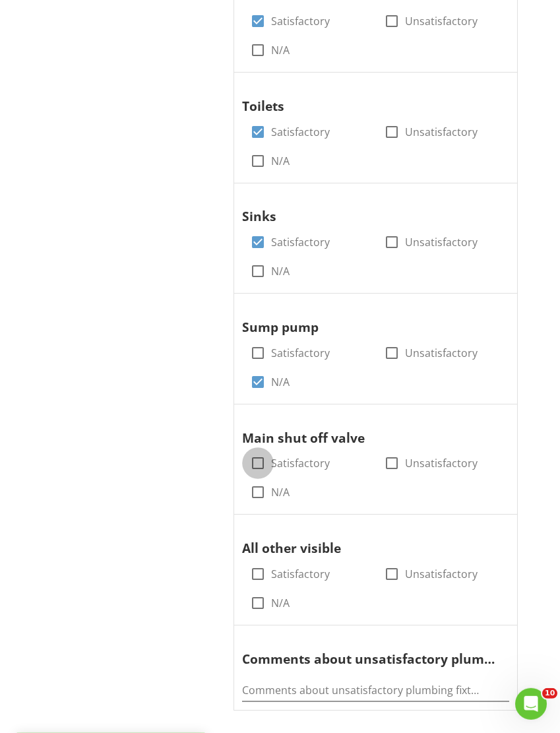
click at [259, 460] on div at bounding box center [258, 463] width 22 height 22
checkbox input "true"
click at [255, 563] on div at bounding box center [258, 574] width 22 height 22
checkbox input "true"
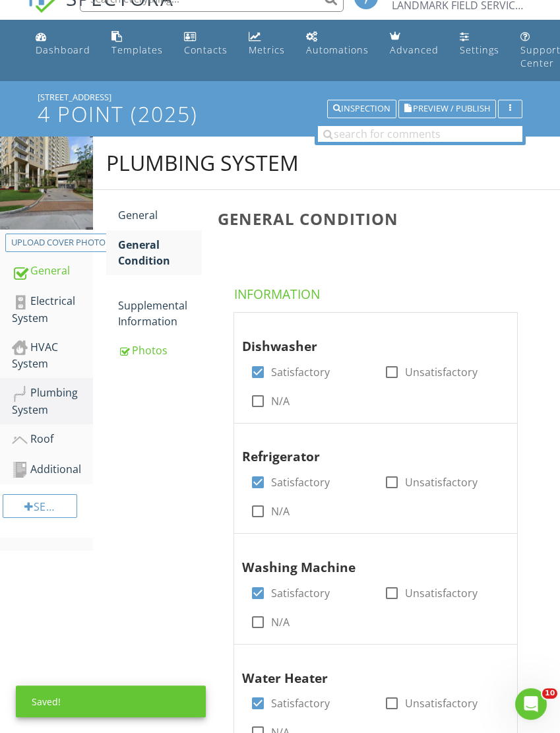
scroll to position [0, 0]
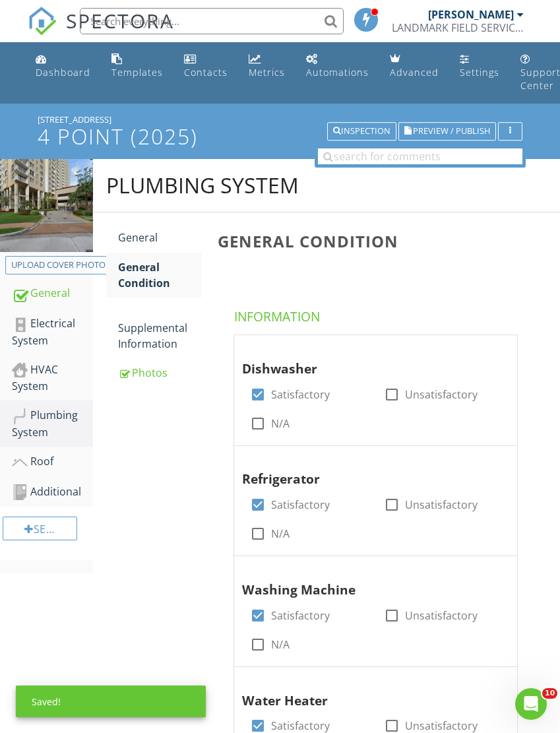
click at [141, 236] on div "General" at bounding box center [160, 238] width 84 height 16
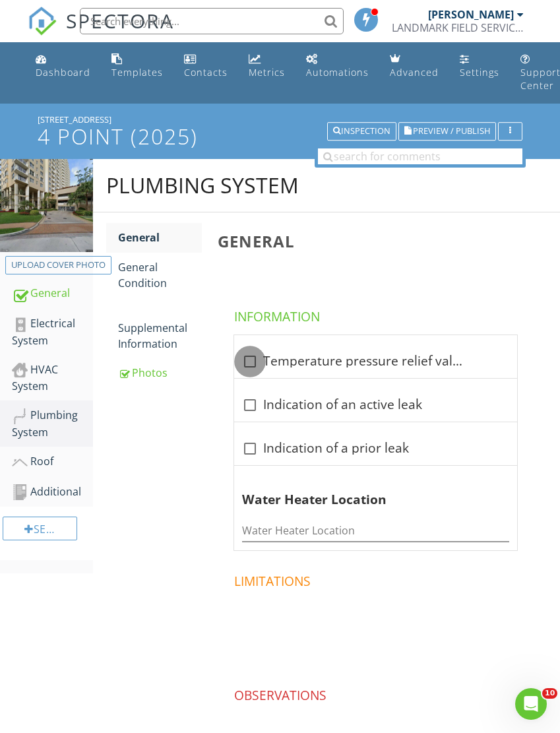
click at [254, 364] on div at bounding box center [250, 361] width 22 height 22
checkbox input "true"
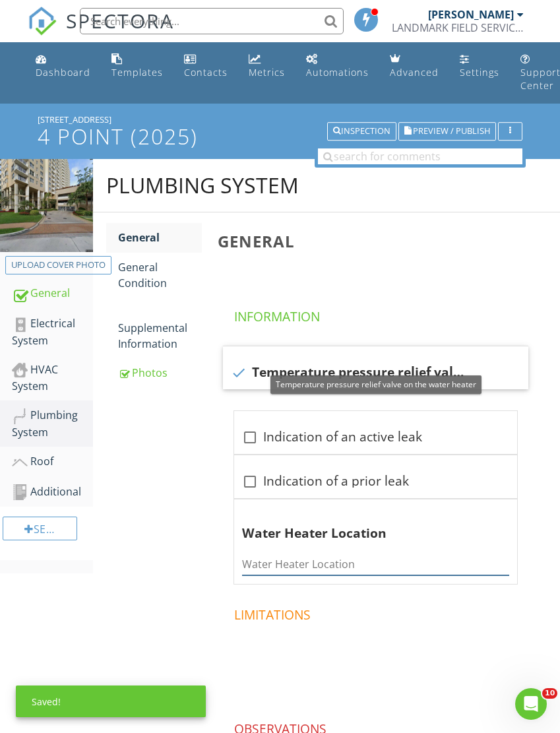
click at [269, 554] on input "Water Heater Location" at bounding box center [375, 565] width 267 height 22
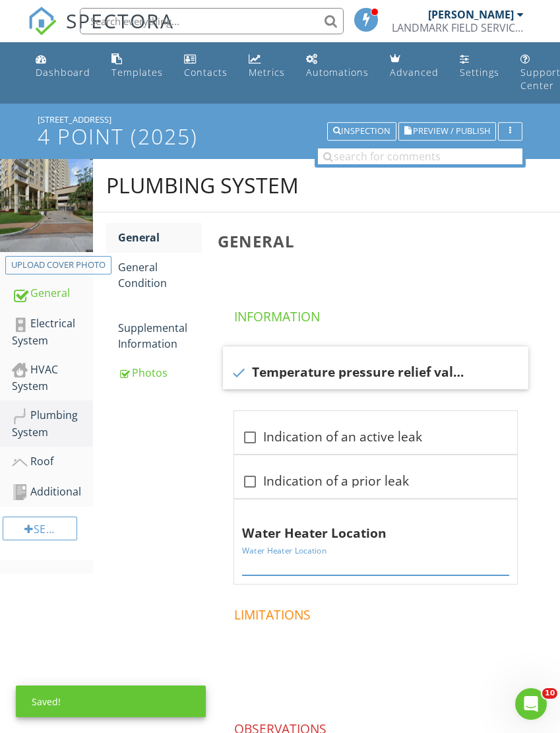
scroll to position [81, 0]
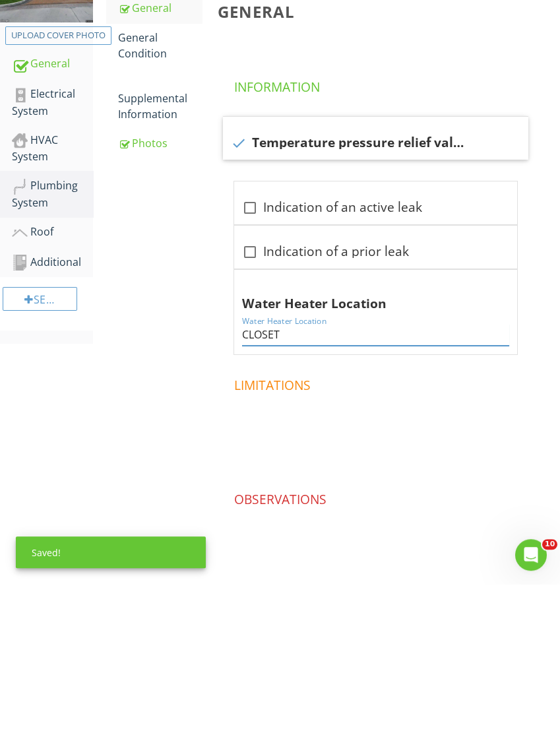
type input "CLOSET"
click at [48, 281] on div "HVAC System" at bounding box center [52, 297] width 81 height 33
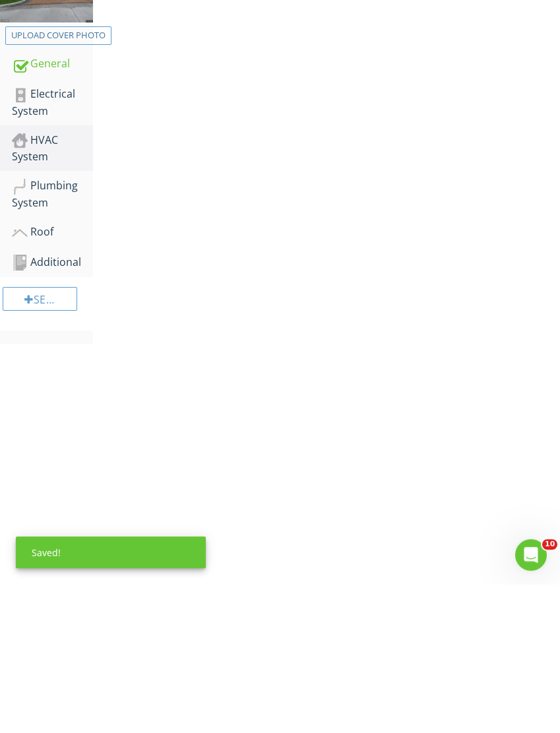
scroll to position [230, 1]
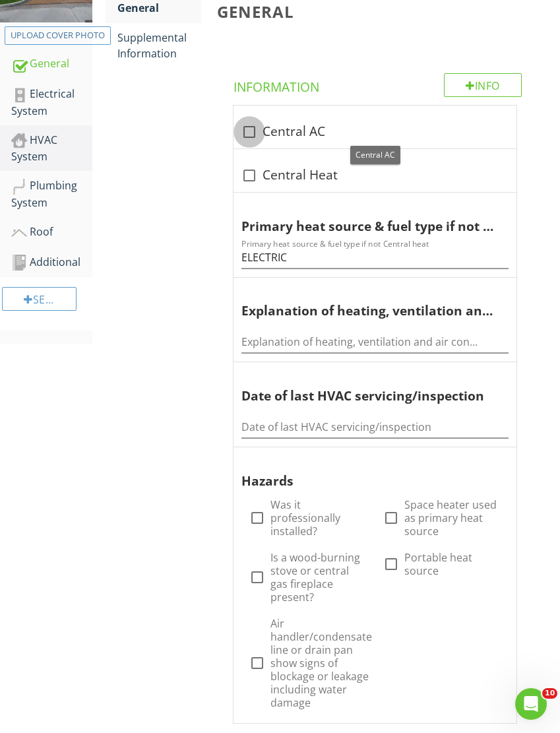
click at [246, 136] on div at bounding box center [249, 132] width 22 height 22
checkbox input "true"
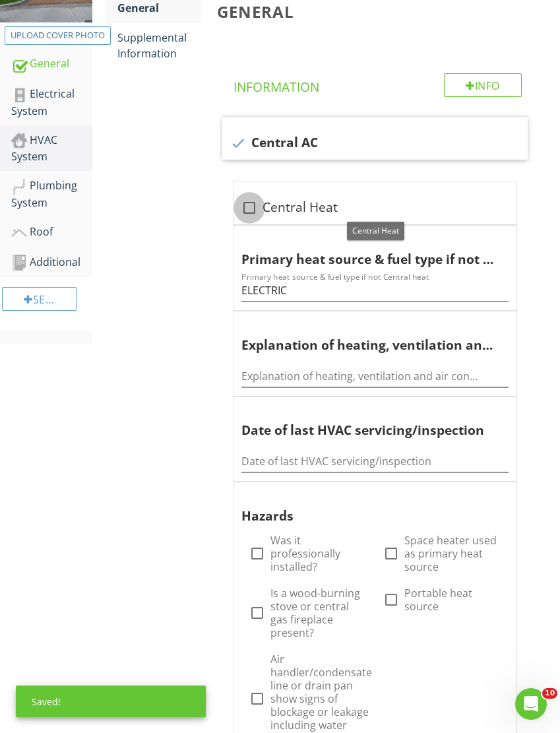
click at [251, 210] on div at bounding box center [249, 208] width 22 height 22
checkbox input "true"
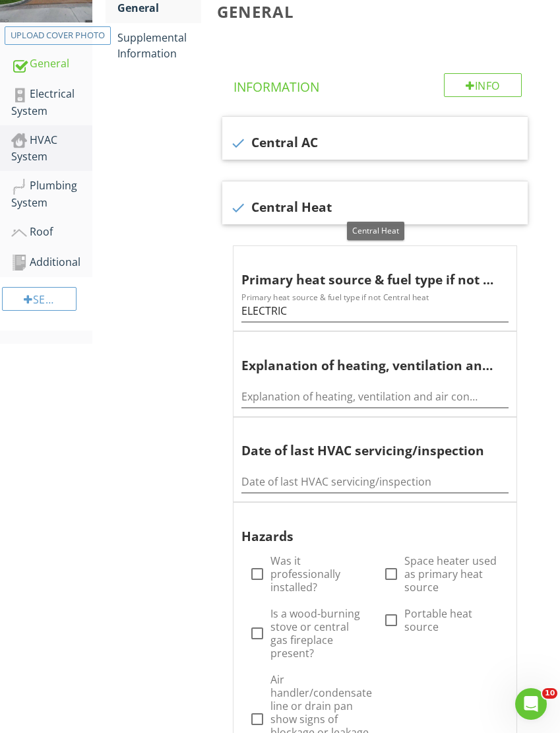
click at [156, 47] on div "Supplemental Information" at bounding box center [159, 46] width 84 height 32
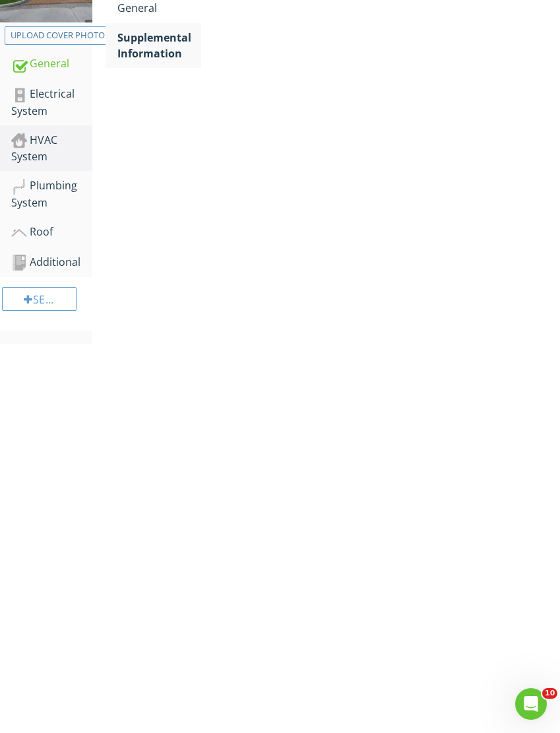
scroll to position [180, 1]
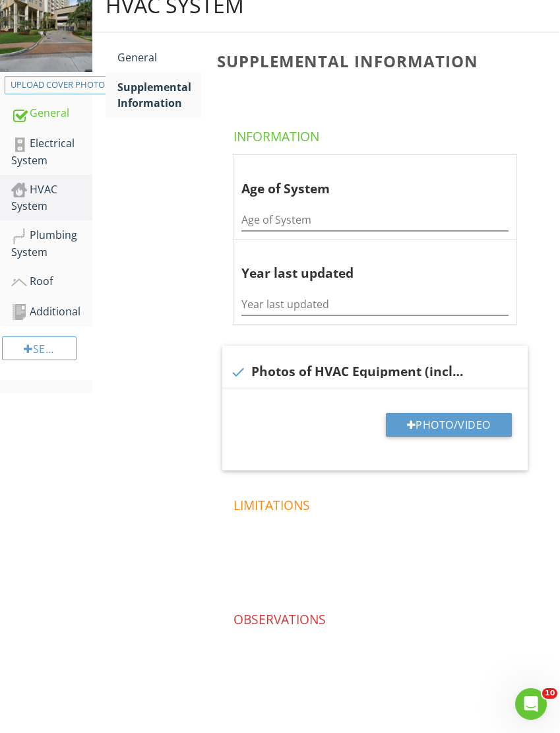
click at [409, 422] on div at bounding box center [411, 425] width 9 height 11
type input "C:\fakepath\IMG_5492.jpeg"
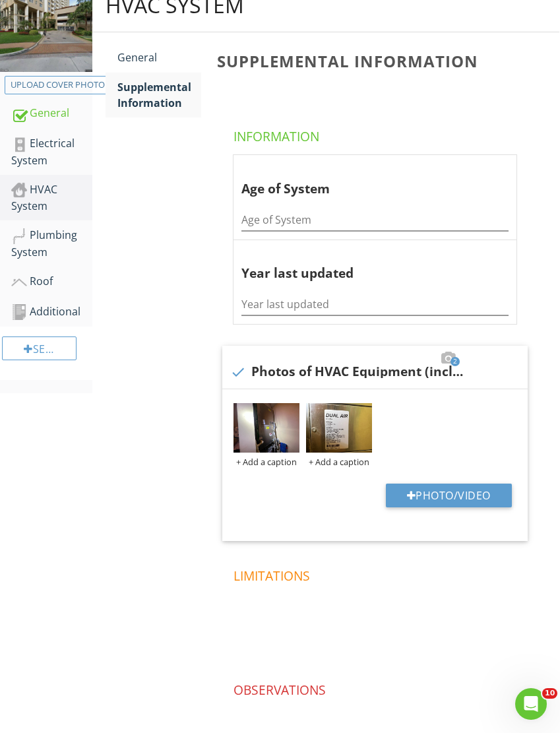
click at [327, 435] on img at bounding box center [339, 427] width 66 height 49
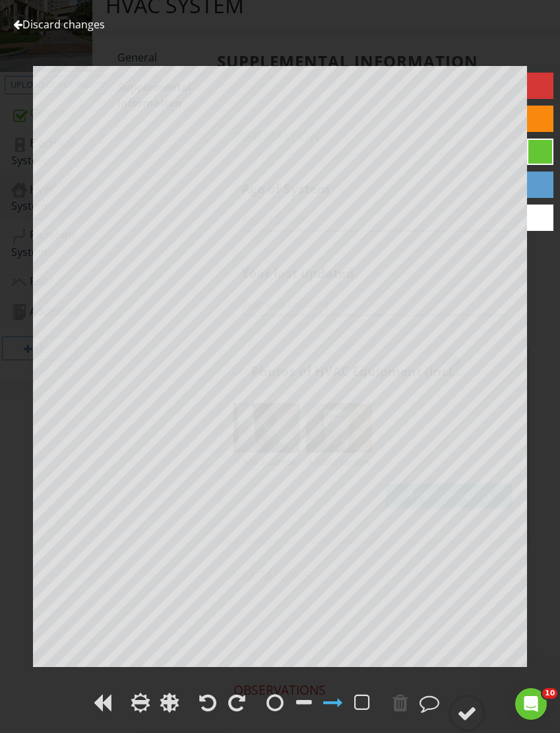
click at [29, 20] on link "Discard changes" at bounding box center [59, 24] width 92 height 15
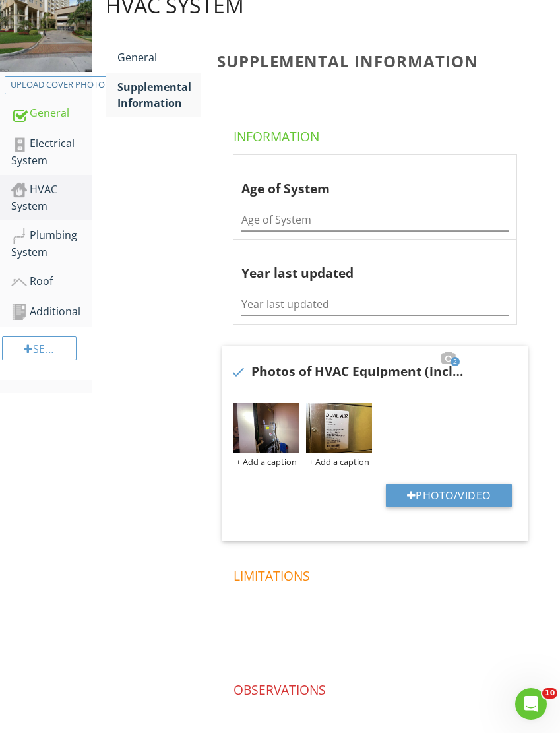
click at [263, 427] on img at bounding box center [267, 427] width 66 height 49
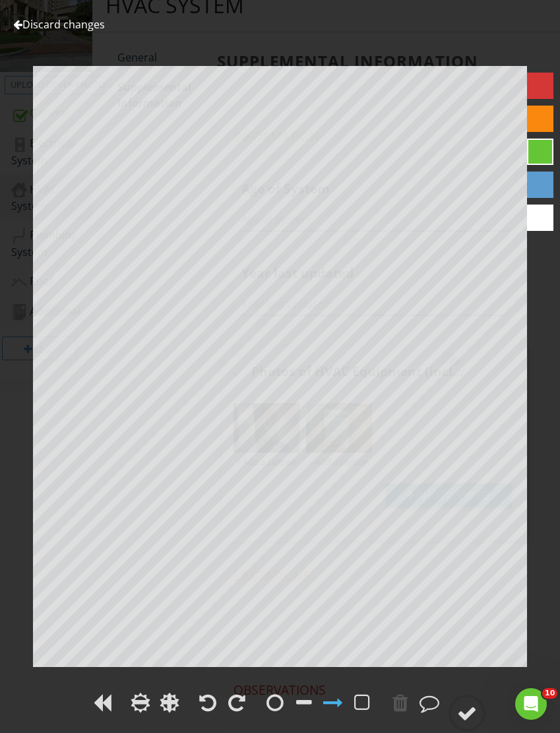
click at [34, 26] on link "Discard changes" at bounding box center [59, 24] width 92 height 15
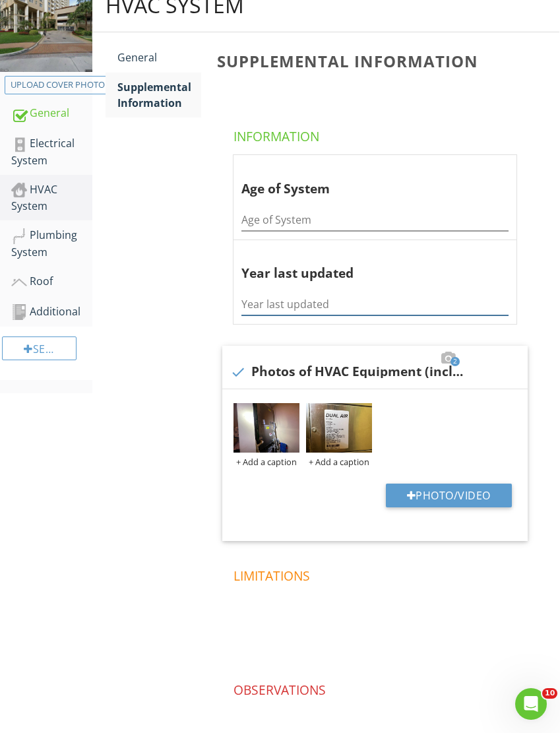
click at [282, 298] on input "Year last updated" at bounding box center [375, 305] width 267 height 22
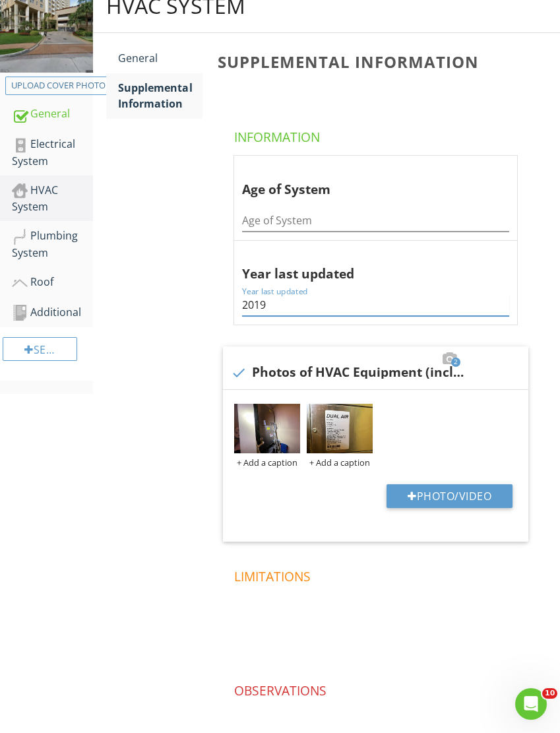
type input "2019"
click at [271, 218] on input "Age of System" at bounding box center [375, 221] width 267 height 22
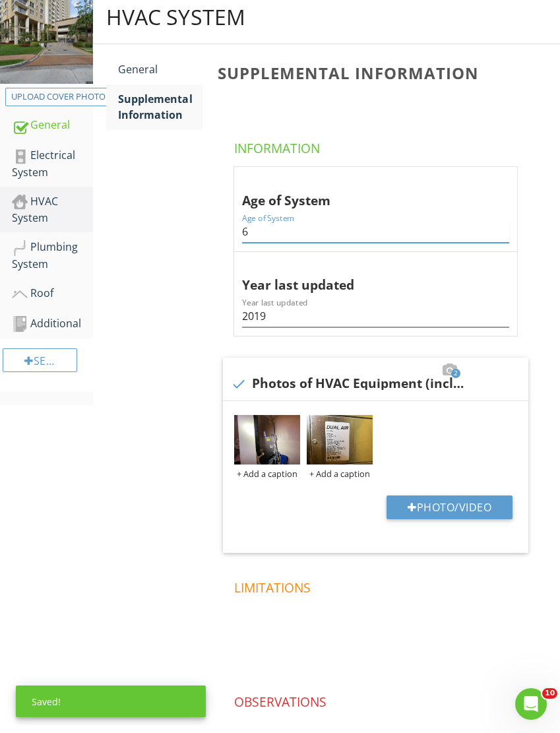
scroll to position [94, 0]
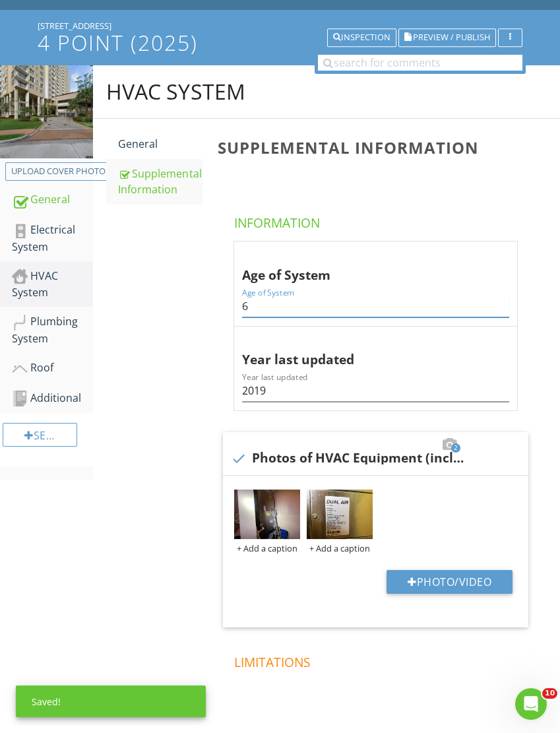
type input "6"
click at [142, 137] on div "General" at bounding box center [160, 144] width 84 height 16
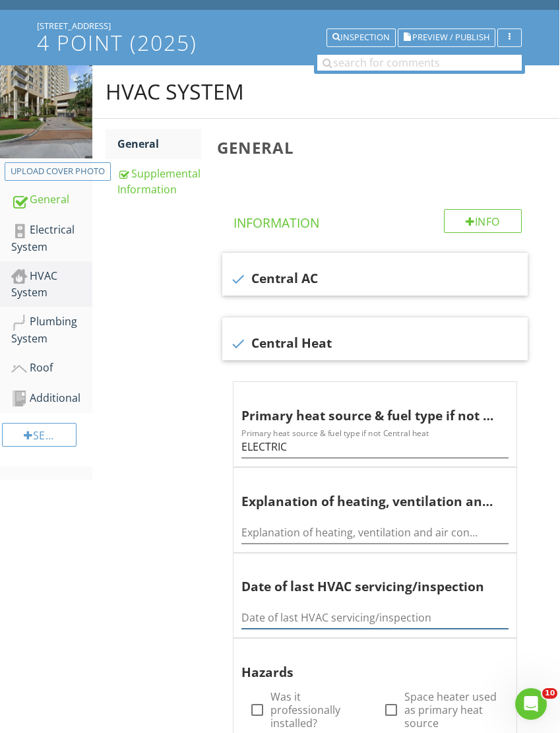
click at [265, 614] on input "Date of last HVAC servicing/inspection" at bounding box center [375, 618] width 267 height 22
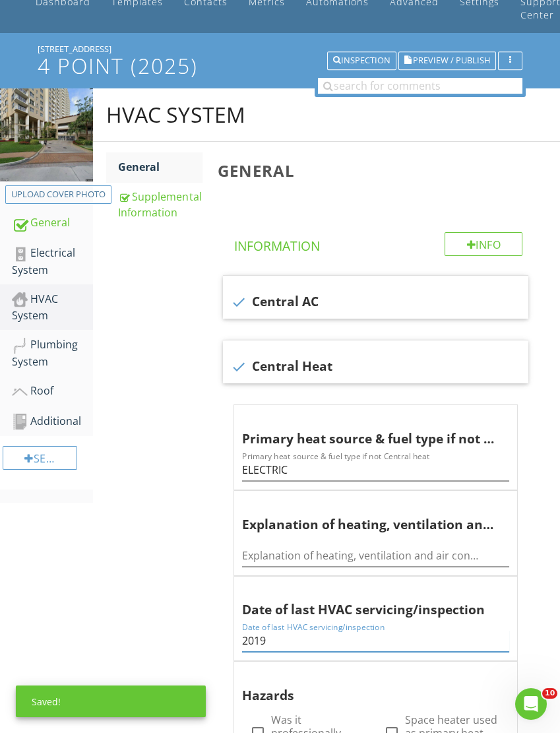
scroll to position [0, 0]
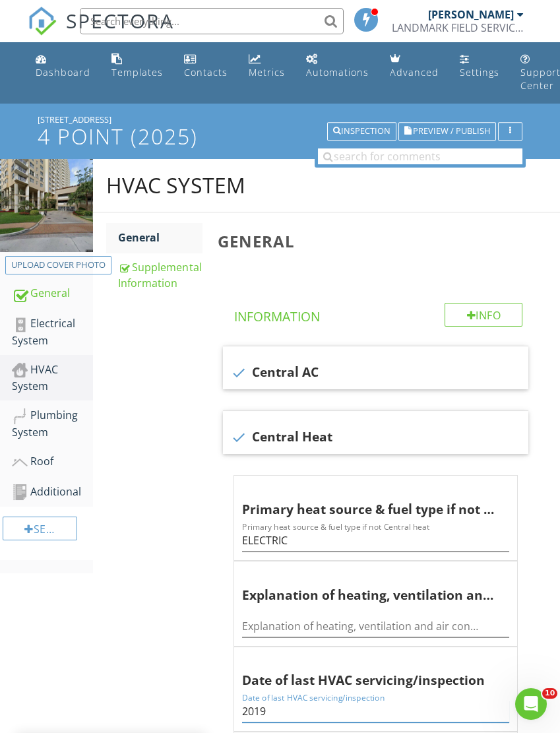
type input "2019"
click at [47, 330] on div "Electrical System" at bounding box center [52, 331] width 81 height 33
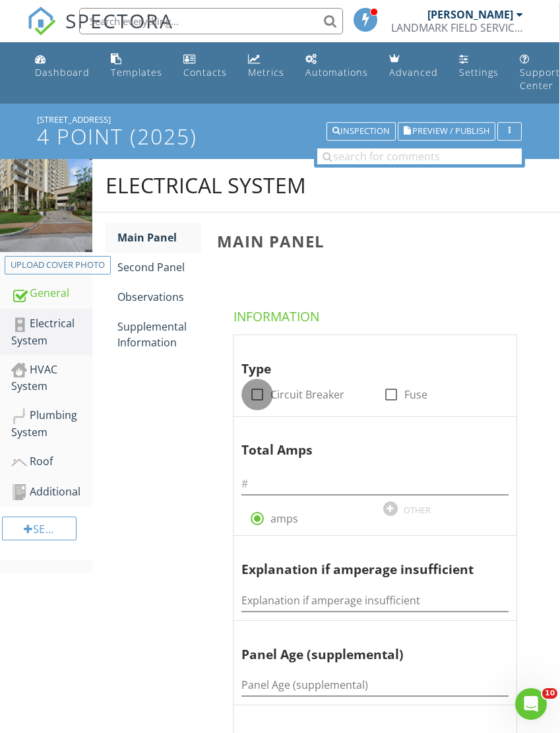
click at [265, 397] on div at bounding box center [257, 394] width 22 height 22
checkbox input "true"
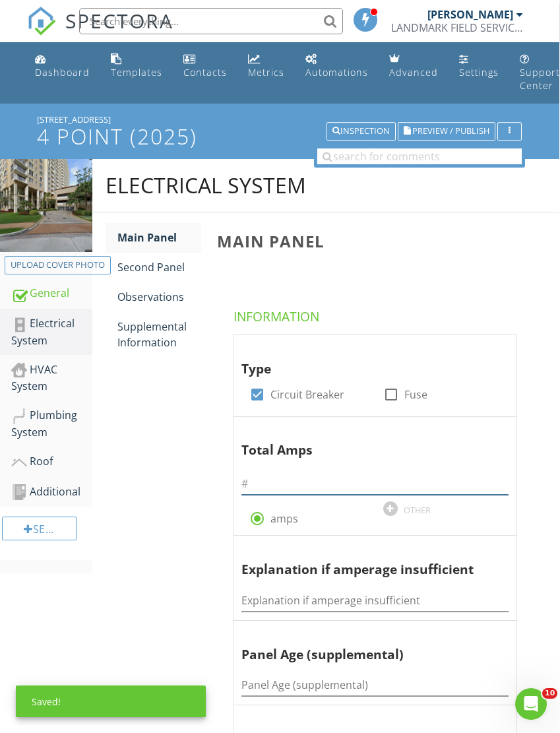
click at [261, 485] on input "text" at bounding box center [375, 484] width 267 height 22
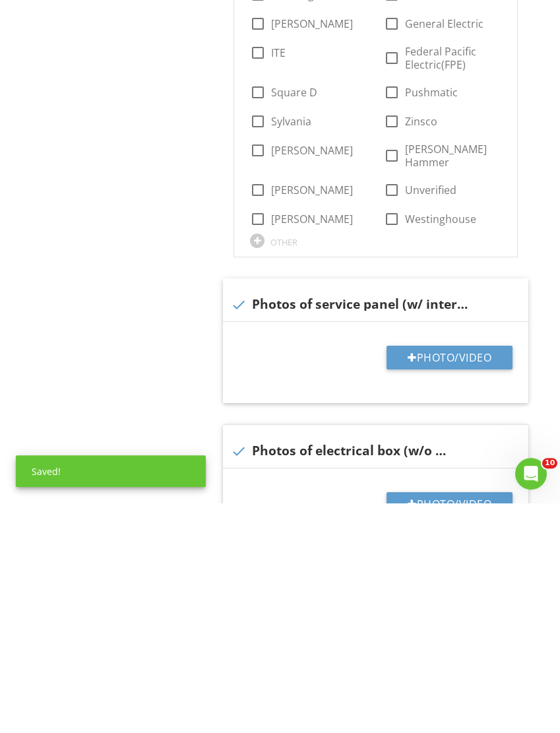
scroll to position [626, 0]
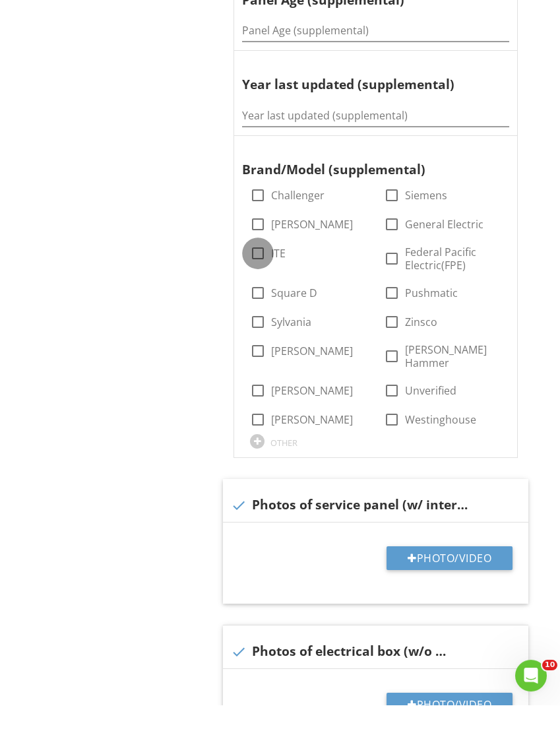
type input "125"
click at [252, 271] on div at bounding box center [258, 282] width 22 height 22
checkbox input "true"
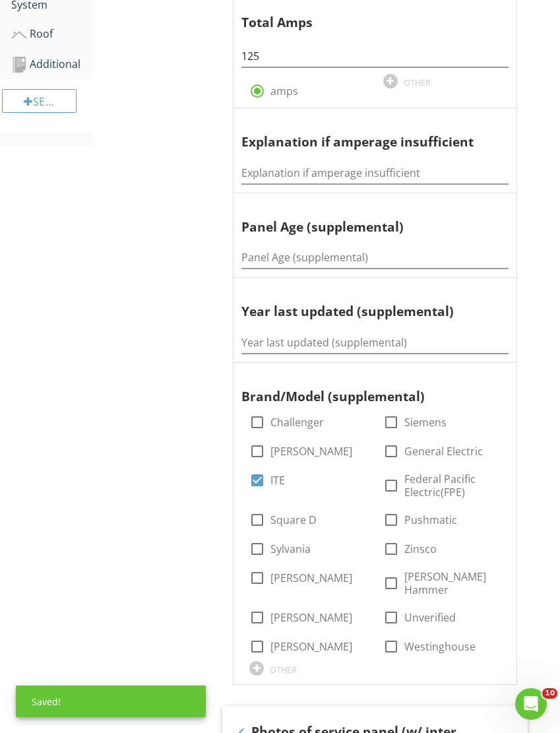
scroll to position [427, 0]
click at [267, 333] on input "Year last updated (supplemental)" at bounding box center [375, 344] width 267 height 22
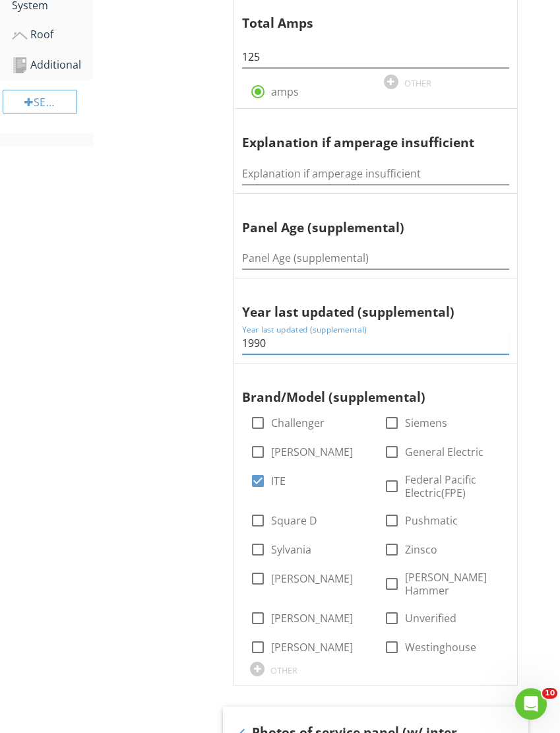
type input "1990"
click at [251, 248] on input "Panel Age (supplemental)" at bounding box center [375, 258] width 267 height 22
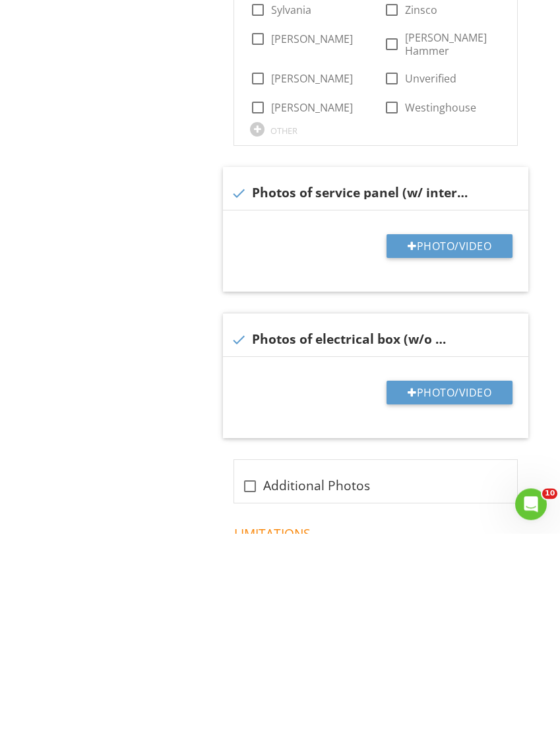
scroll to position [768, 0]
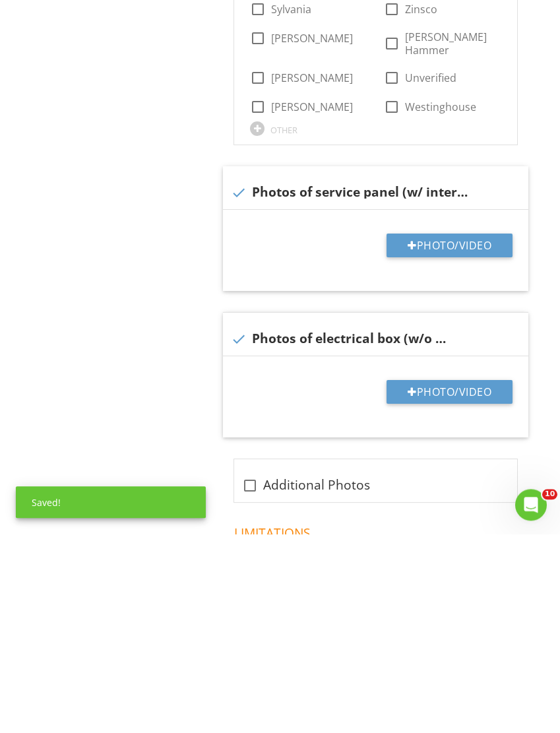
type input "35"
click at [412, 440] on div at bounding box center [412, 445] width 9 height 11
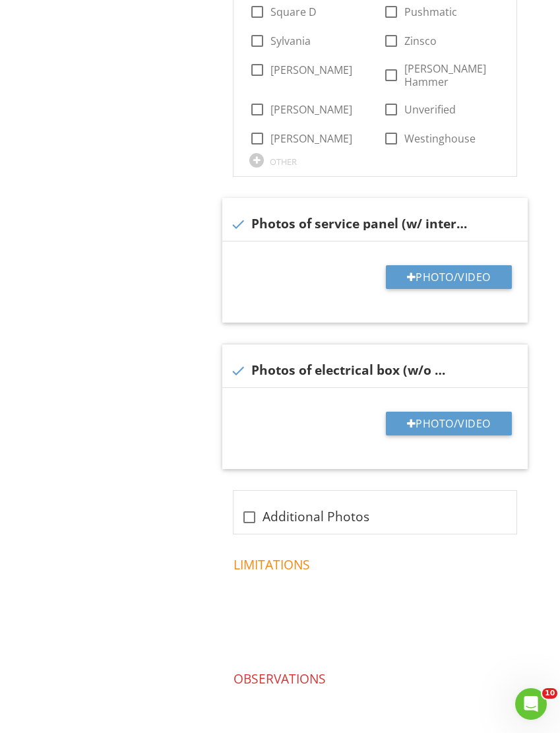
type input "C:\fakepath\IMG_5508.jpeg"
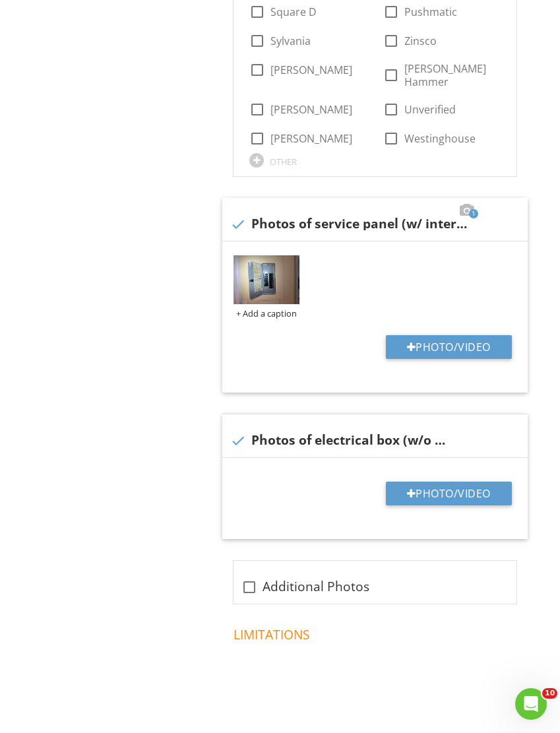
click at [442, 482] on button "Photo/Video" at bounding box center [449, 494] width 126 height 24
type input "C:\fakepath\IMG_5504.jpeg"
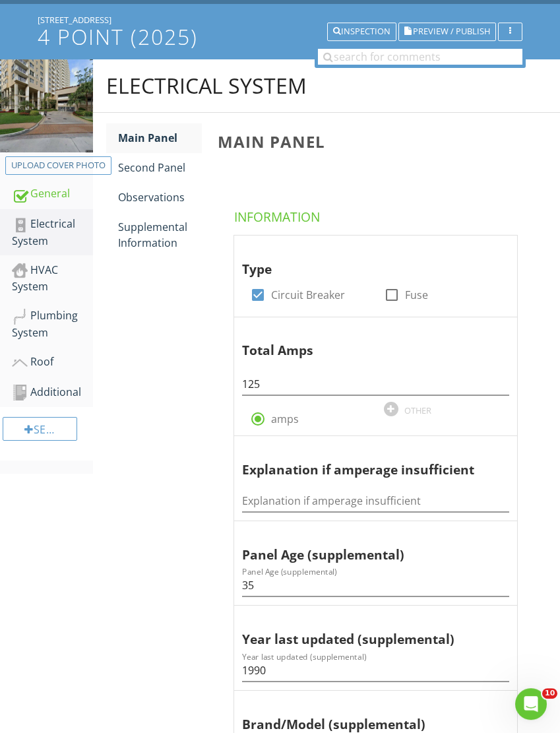
scroll to position [0, 0]
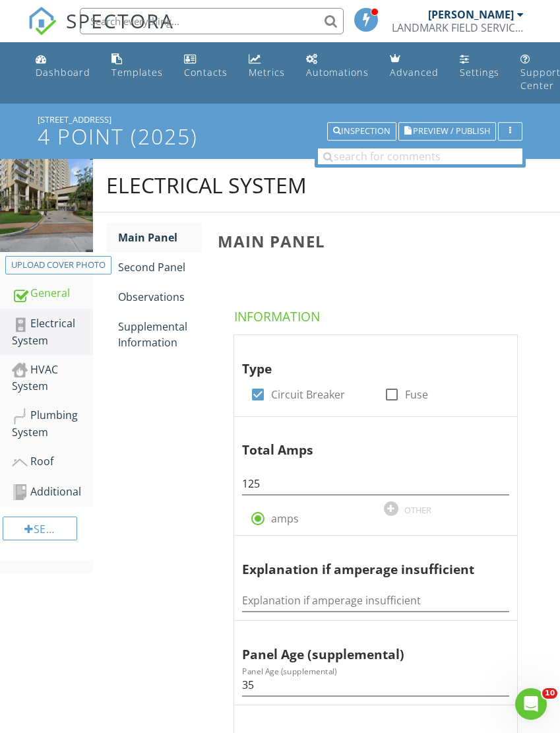
click at [148, 327] on div "Supplemental Information" at bounding box center [160, 335] width 84 height 32
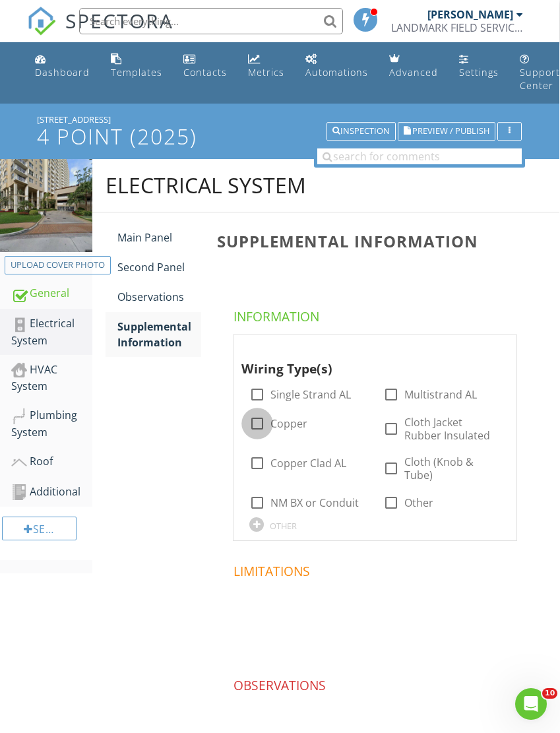
click at [259, 424] on div at bounding box center [257, 423] width 22 height 22
checkbox input "true"
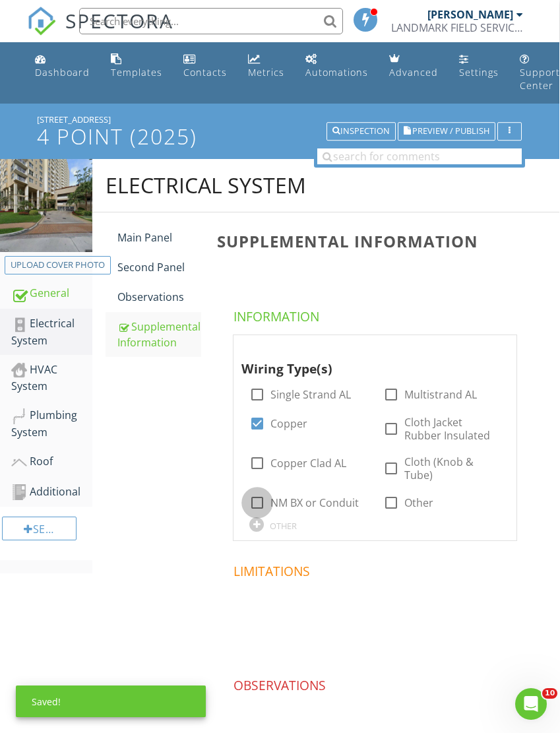
click at [253, 498] on div at bounding box center [257, 503] width 22 height 22
checkbox input "true"
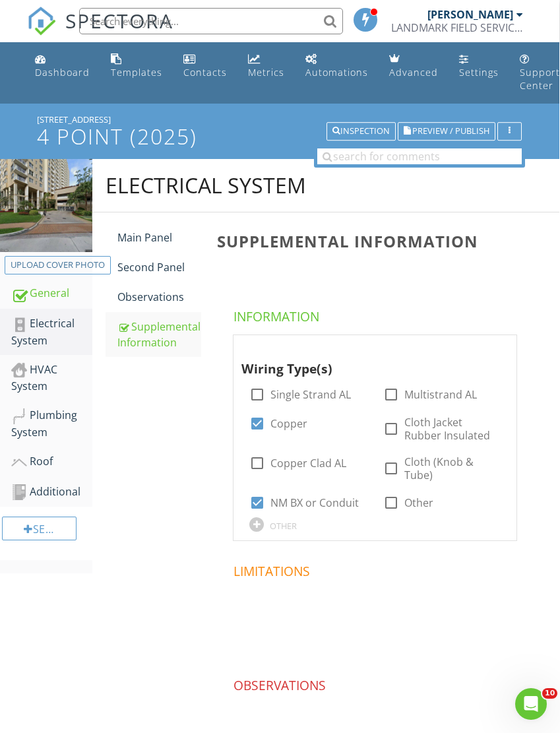
click at [432, 127] on span "Preview / Publish" at bounding box center [450, 131] width 77 height 9
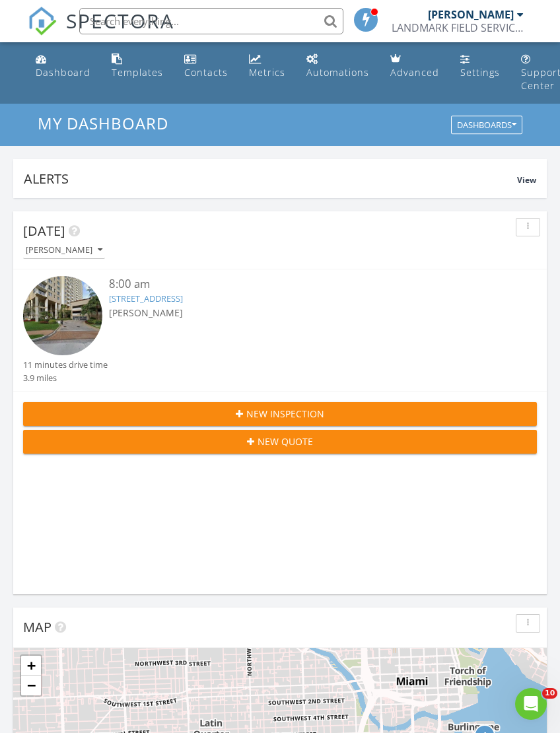
click at [517, 15] on div at bounding box center [520, 14] width 7 height 11
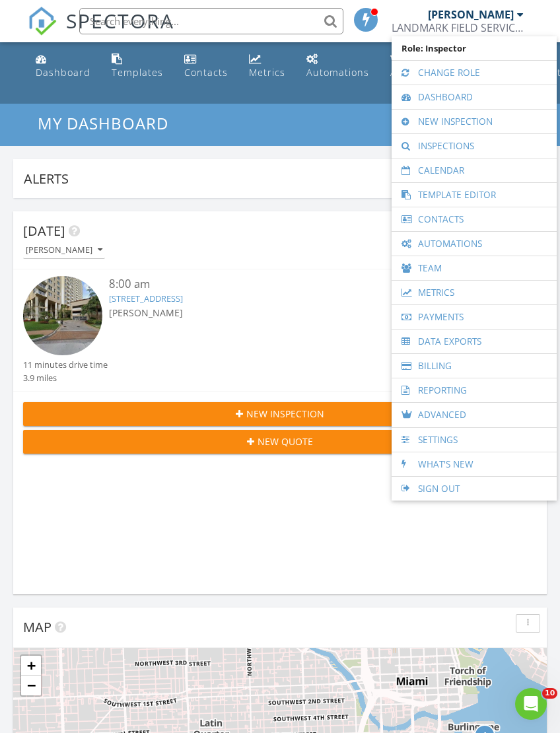
click at [461, 145] on link "Inspections" at bounding box center [474, 146] width 152 height 24
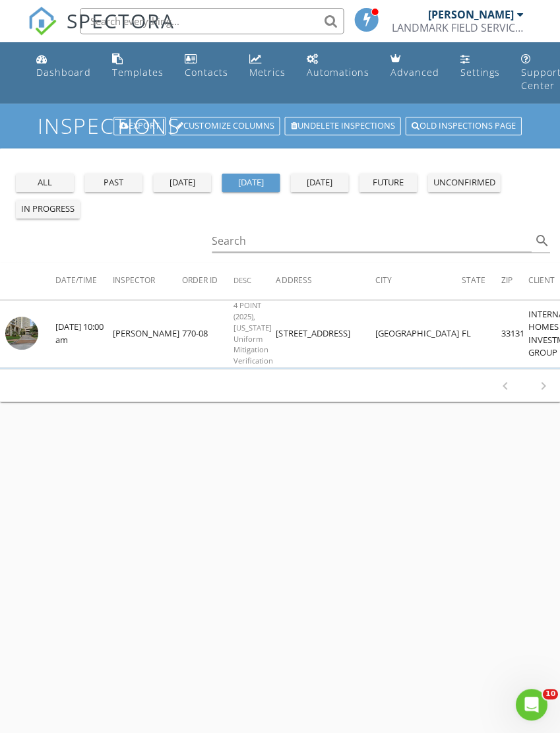
click at [48, 178] on div "all" at bounding box center [45, 182] width 48 height 13
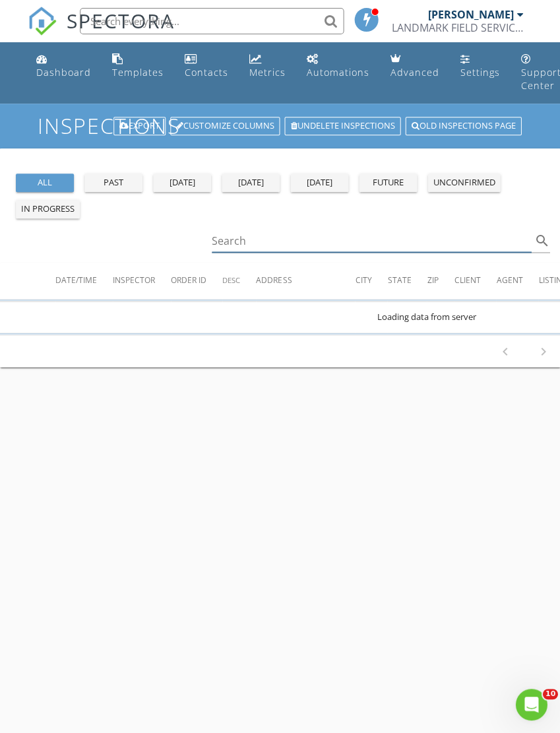
click at [249, 244] on input "Search" at bounding box center [371, 241] width 319 height 22
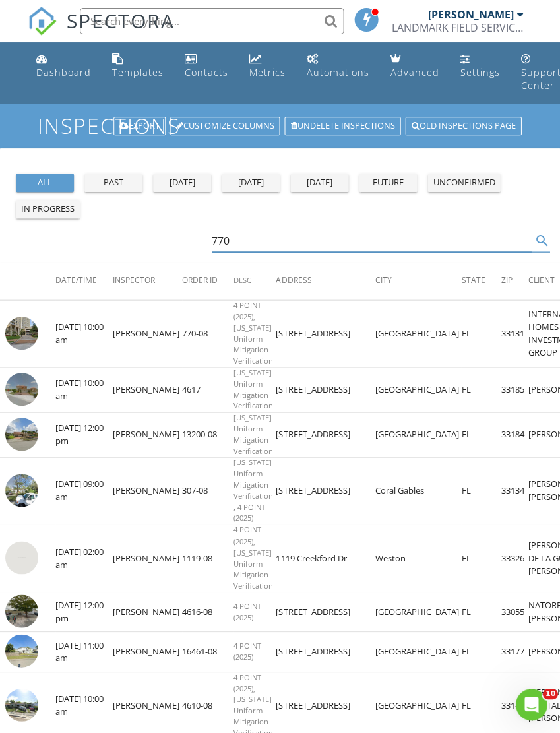
type input "770"
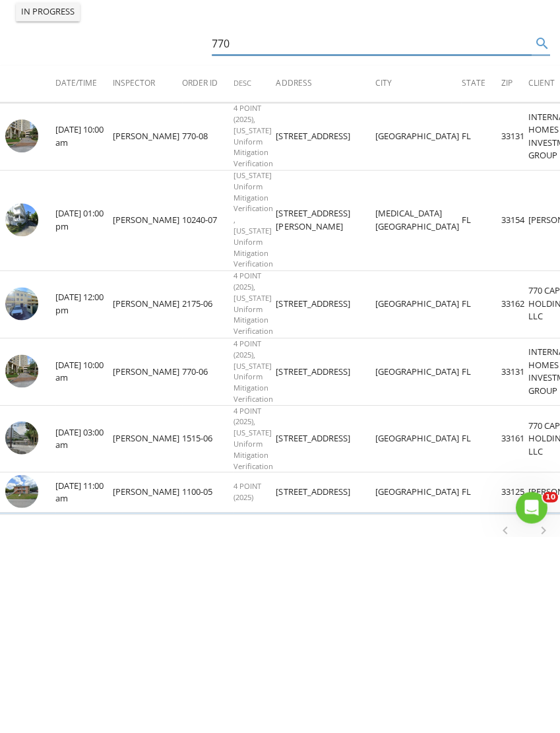
scroll to position [32, 0]
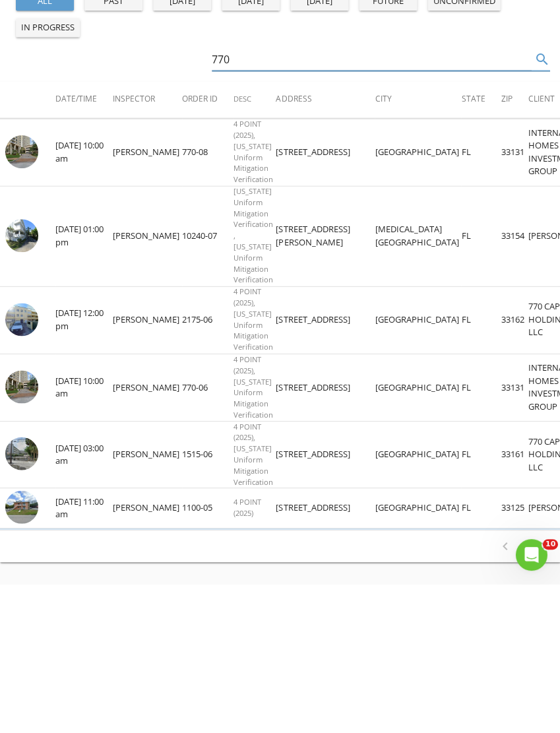
click at [25, 520] on img at bounding box center [21, 536] width 33 height 33
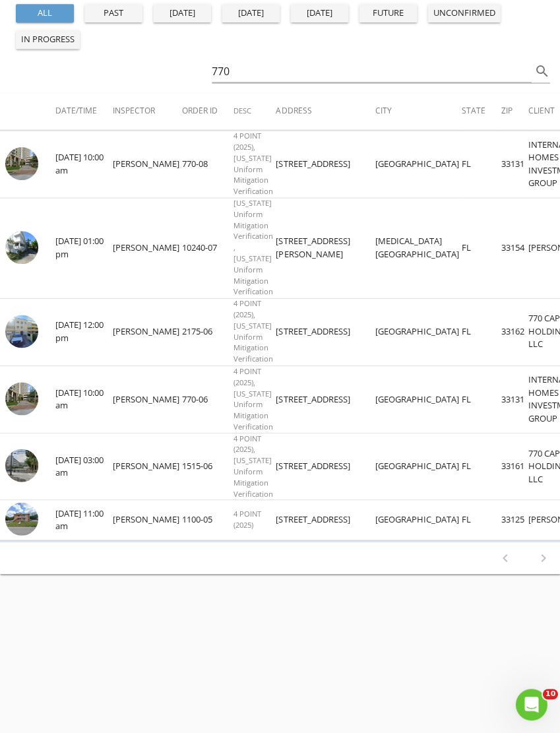
scroll to position [213, 0]
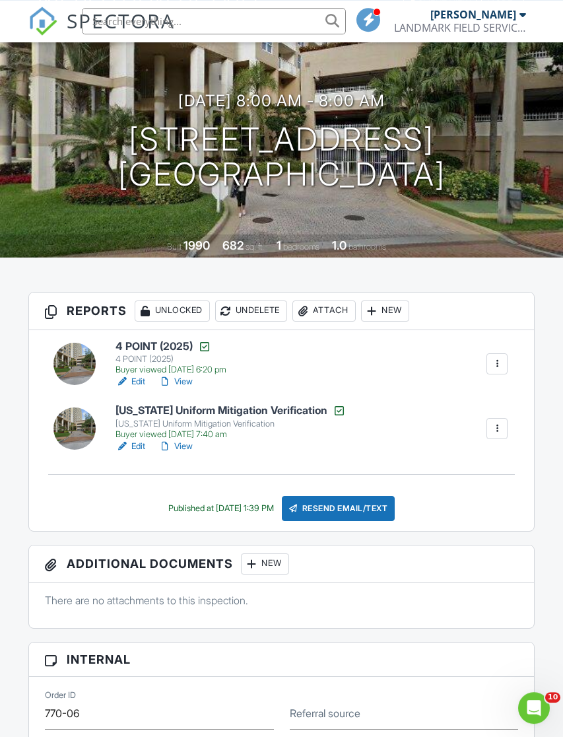
scroll to position [117, 0]
